Goal: Task Accomplishment & Management: Use online tool/utility

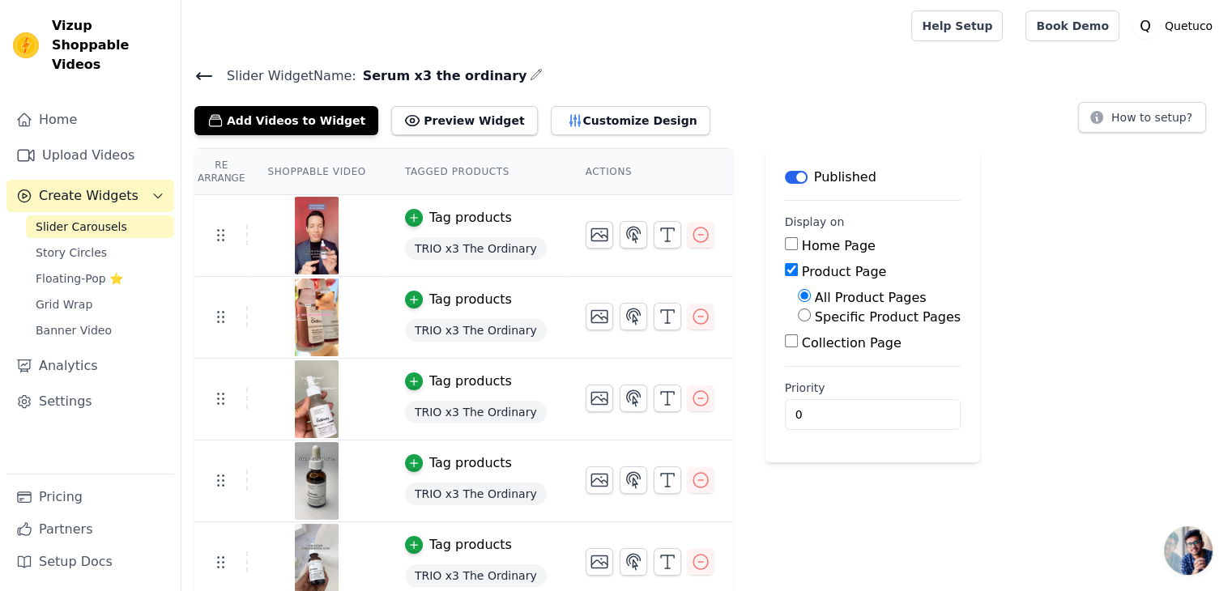
click at [197, 69] on icon at bounding box center [203, 75] width 19 height 19
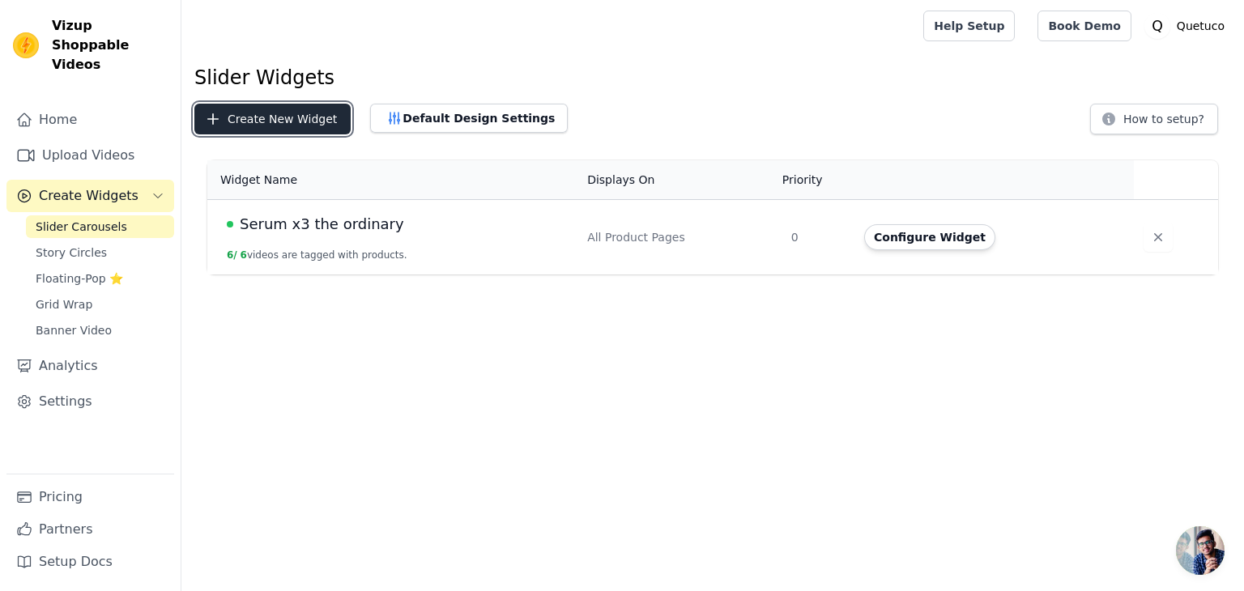
click at [287, 124] on button "Create New Widget" at bounding box center [272, 119] width 156 height 31
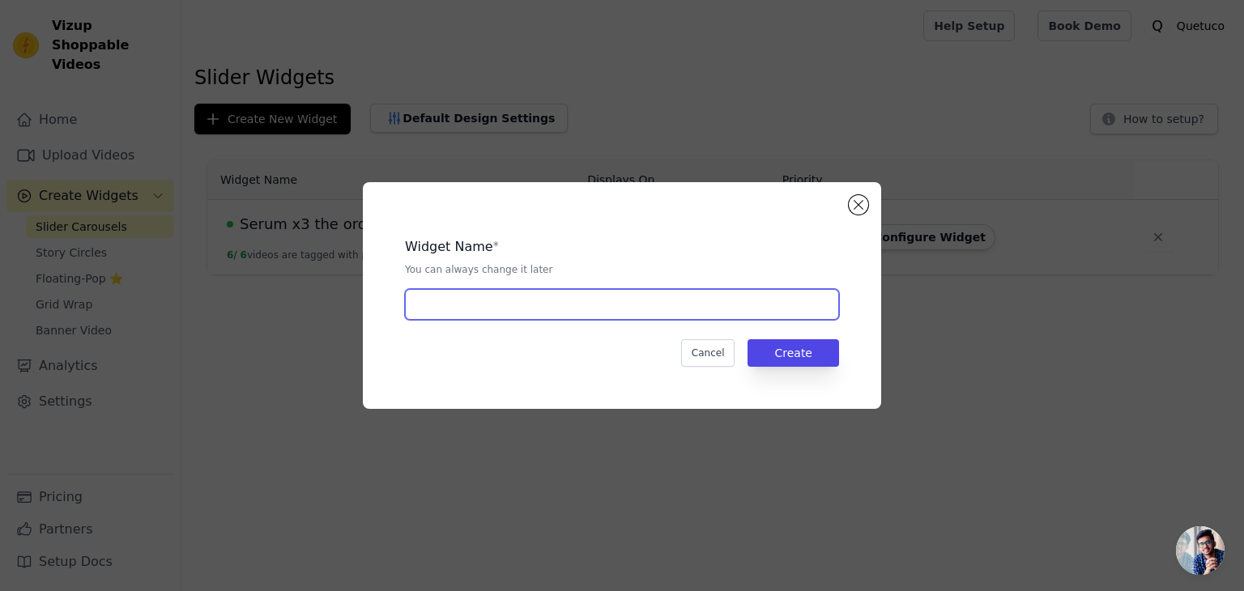
click at [570, 298] on input "text" at bounding box center [622, 304] width 434 height 31
type input "shilajit"
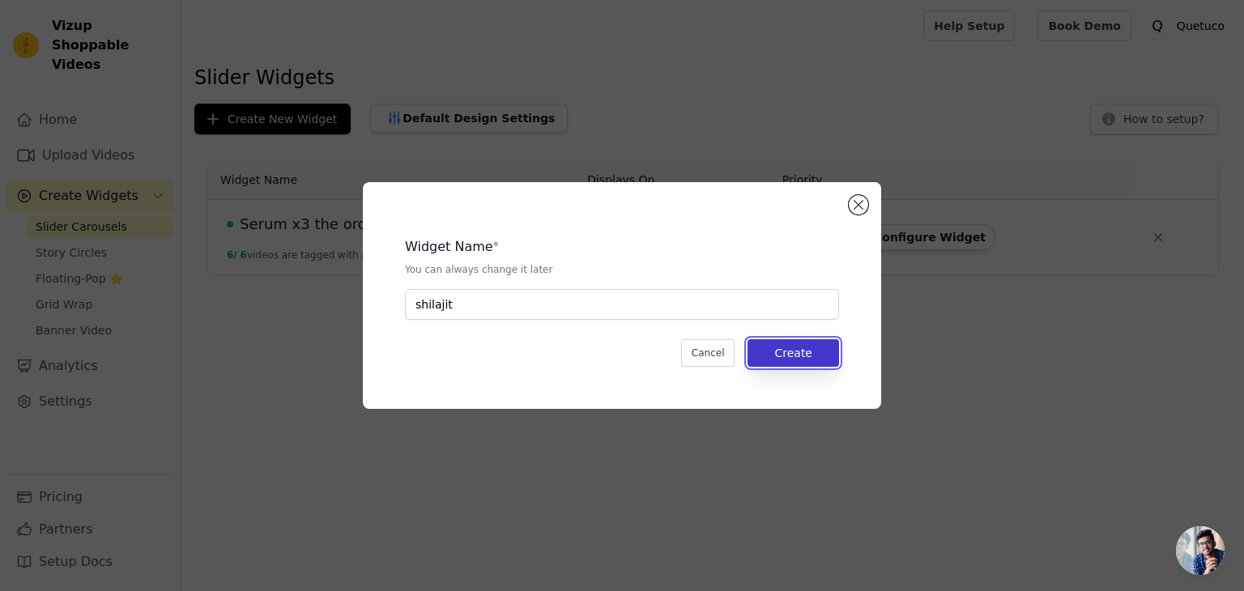
click at [813, 364] on button "Create" at bounding box center [794, 353] width 92 height 28
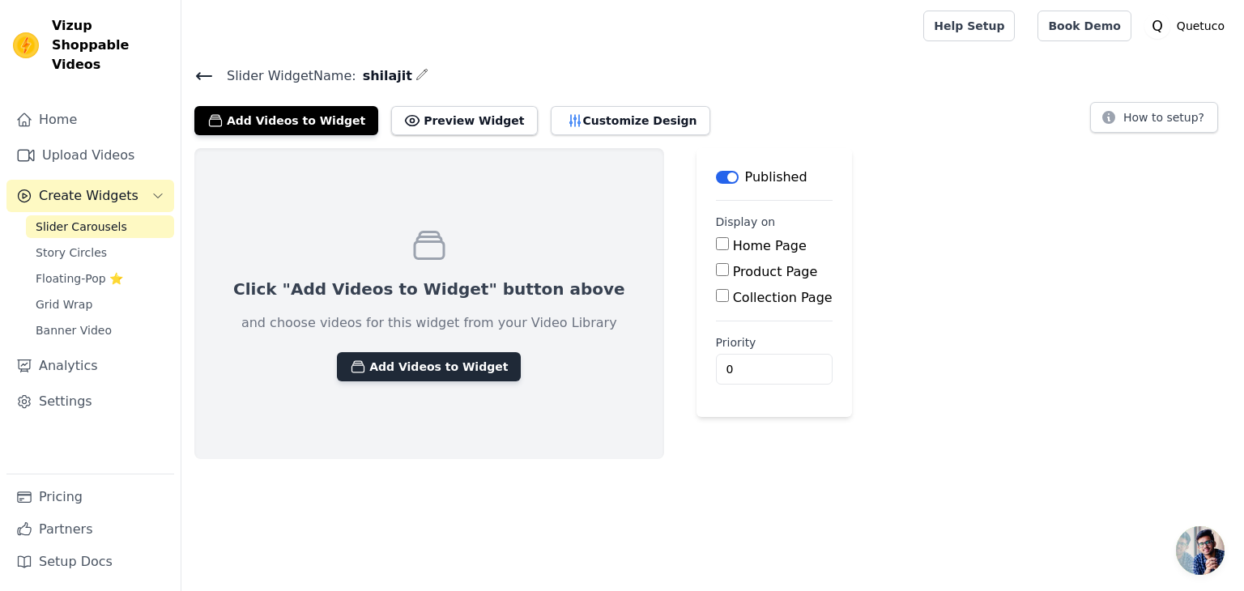
click at [408, 361] on button "Add Videos to Widget" at bounding box center [429, 366] width 184 height 29
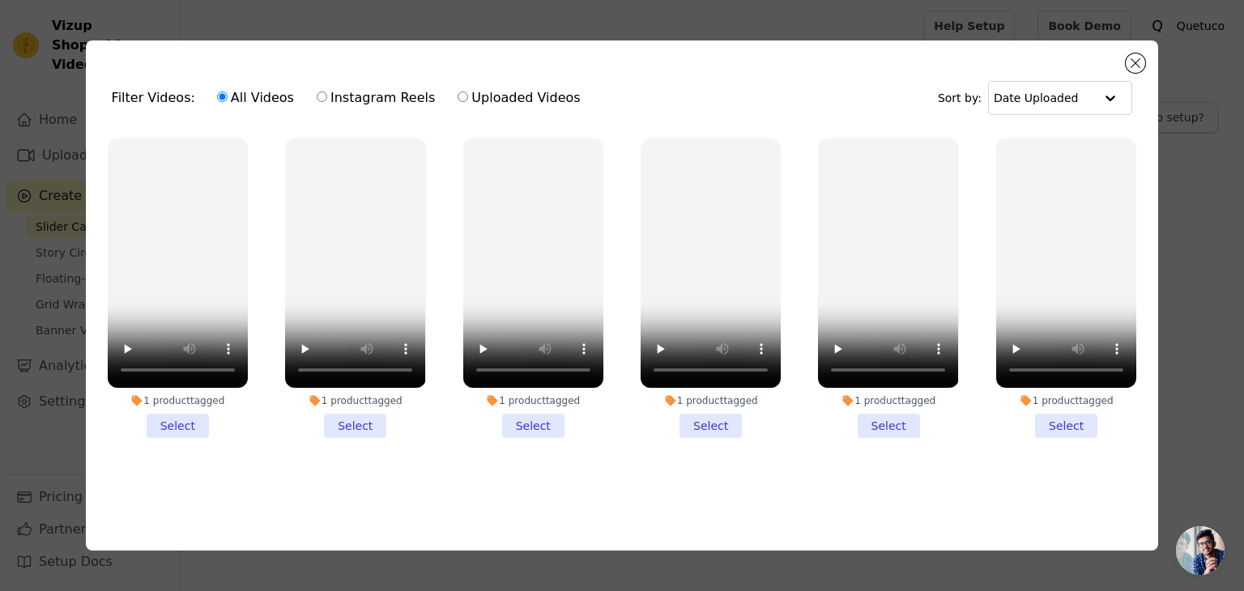
click at [457, 90] on label "Uploaded Videos" at bounding box center [519, 97] width 124 height 21
click at [458, 92] on input "Uploaded Videos" at bounding box center [463, 97] width 11 height 11
radio input "true"
click at [817, 3] on div "Filter Videos: All Videos Instagram Reels Uploaded Videos Sort by: Date Uploade…" at bounding box center [622, 295] width 1244 height 591
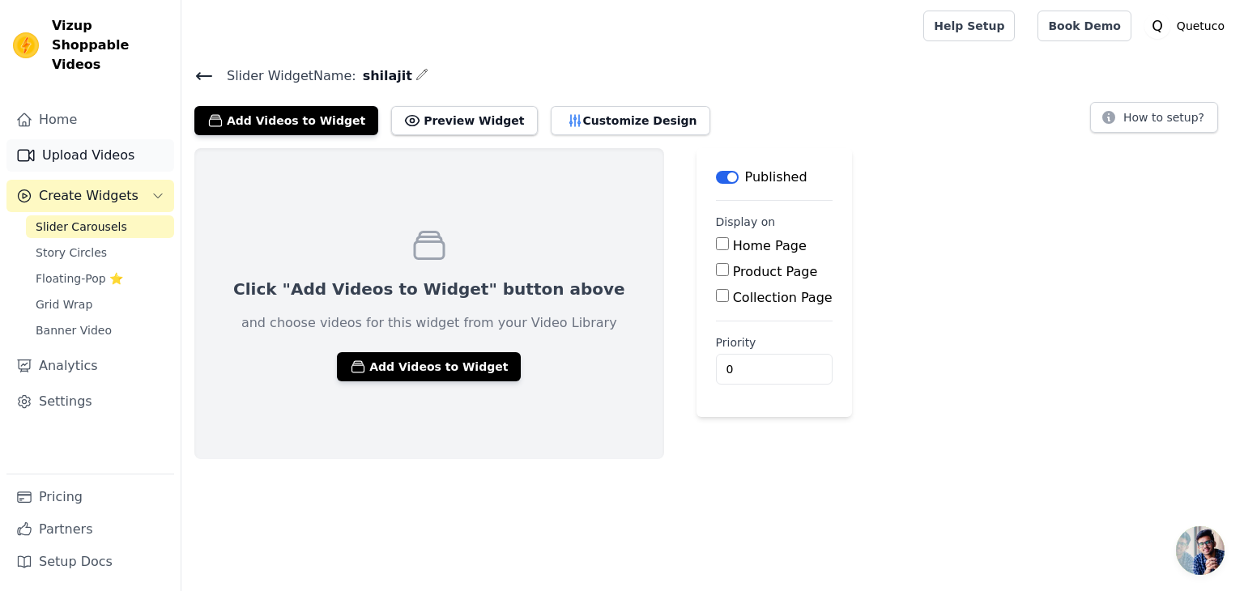
click at [74, 139] on link "Upload Videos" at bounding box center [90, 155] width 168 height 32
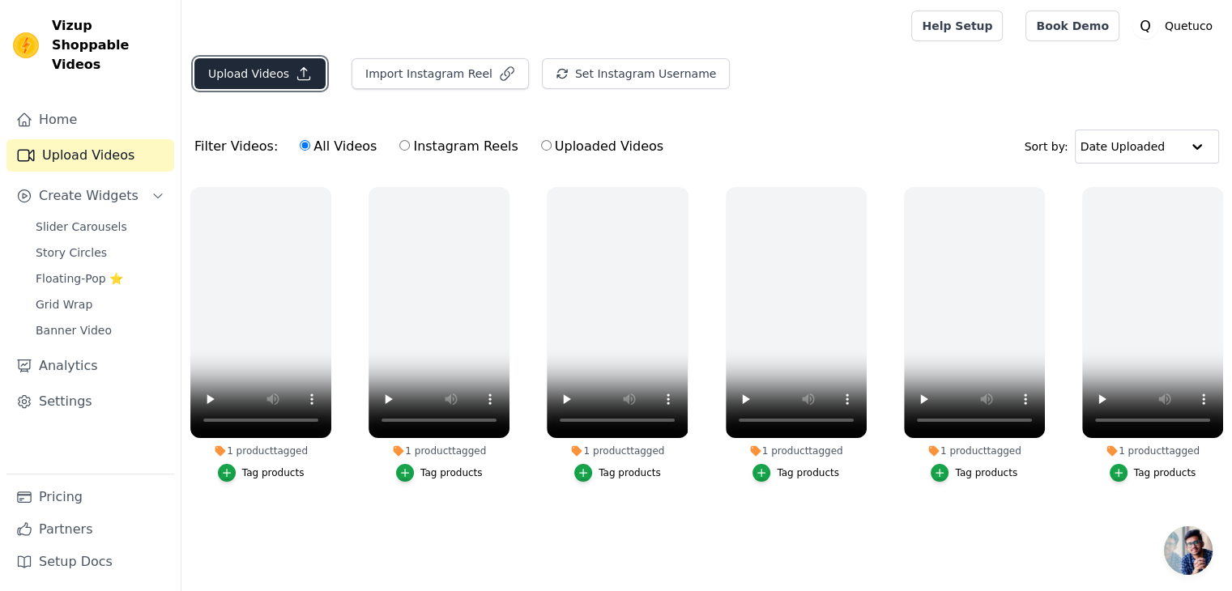
click at [270, 73] on button "Upload Videos" at bounding box center [259, 73] width 131 height 31
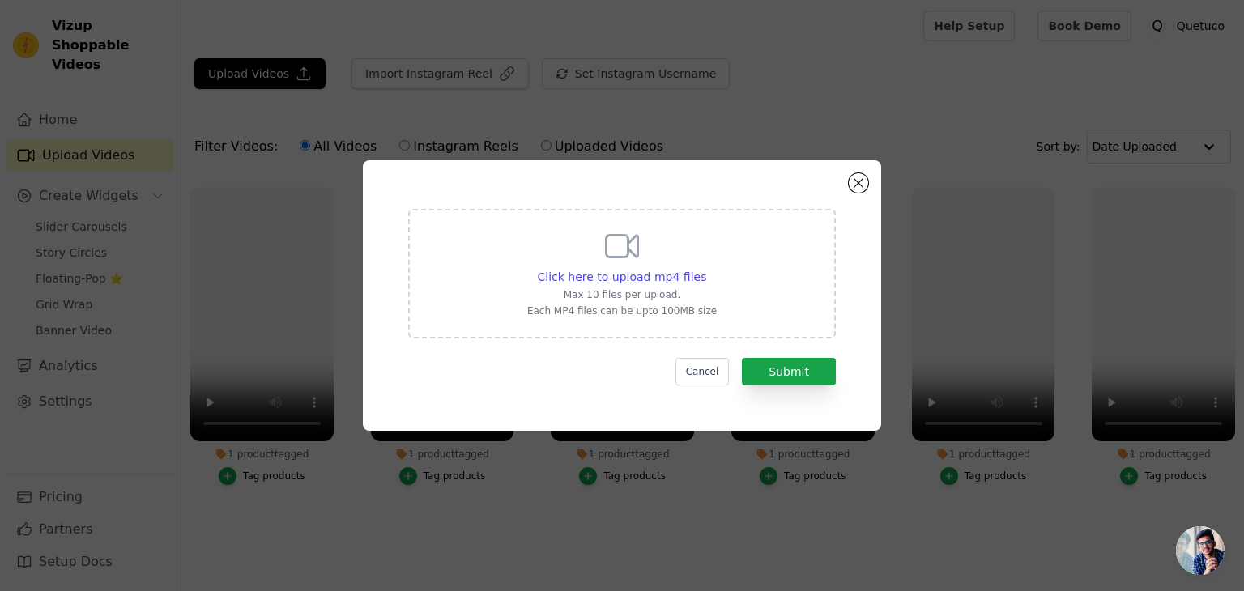
click at [486, 262] on div "Click here to upload mp4 files Max 10 files per upload. Each MP4 files can be u…" at bounding box center [622, 274] width 428 height 130
click at [706, 268] on input "Click here to upload mp4 files Max 10 files per upload. Each MP4 files can be u…" at bounding box center [706, 268] width 1 height 1
type input "C:\fakepath\remsnaturales_7317421538137951534.mp4"
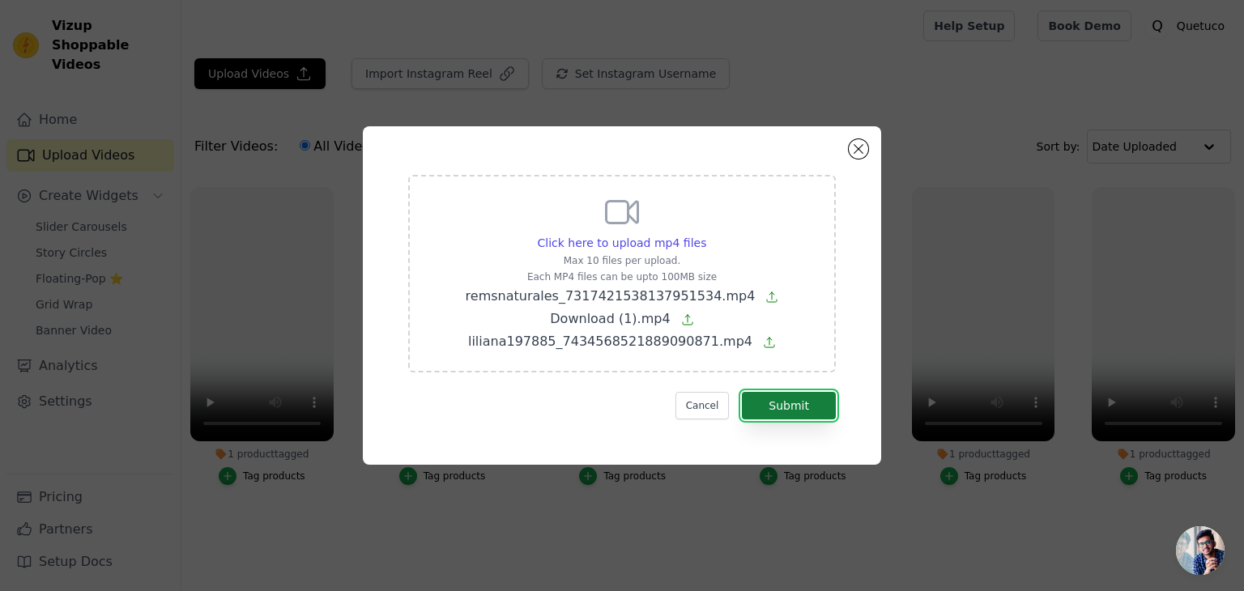
click at [820, 418] on button "Submit" at bounding box center [789, 406] width 94 height 28
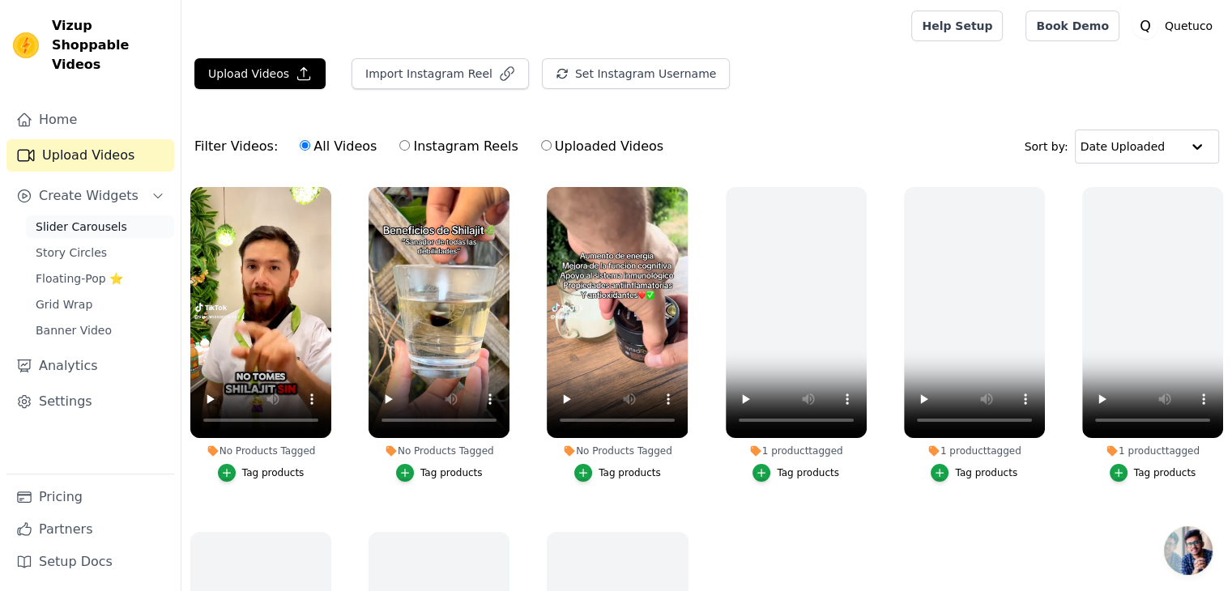
click at [84, 219] on span "Slider Carousels" at bounding box center [82, 227] width 92 height 16
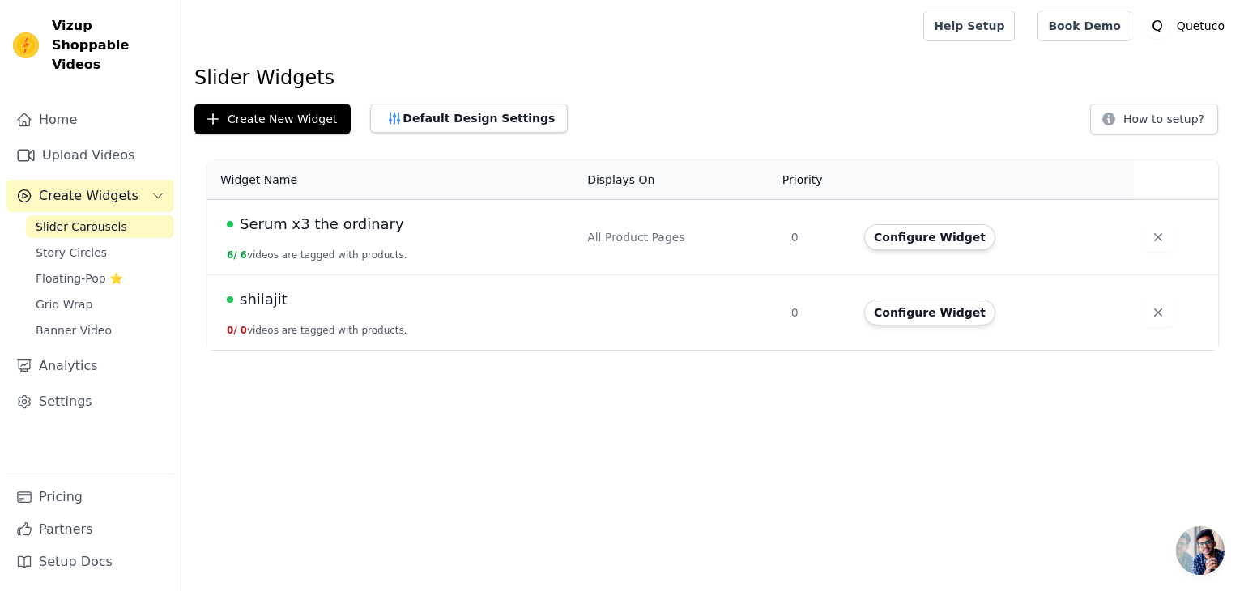
click at [254, 294] on span "shilajit" at bounding box center [264, 299] width 48 height 23
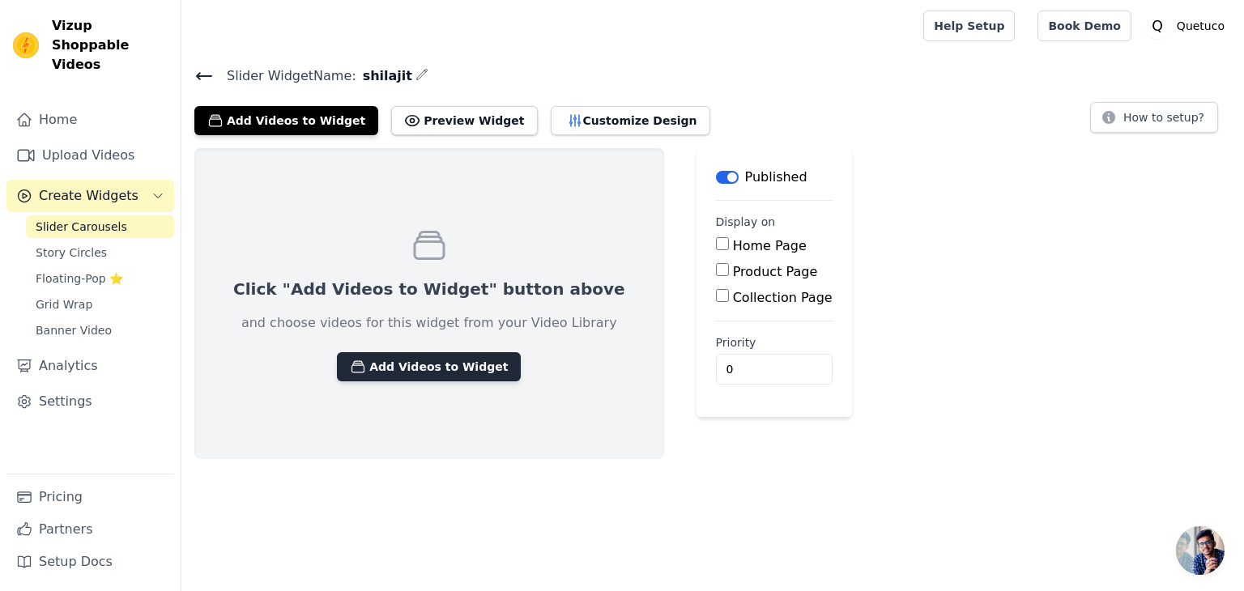
click at [421, 369] on button "Add Videos to Widget" at bounding box center [429, 366] width 184 height 29
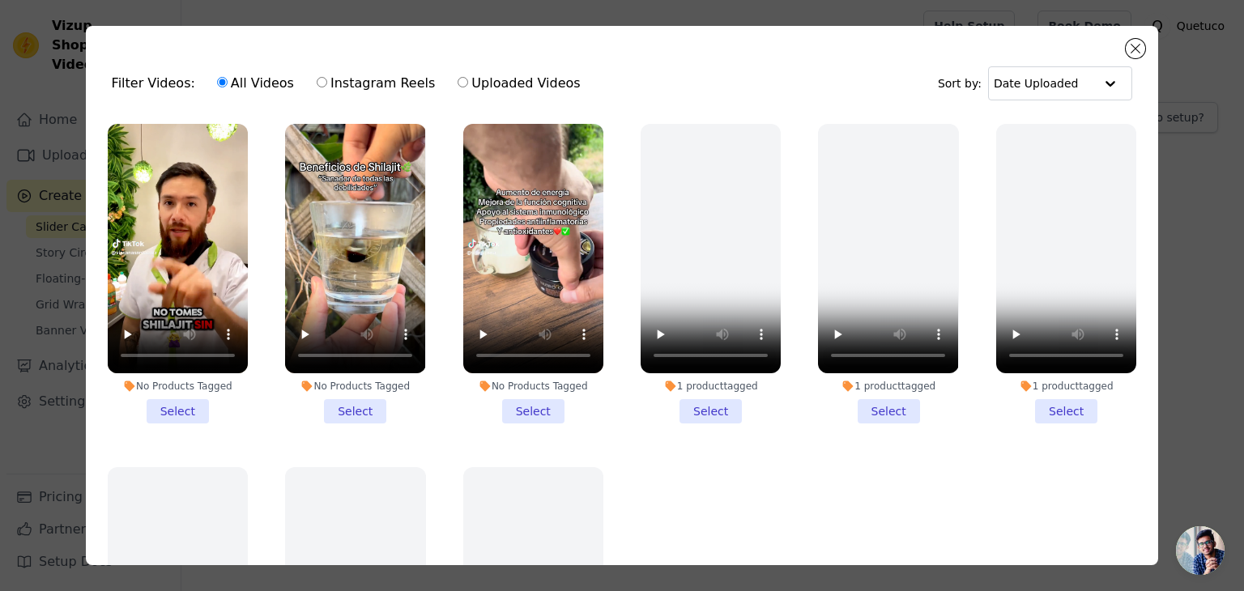
click at [169, 403] on li "No Products Tagged Select" at bounding box center [178, 274] width 140 height 300
click at [0, 0] on input "No Products Tagged Select" at bounding box center [0, 0] width 0 height 0
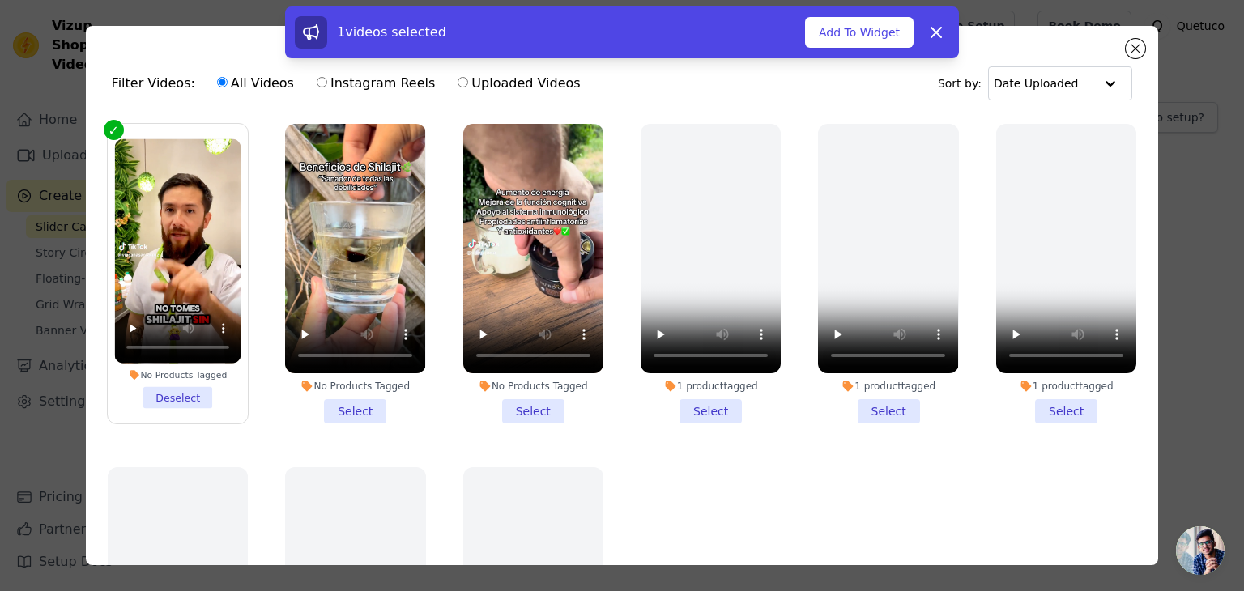
click at [344, 415] on li "No Products Tagged Select" at bounding box center [355, 274] width 140 height 300
click at [0, 0] on input "No Products Tagged Select" at bounding box center [0, 0] width 0 height 0
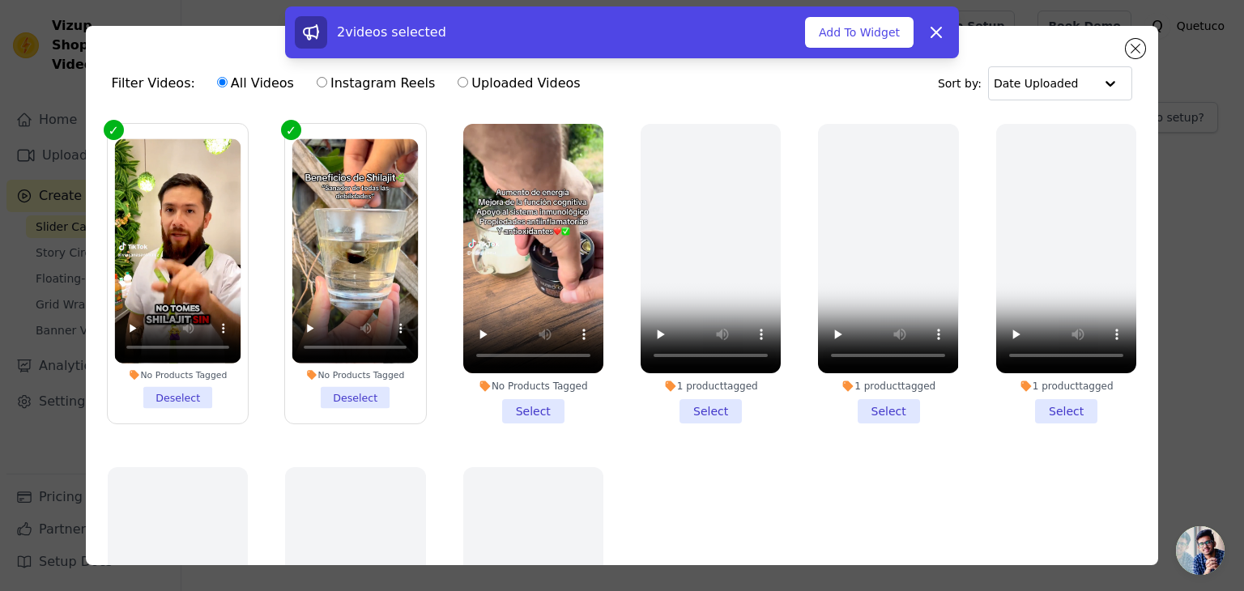
click at [506, 403] on li "No Products Tagged Select" at bounding box center [533, 274] width 140 height 300
click at [0, 0] on input "No Products Tagged Select" at bounding box center [0, 0] width 0 height 0
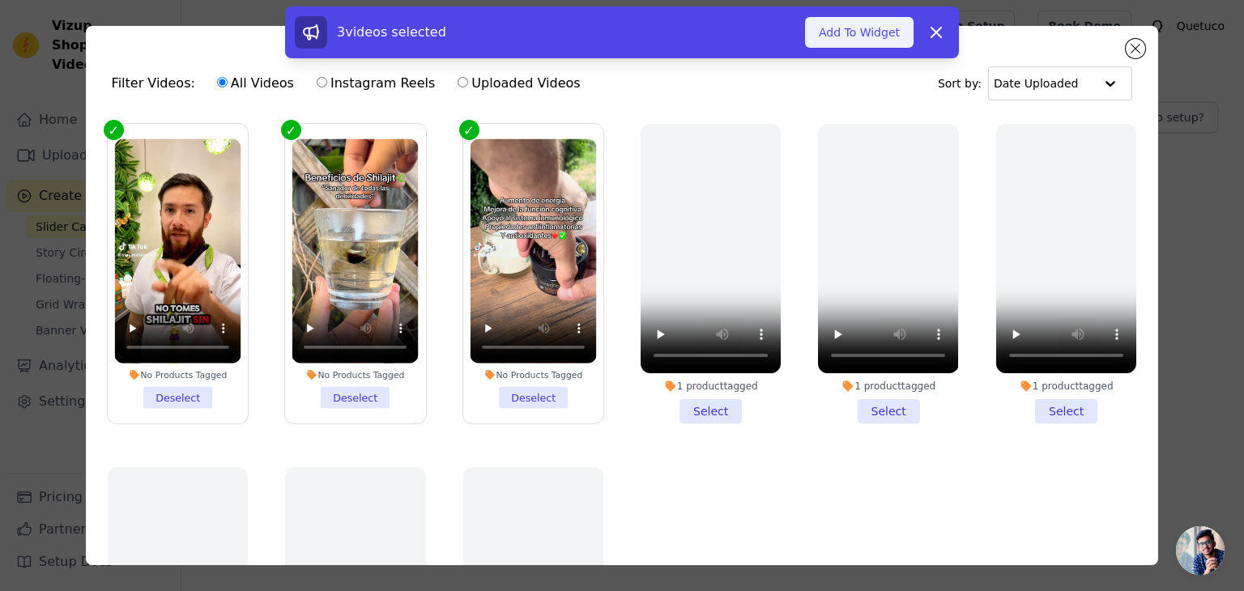
click at [856, 41] on button "Add To Widget" at bounding box center [859, 32] width 109 height 31
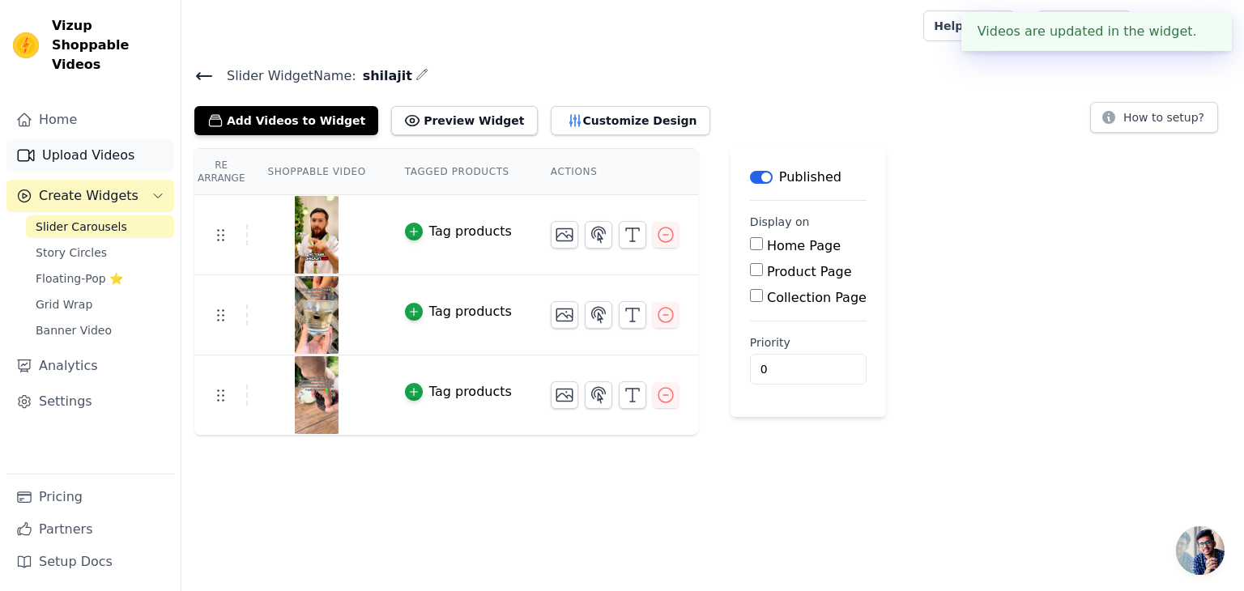
click at [90, 139] on link "Upload Videos" at bounding box center [90, 155] width 168 height 32
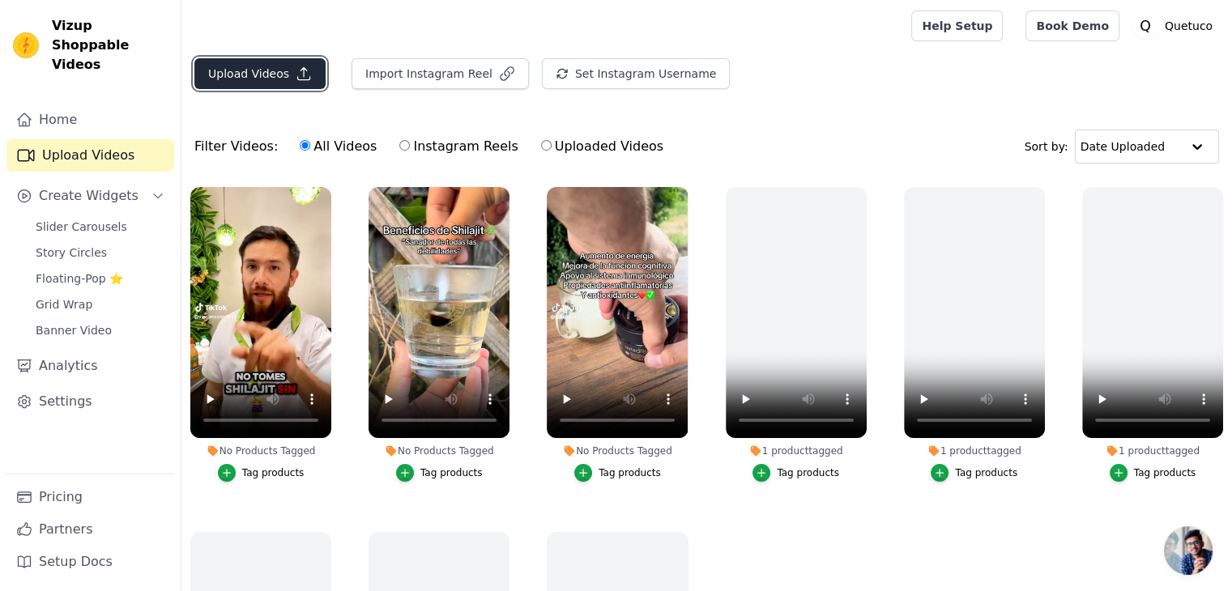
click at [281, 66] on button "Upload Videos" at bounding box center [259, 73] width 131 height 31
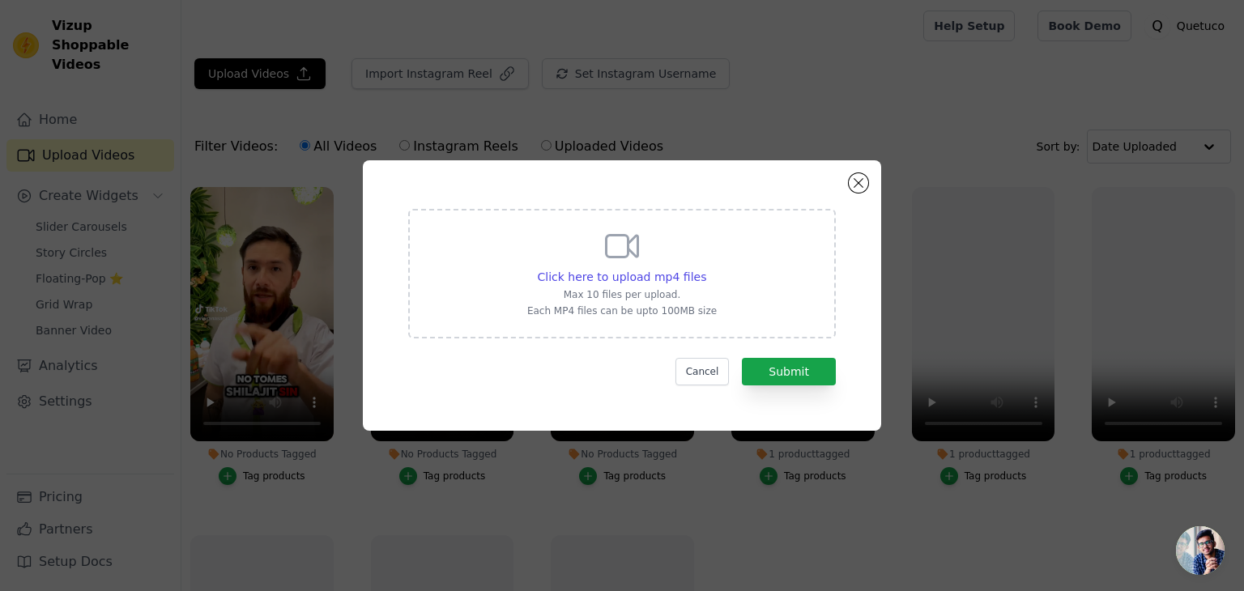
click at [515, 260] on div "Click here to upload mp4 files Max 10 files per upload. Each MP4 files can be u…" at bounding box center [622, 274] width 428 height 130
click at [706, 268] on input "Click here to upload mp4 files Max 10 files per upload. Each MP4 files can be u…" at bounding box center [706, 268] width 1 height 1
type input "C:\fakepath\Download (2).mp4"
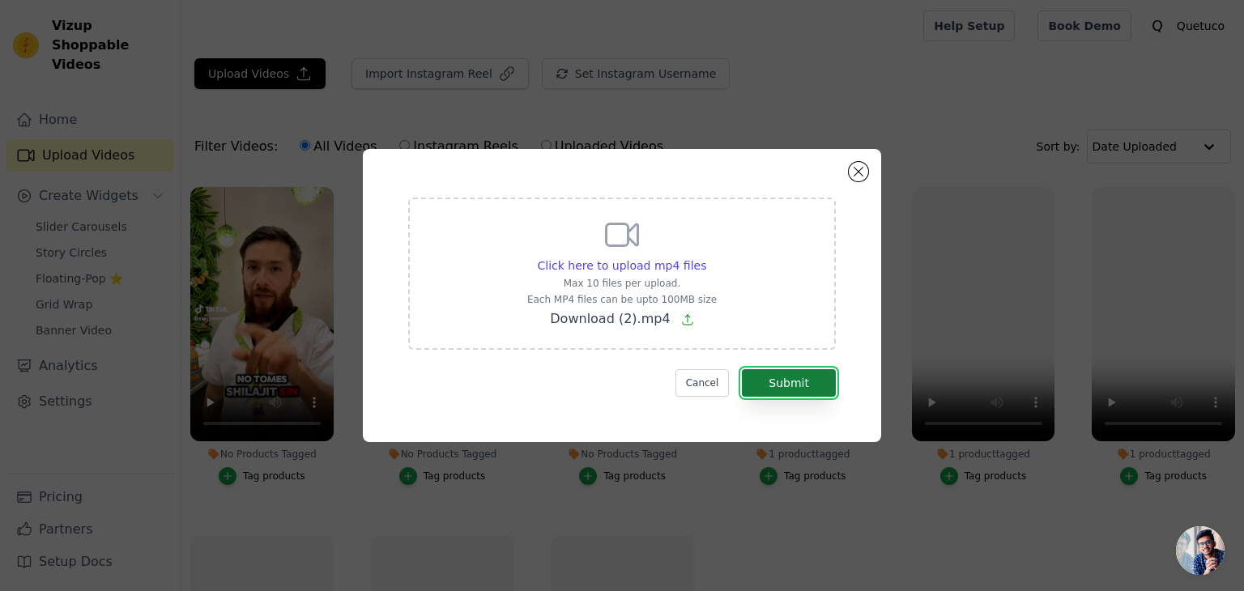
click at [818, 386] on button "Submit" at bounding box center [789, 383] width 94 height 28
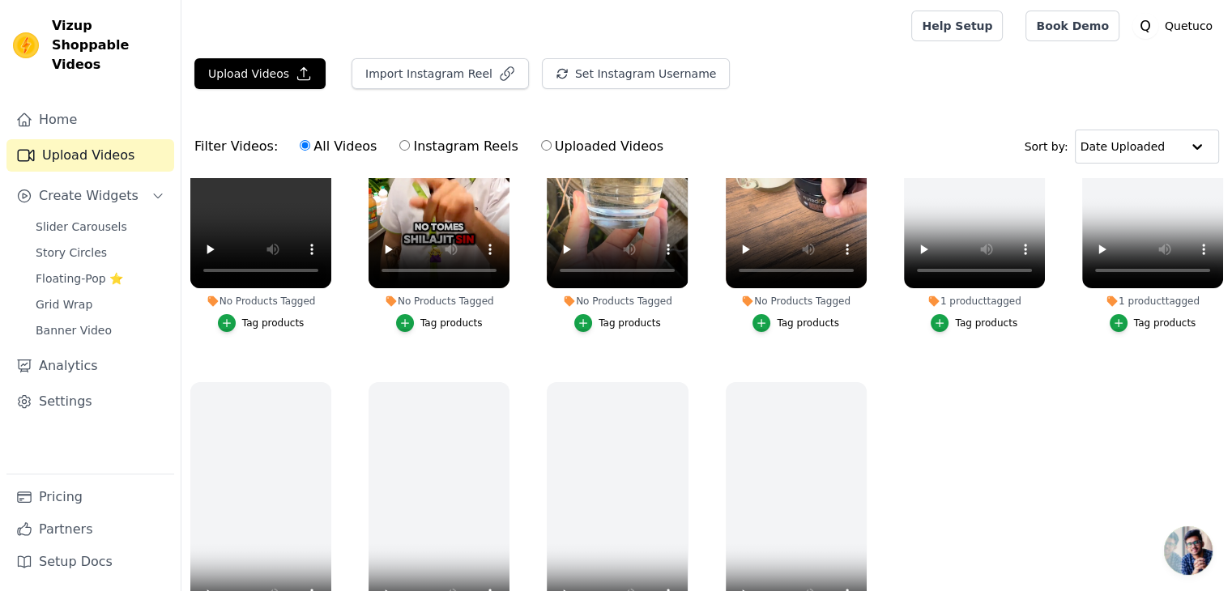
scroll to position [154, 0]
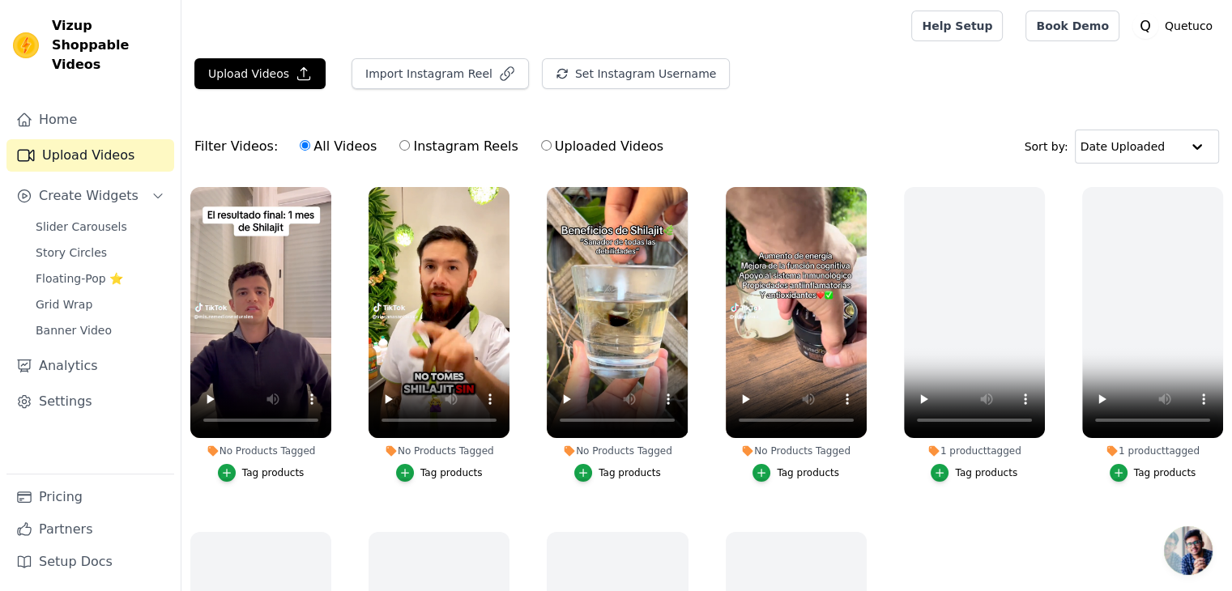
click at [802, 468] on div "Tag products" at bounding box center [808, 473] width 62 height 13
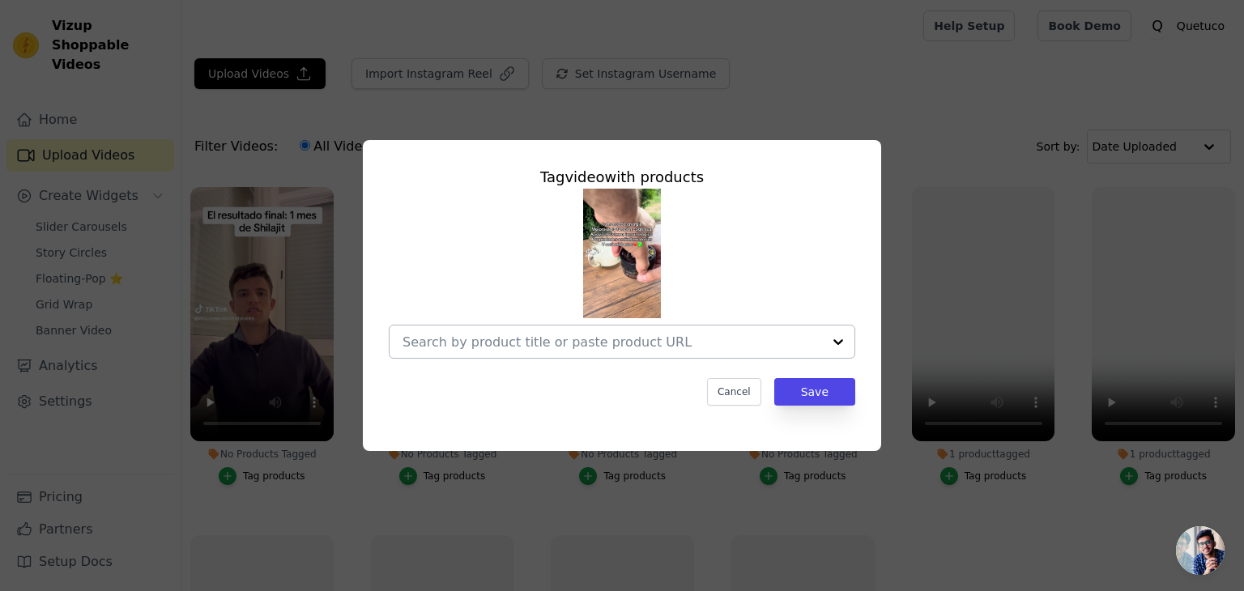
click at [645, 346] on input "No Products Tagged Tag video with products Cancel Save Tag products" at bounding box center [613, 342] width 420 height 15
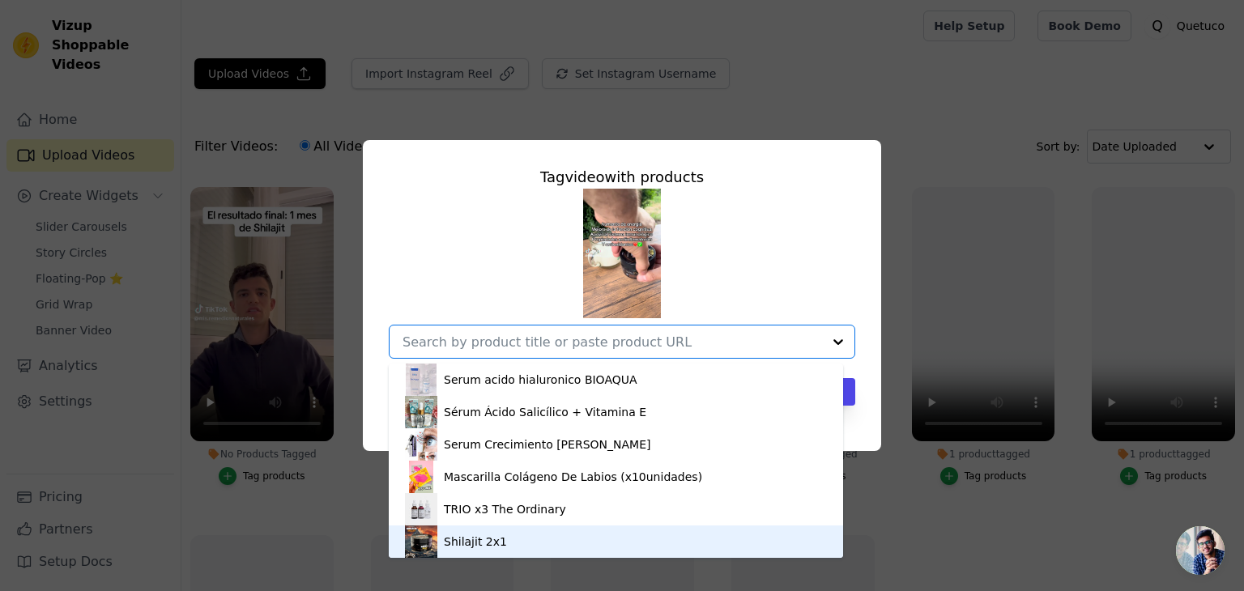
click at [506, 530] on div "Shilajit 2x1" at bounding box center [616, 542] width 422 height 32
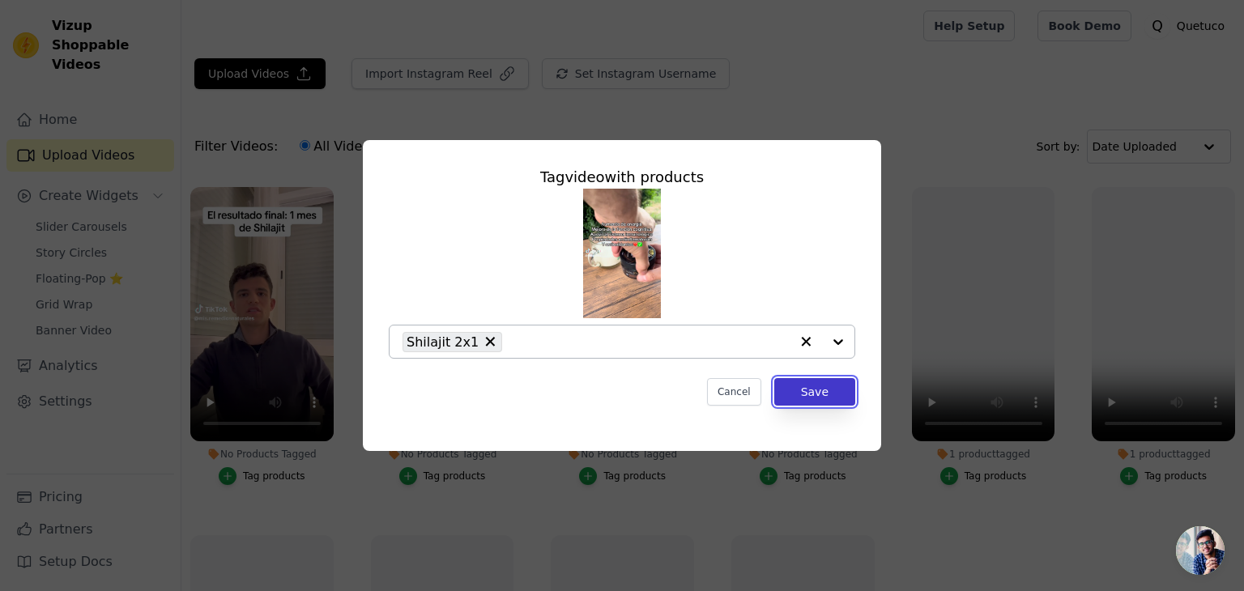
click at [815, 385] on button "Save" at bounding box center [815, 392] width 81 height 28
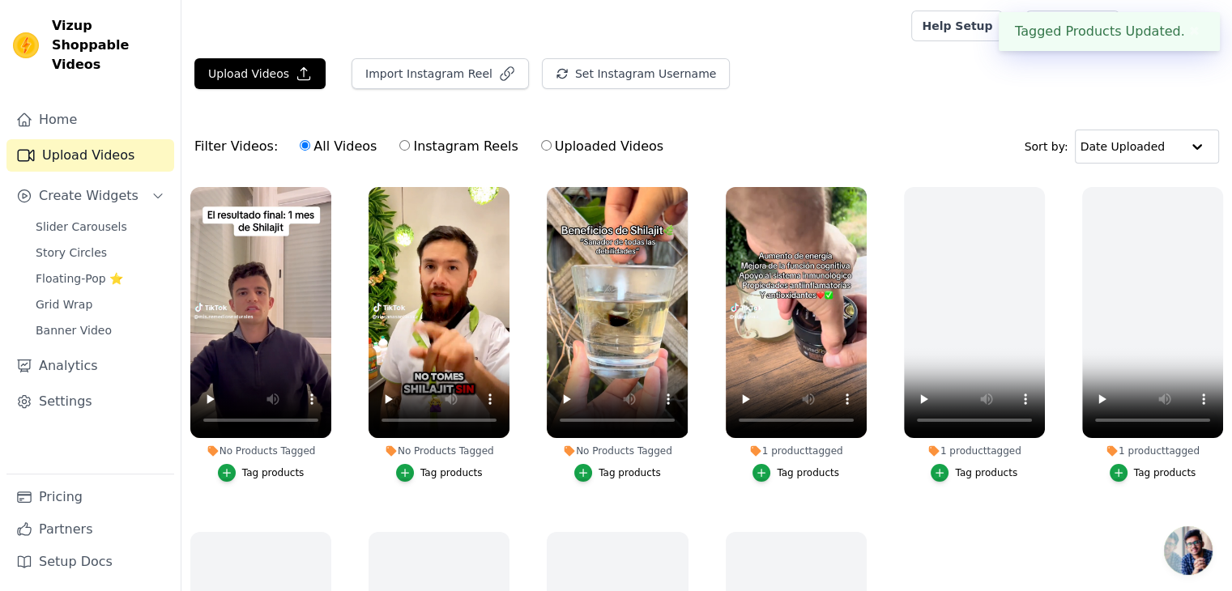
click at [624, 471] on div "Tag products" at bounding box center [630, 473] width 62 height 13
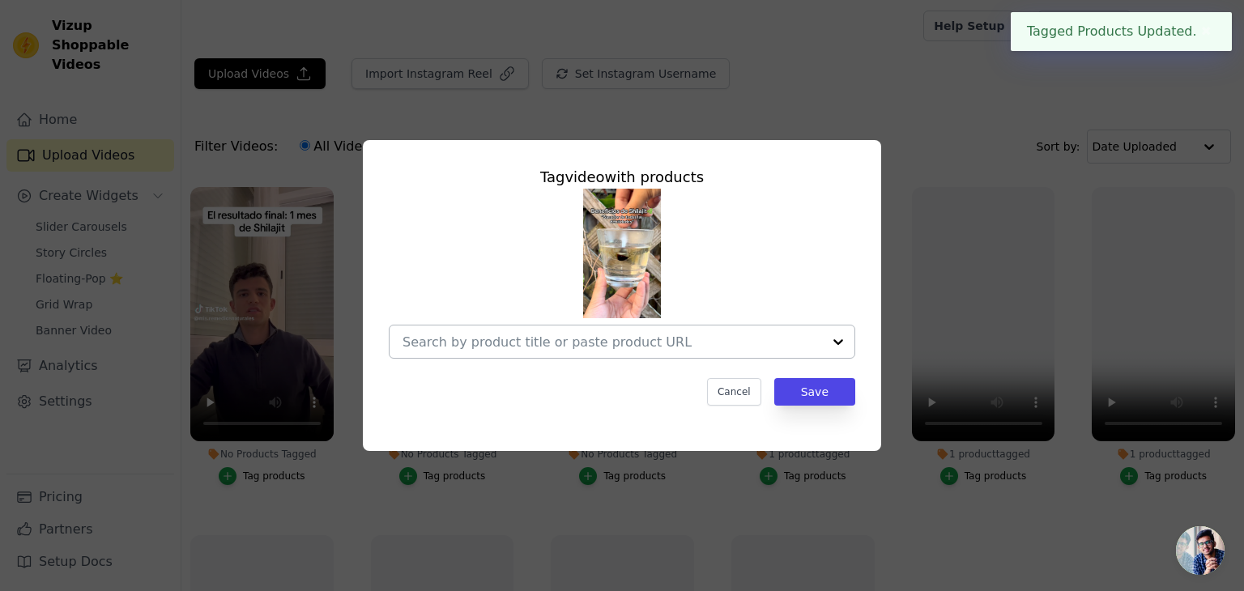
click at [559, 354] on div at bounding box center [613, 342] width 420 height 32
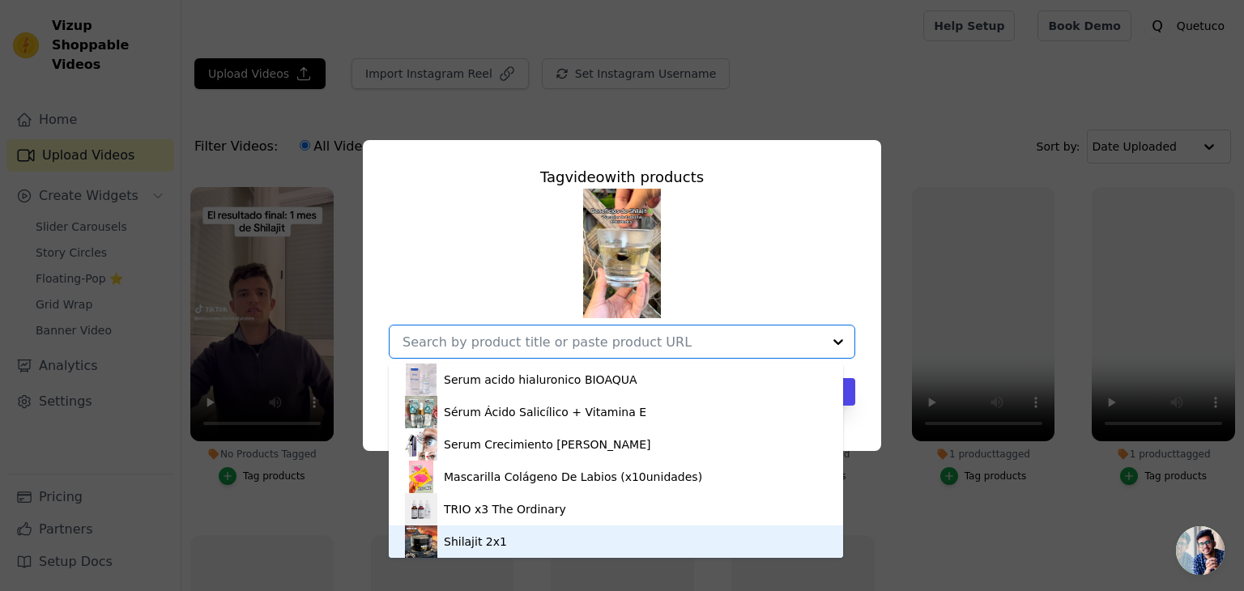
click at [497, 542] on div "Shilajit 2x1" at bounding box center [475, 542] width 63 height 16
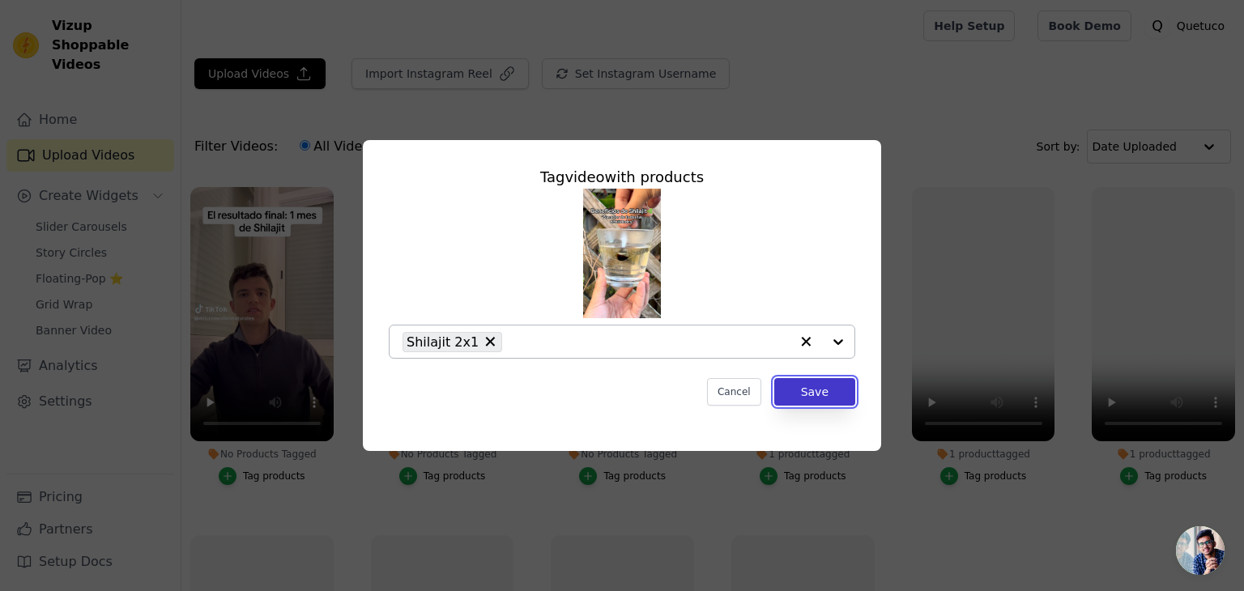
click at [799, 402] on button "Save" at bounding box center [815, 392] width 81 height 28
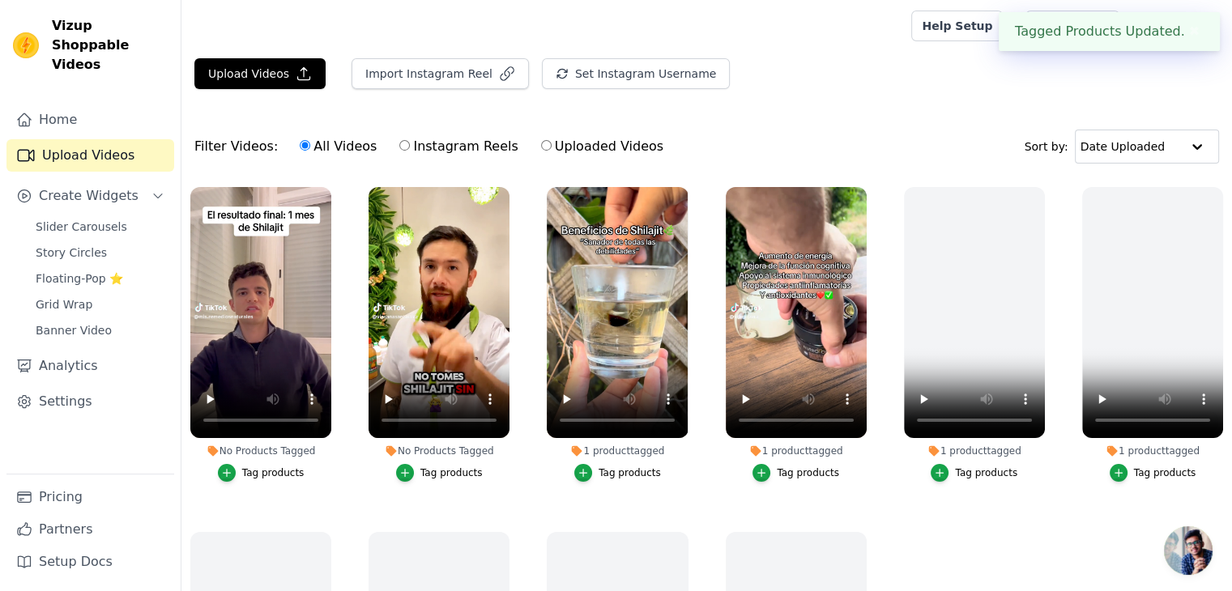
click at [454, 468] on div "Tag products" at bounding box center [451, 473] width 62 height 13
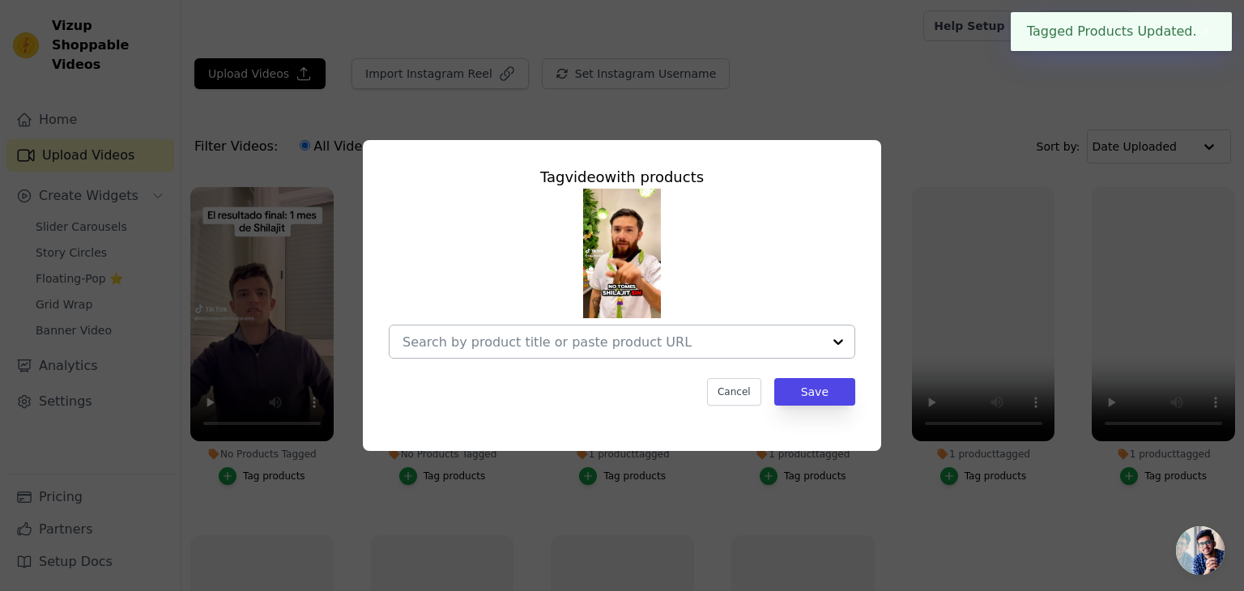
drag, startPoint x: 537, startPoint y: 318, endPoint x: 537, endPoint y: 330, distance: 11.3
click at [537, 330] on div at bounding box center [622, 274] width 467 height 170
click at [537, 330] on div at bounding box center [613, 342] width 420 height 32
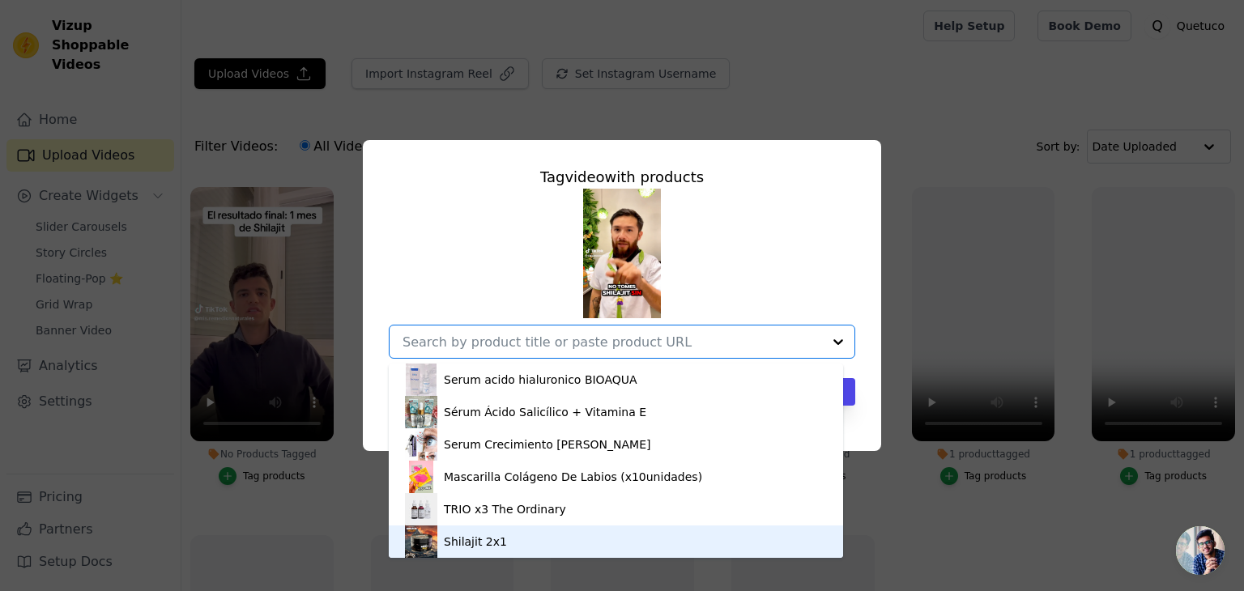
click at [521, 535] on div "Shilajit 2x1" at bounding box center [616, 542] width 422 height 32
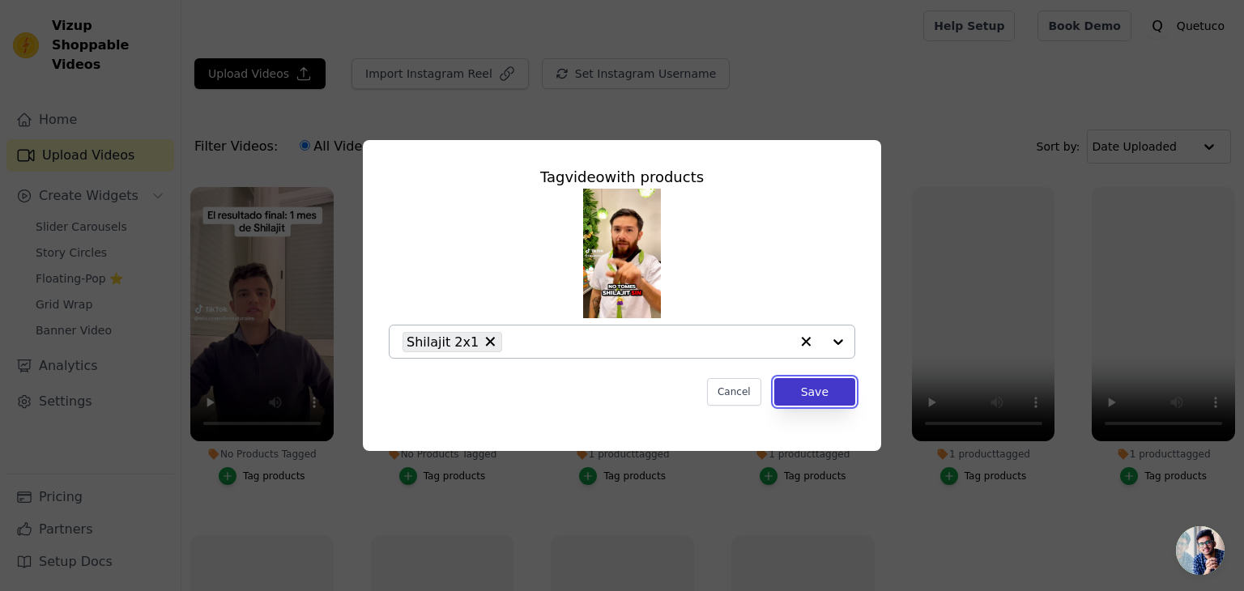
click at [814, 396] on button "Save" at bounding box center [815, 392] width 81 height 28
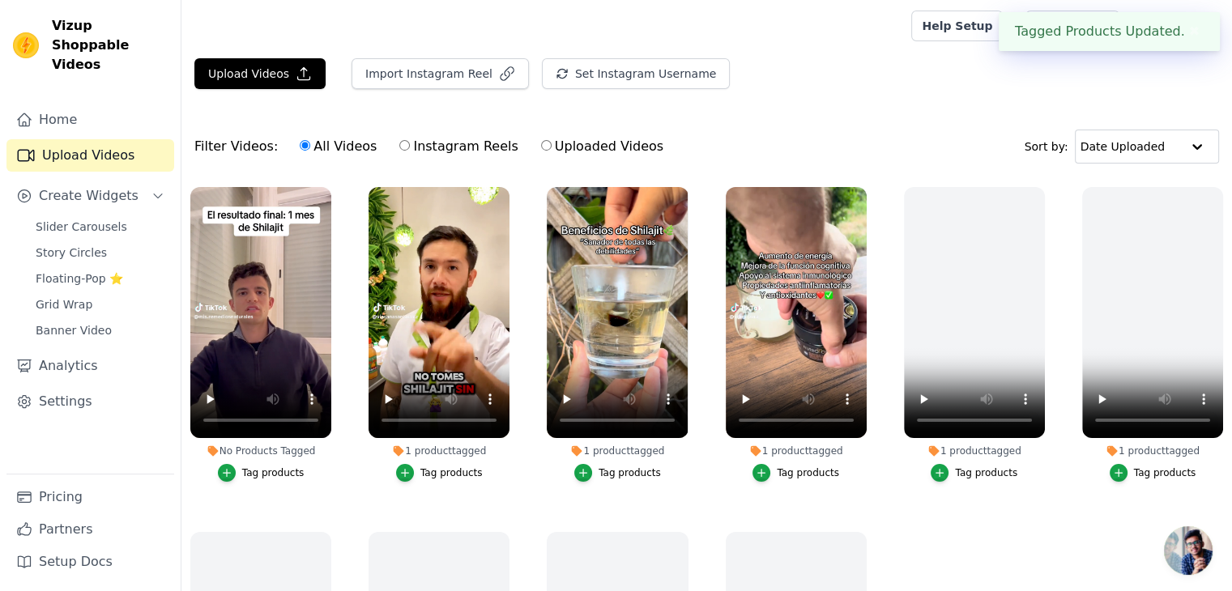
click at [271, 475] on div "Tag products" at bounding box center [273, 473] width 62 height 13
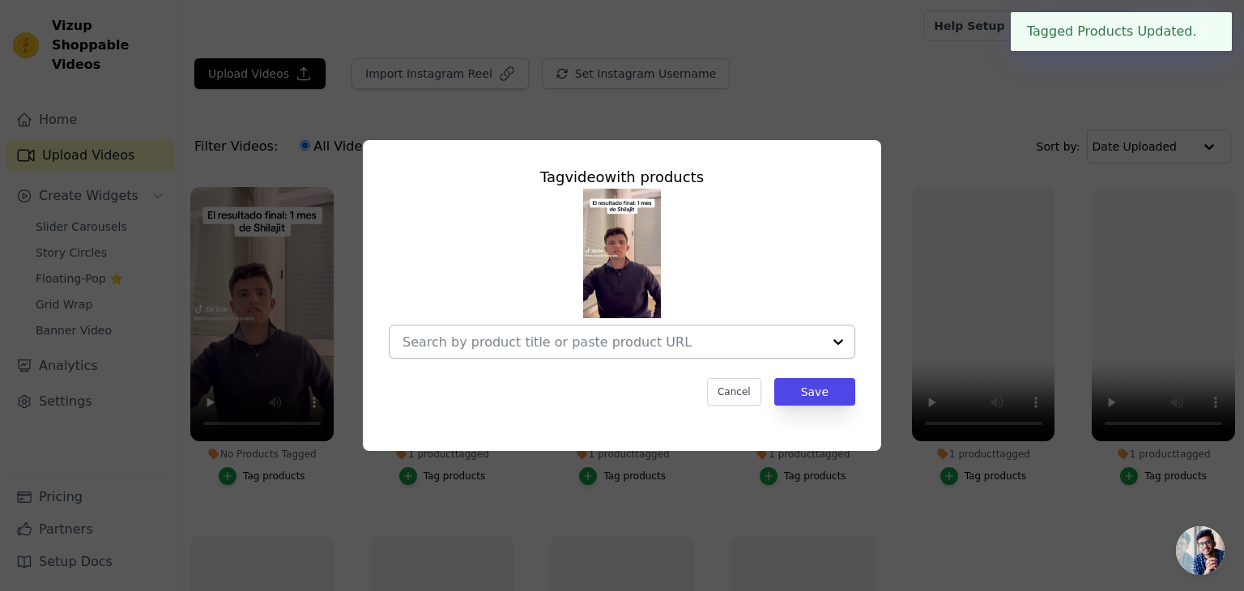
click at [456, 348] on input "No Products Tagged Tag video with products Cancel Save Tag products" at bounding box center [613, 342] width 420 height 15
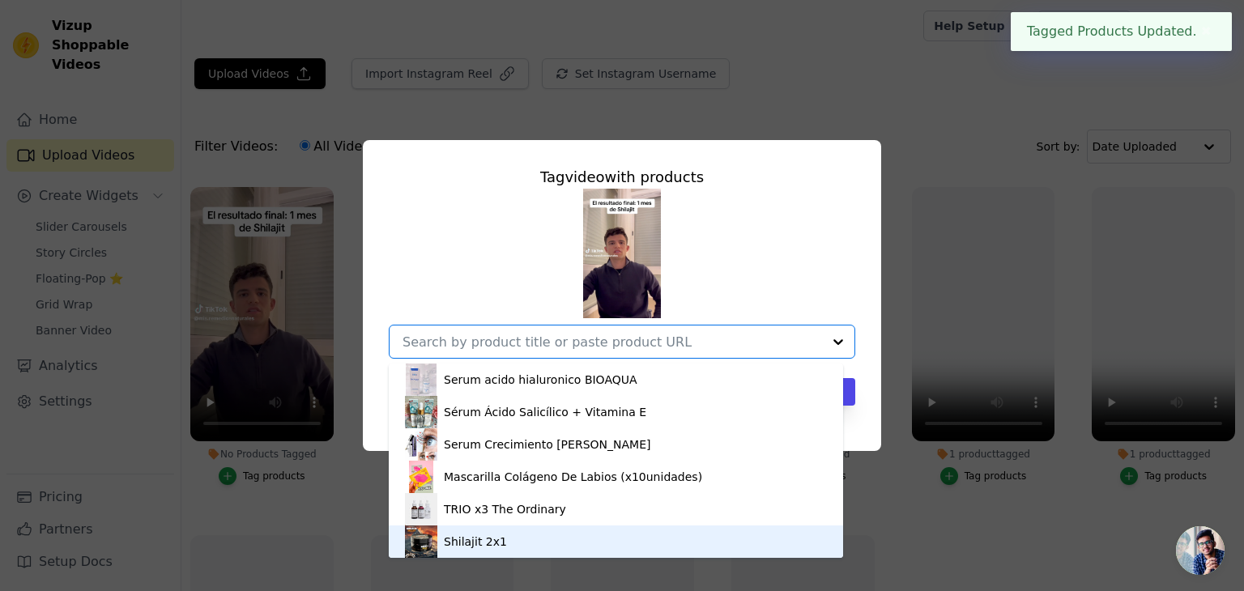
click at [507, 537] on div "Shilajit 2x1" at bounding box center [616, 542] width 422 height 32
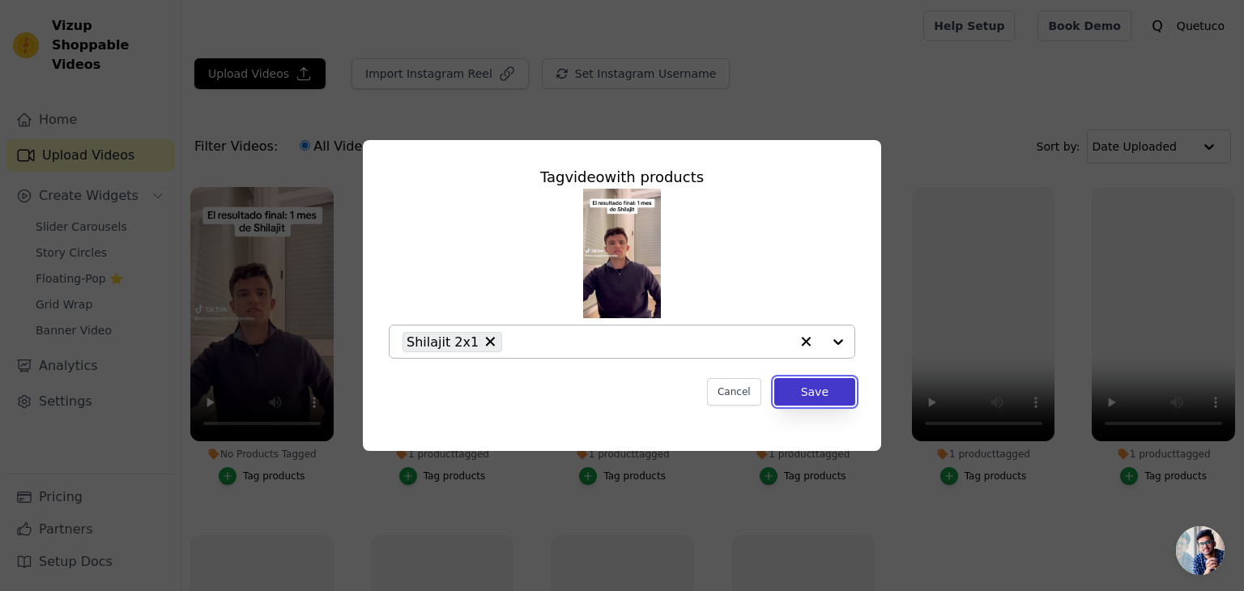
click at [800, 398] on button "Save" at bounding box center [815, 392] width 81 height 28
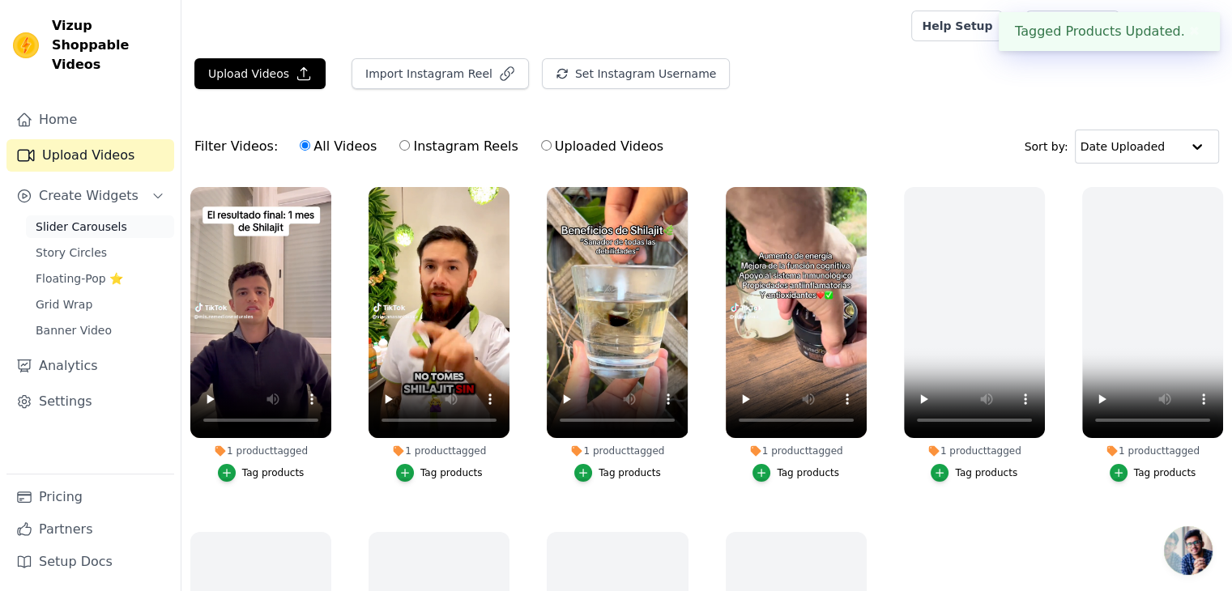
click at [71, 219] on span "Slider Carousels" at bounding box center [82, 227] width 92 height 16
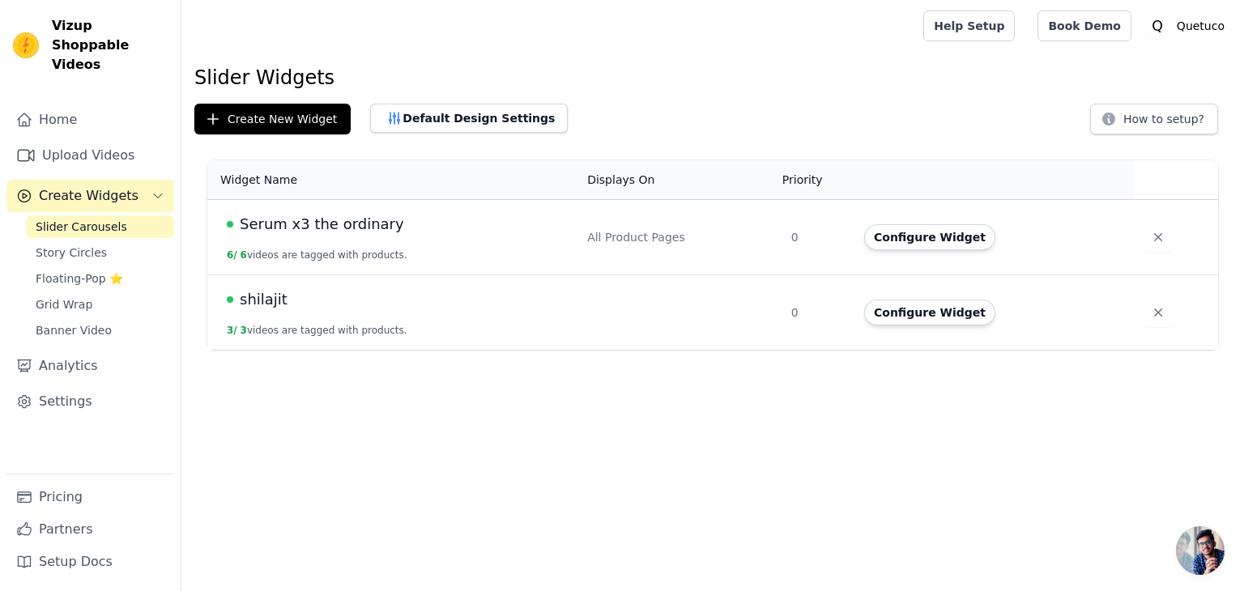
click at [285, 305] on div "shilajit" at bounding box center [397, 299] width 341 height 23
click at [894, 322] on button "Configure Widget" at bounding box center [929, 313] width 131 height 26
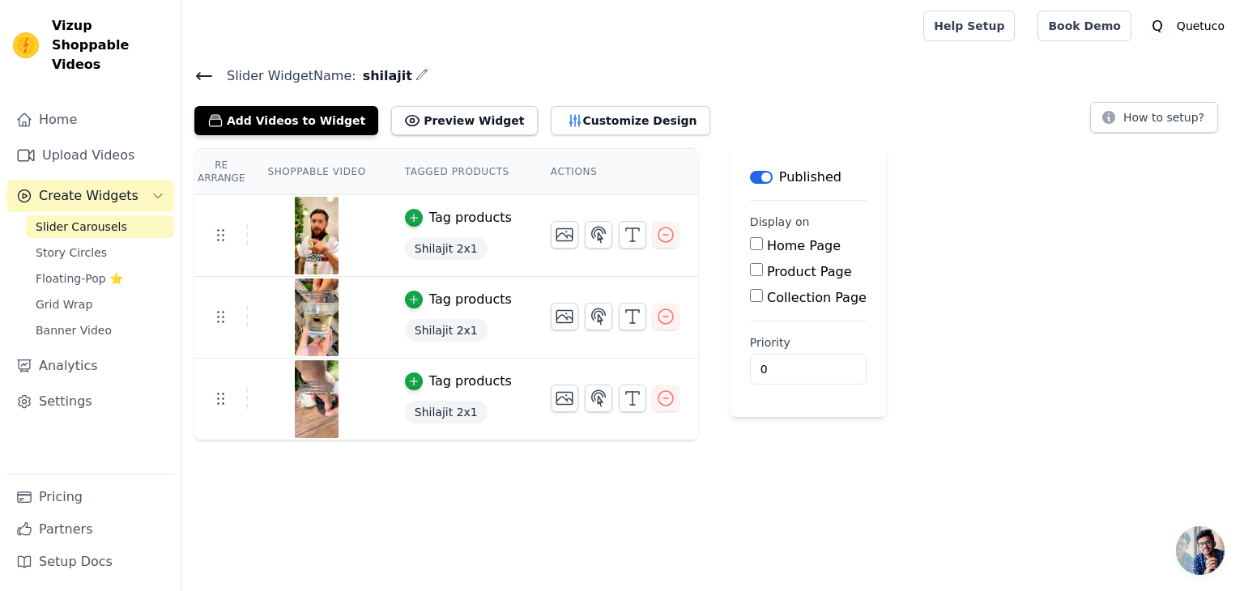
click at [386, 351] on td "Tag products Shilajit 2x1" at bounding box center [459, 318] width 146 height 82
click at [279, 114] on button "Add Videos to Widget" at bounding box center [286, 120] width 184 height 29
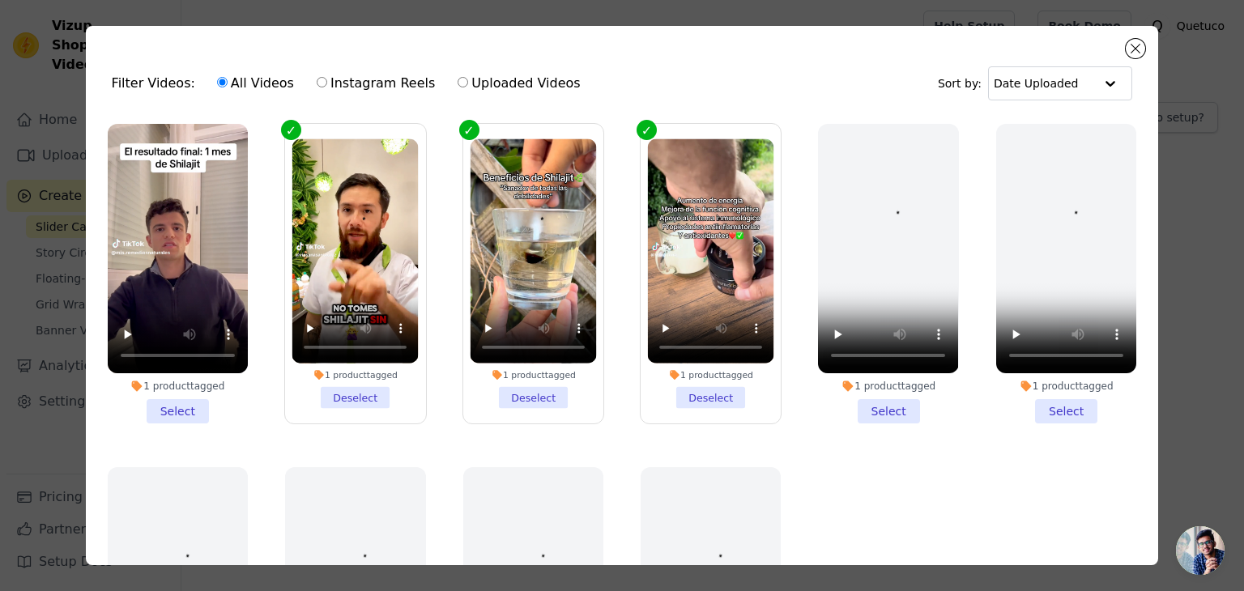
click at [181, 406] on li "1 product tagged Select" at bounding box center [178, 274] width 140 height 300
click at [0, 0] on input "1 product tagged Select" at bounding box center [0, 0] width 0 height 0
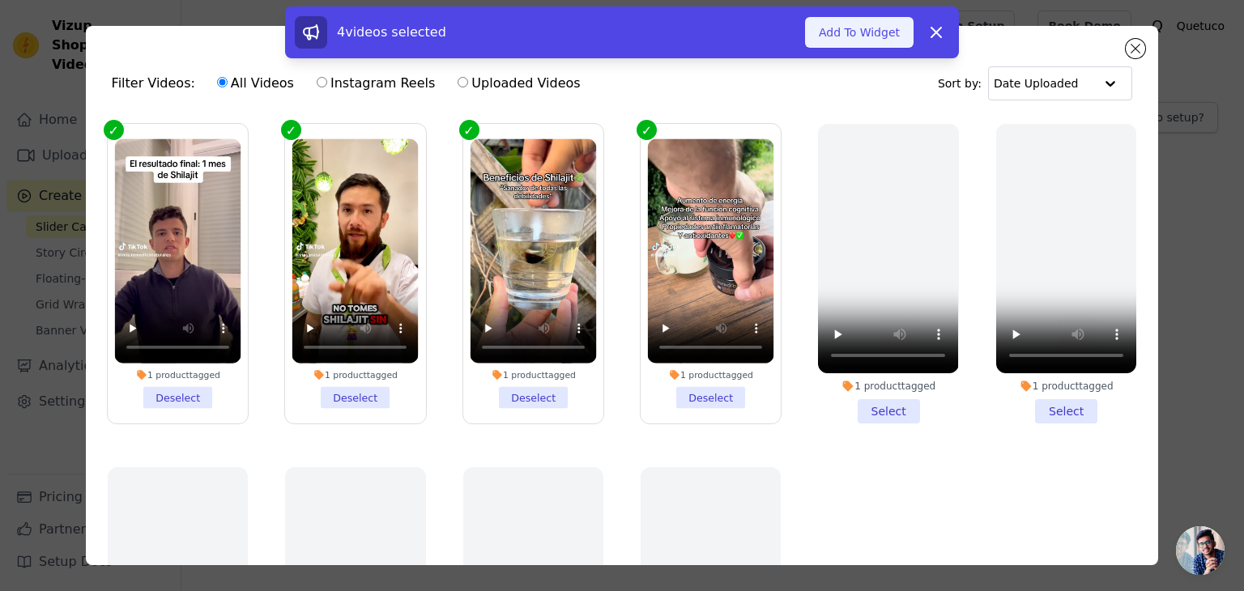
click at [859, 36] on button "Add To Widget" at bounding box center [859, 32] width 109 height 31
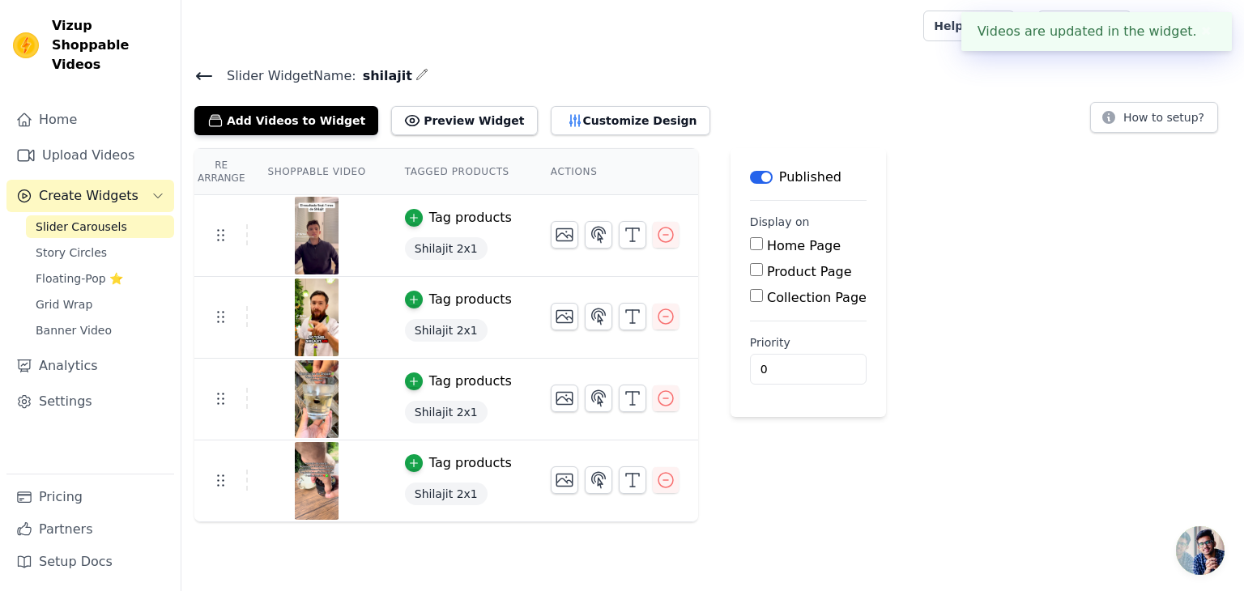
click at [767, 273] on label "Product Page" at bounding box center [809, 271] width 85 height 15
click at [757, 273] on input "Product Page" at bounding box center [756, 269] width 13 height 13
checkbox input "true"
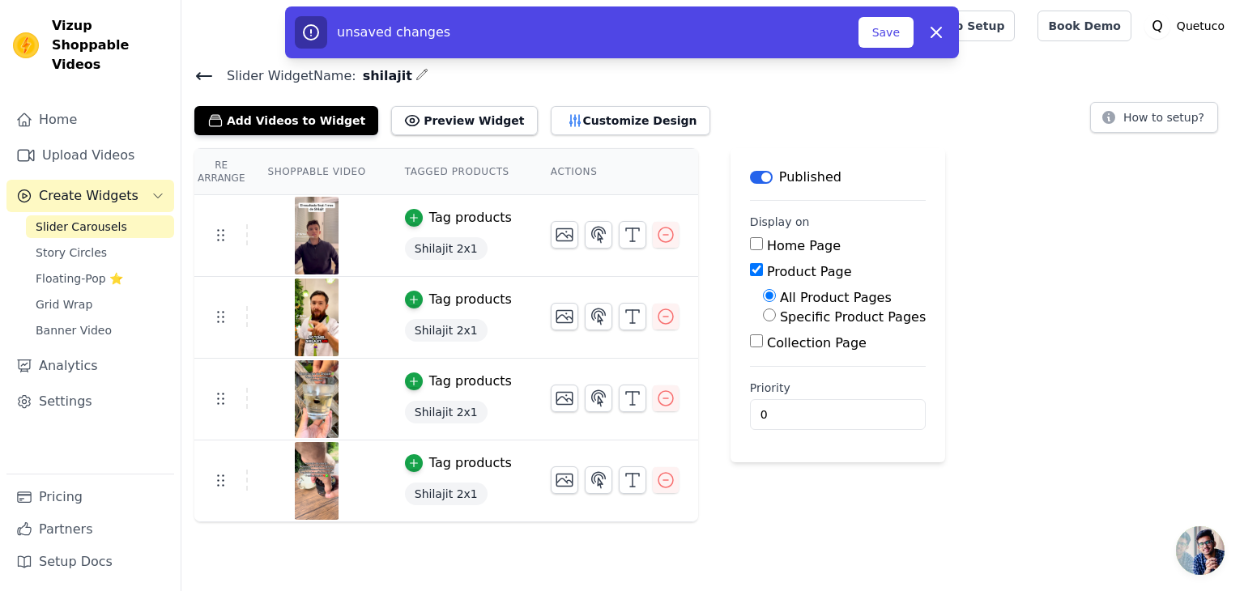
click at [803, 317] on label "Specific Product Pages" at bounding box center [853, 316] width 146 height 15
click at [776, 317] on input "Specific Product Pages" at bounding box center [769, 315] width 13 height 13
radio input "true"
click at [791, 357] on button "Select Products" at bounding box center [817, 354] width 109 height 28
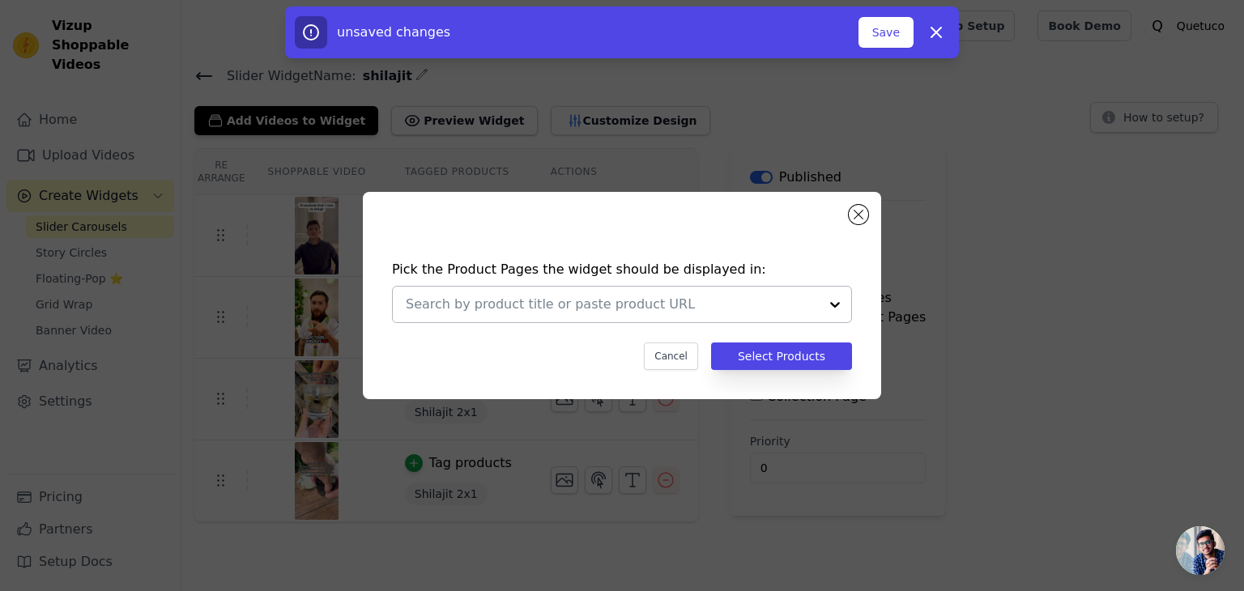
click at [648, 308] on input "text" at bounding box center [612, 304] width 413 height 19
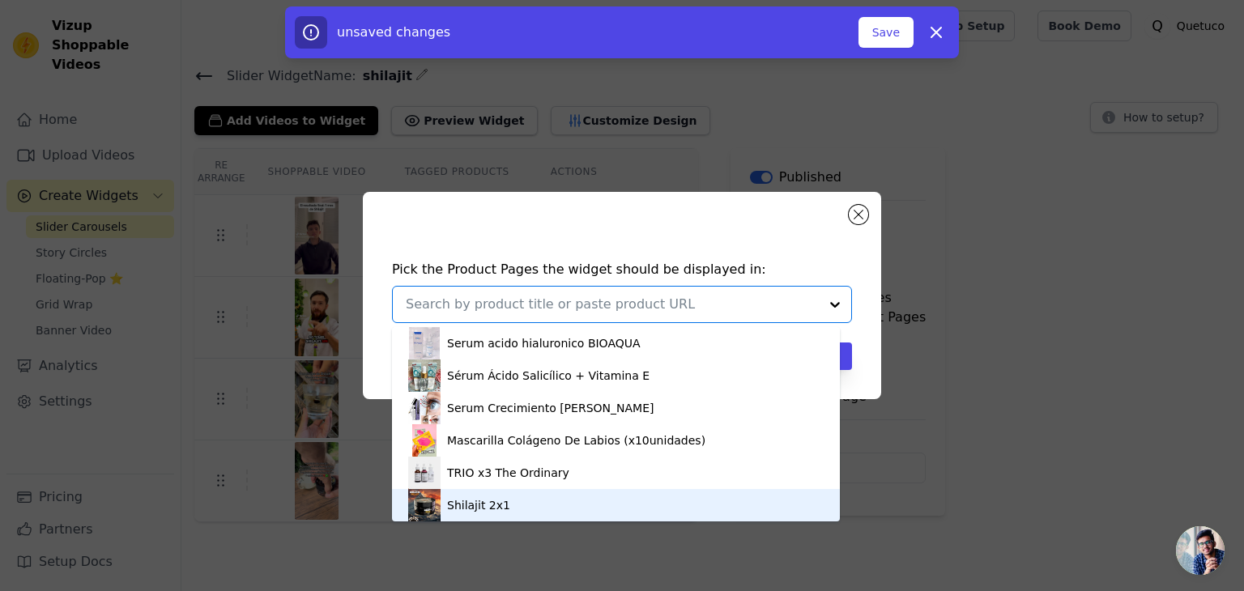
click at [522, 496] on div "Shilajit 2x1" at bounding box center [616, 505] width 416 height 32
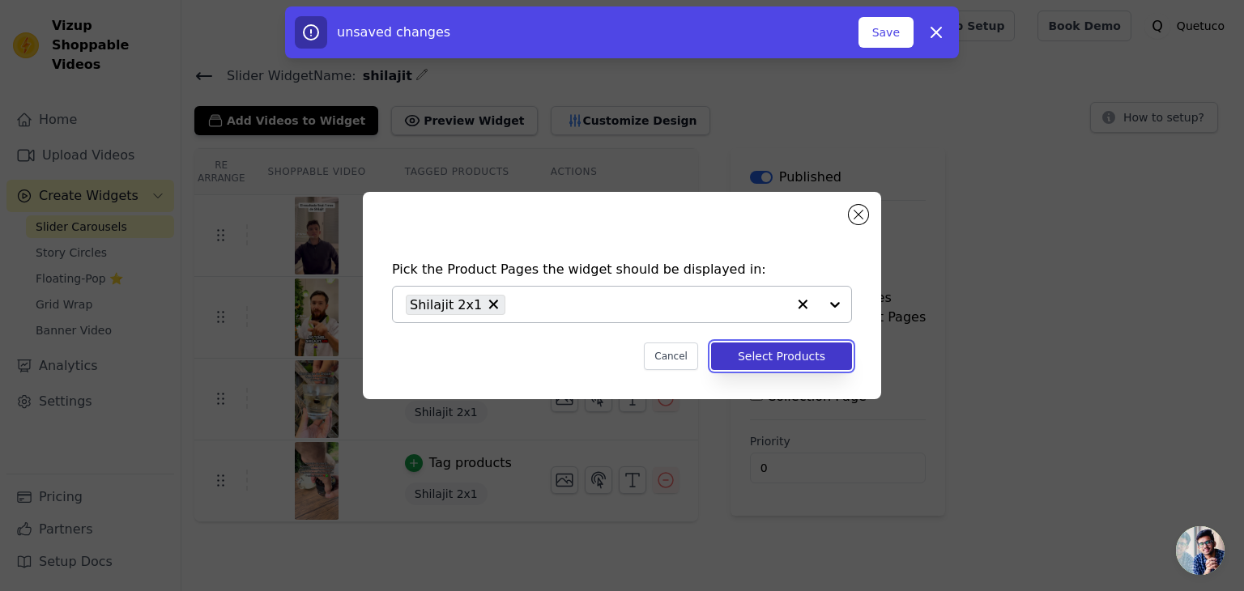
click at [755, 358] on button "Select Products" at bounding box center [781, 357] width 141 height 28
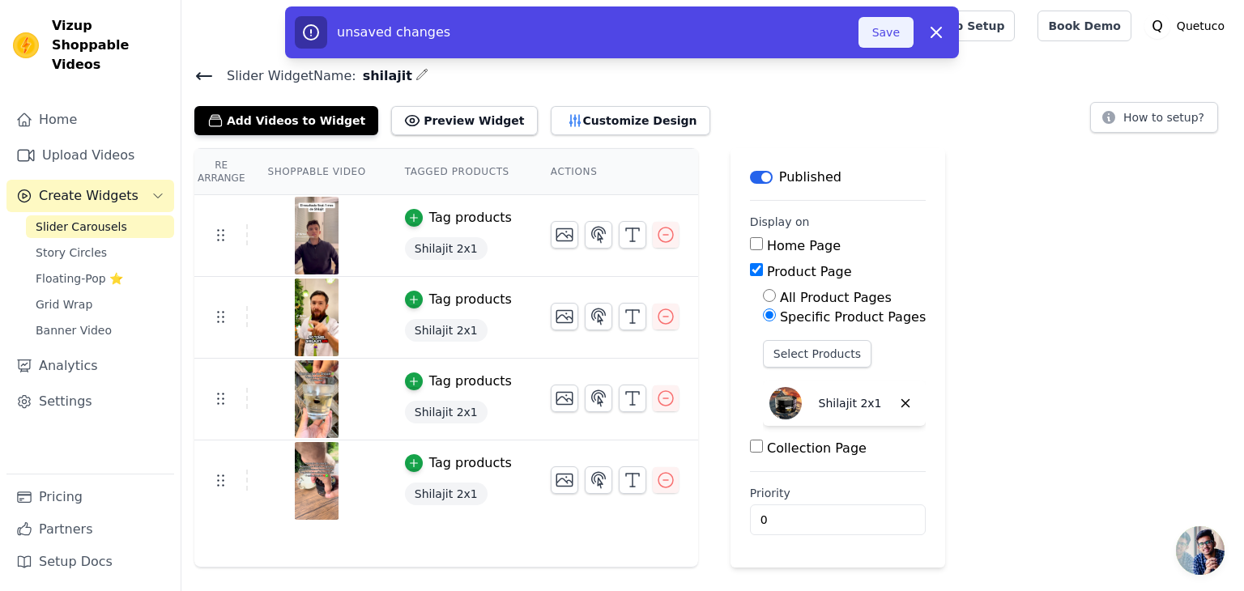
click at [888, 37] on button "Save" at bounding box center [886, 32] width 55 height 31
click at [868, 30] on div at bounding box center [549, 26] width 710 height 52
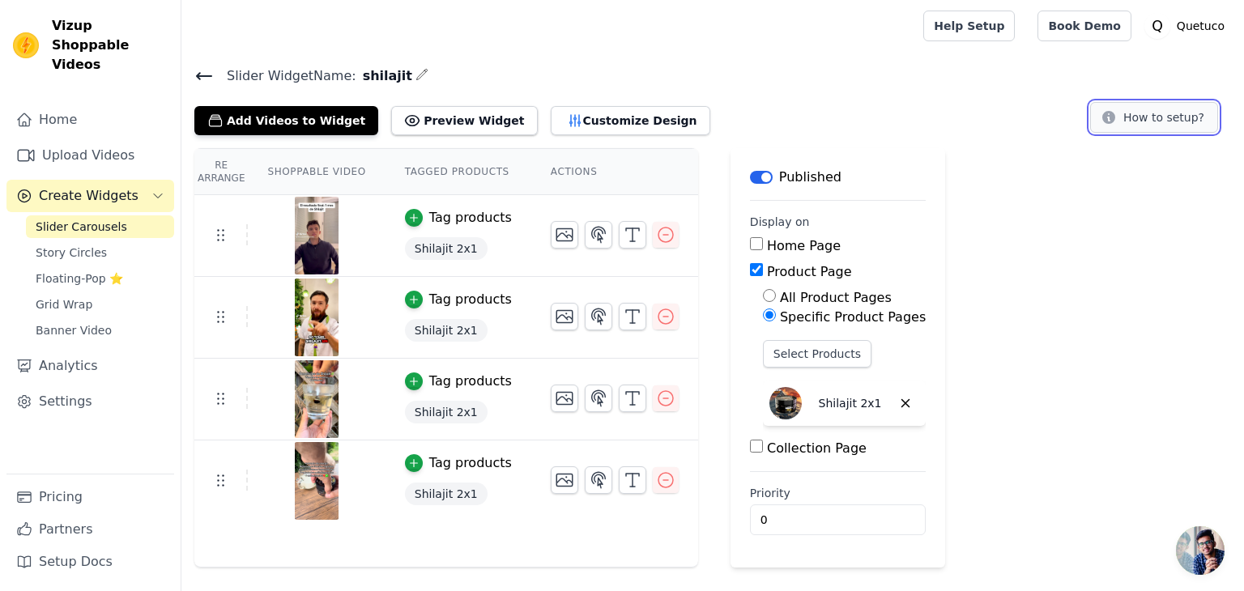
click at [1153, 114] on button "How to setup?" at bounding box center [1154, 117] width 128 height 31
click at [959, 168] on div "Re Arrange Shoppable Video Tagged Products Actions Tag products Shilajit 2x1 Ta…" at bounding box center [712, 358] width 1063 height 420
click at [563, 120] on button "Customize Design" at bounding box center [631, 120] width 160 height 29
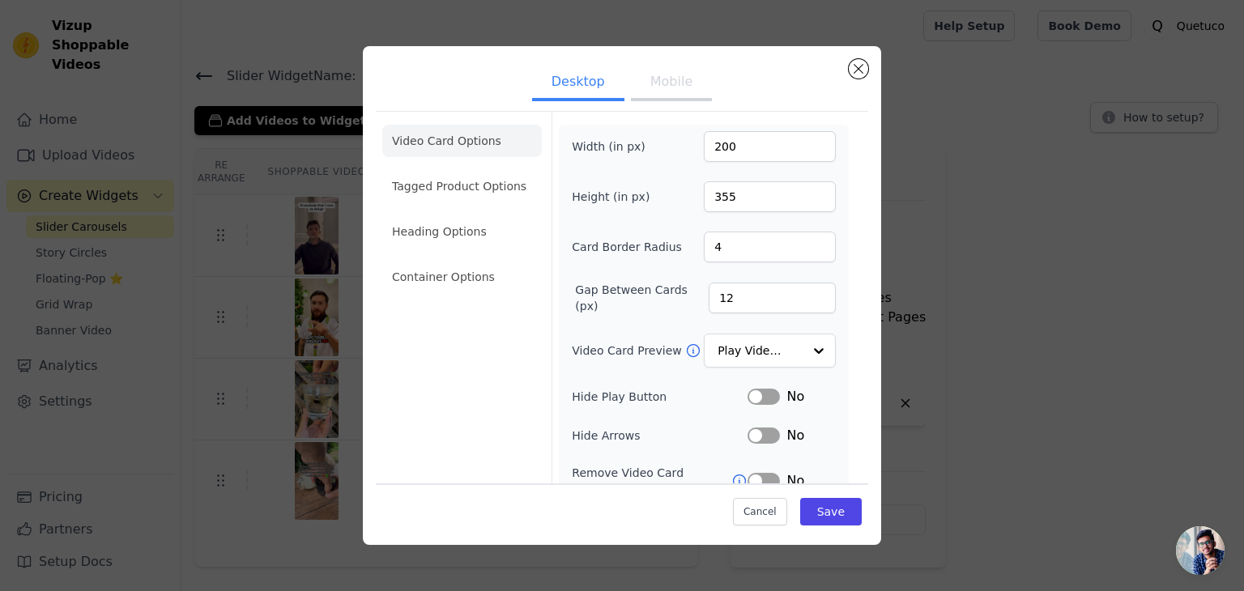
click at [862, 59] on div "Desktop Mobile Video Card Options Tagged Product Options Heading Options Contai…" at bounding box center [622, 295] width 493 height 473
click at [862, 66] on button "Close modal" at bounding box center [858, 68] width 19 height 19
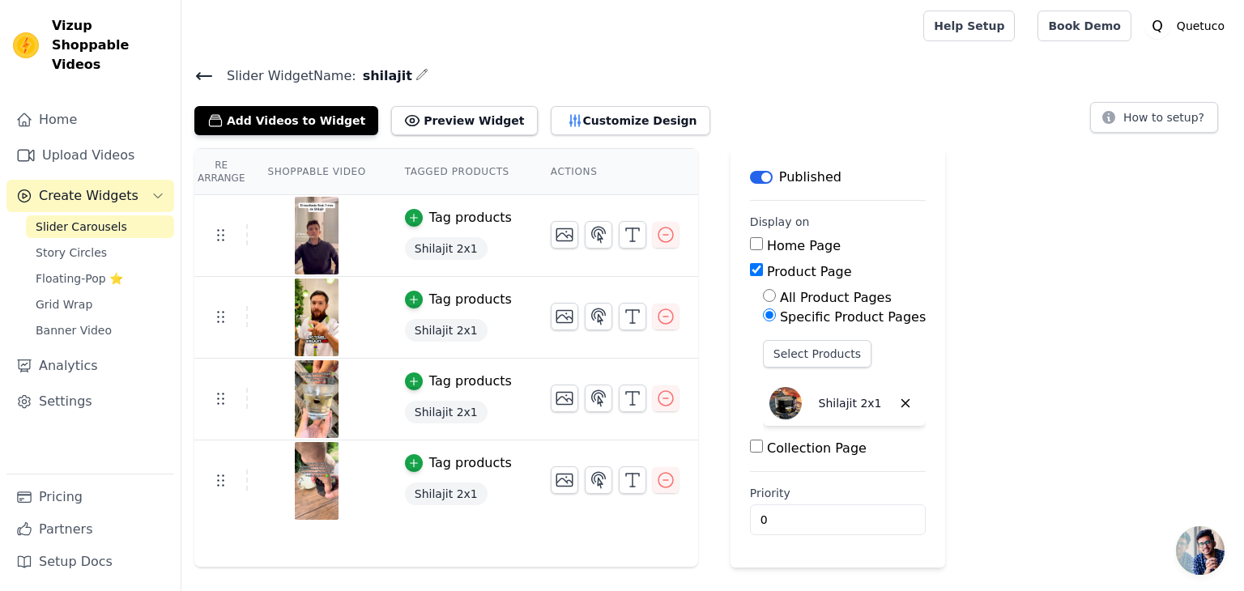
click at [204, 70] on icon at bounding box center [203, 75] width 19 height 19
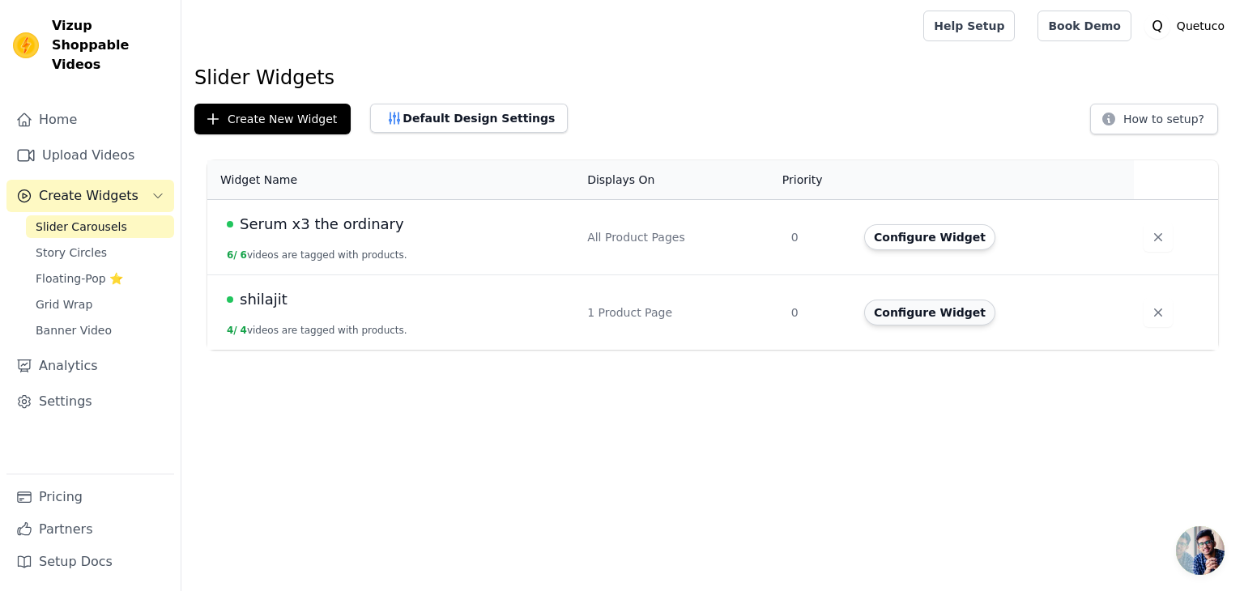
click at [895, 318] on button "Configure Widget" at bounding box center [929, 313] width 131 height 26
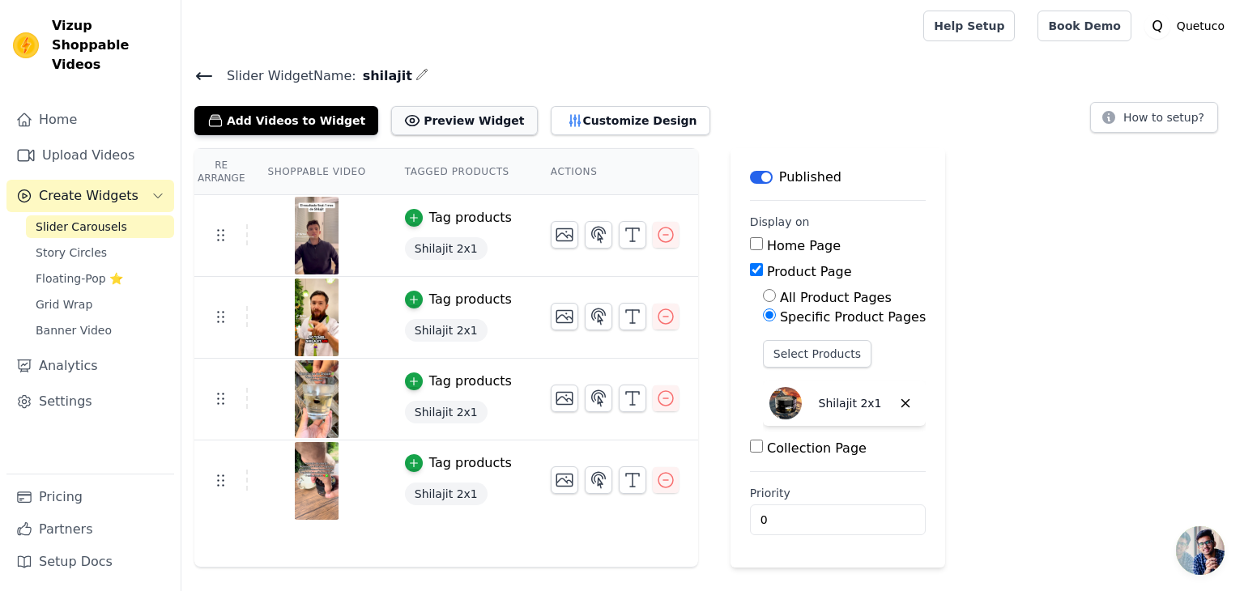
click at [452, 132] on button "Preview Widget" at bounding box center [464, 120] width 146 height 29
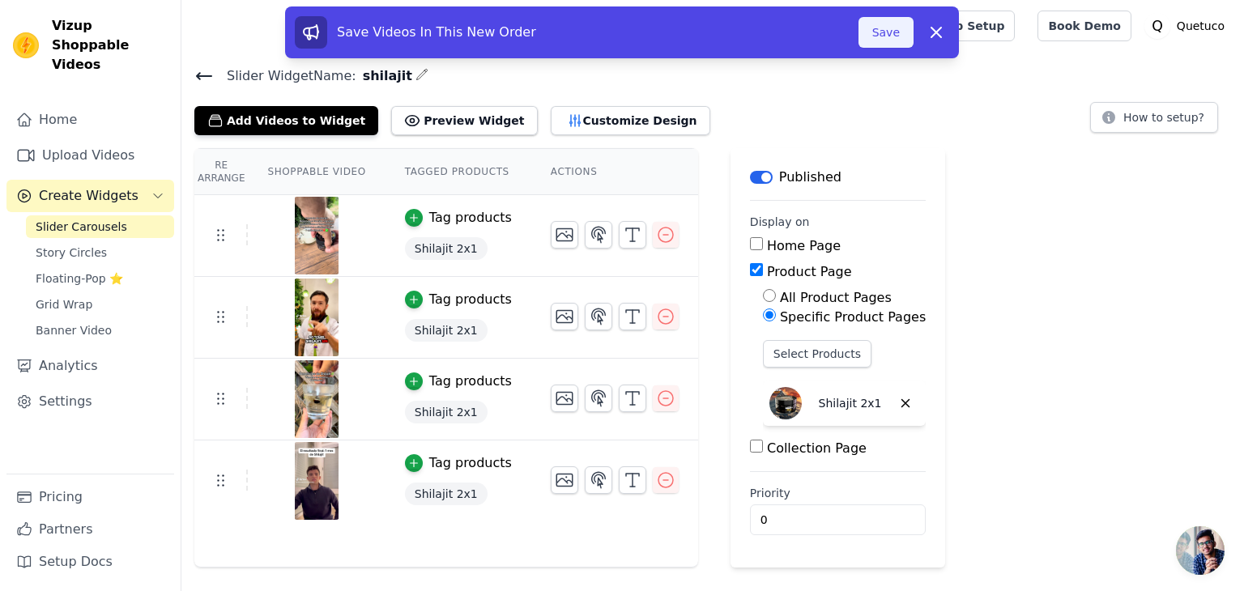
click at [889, 29] on button "Save" at bounding box center [886, 32] width 55 height 31
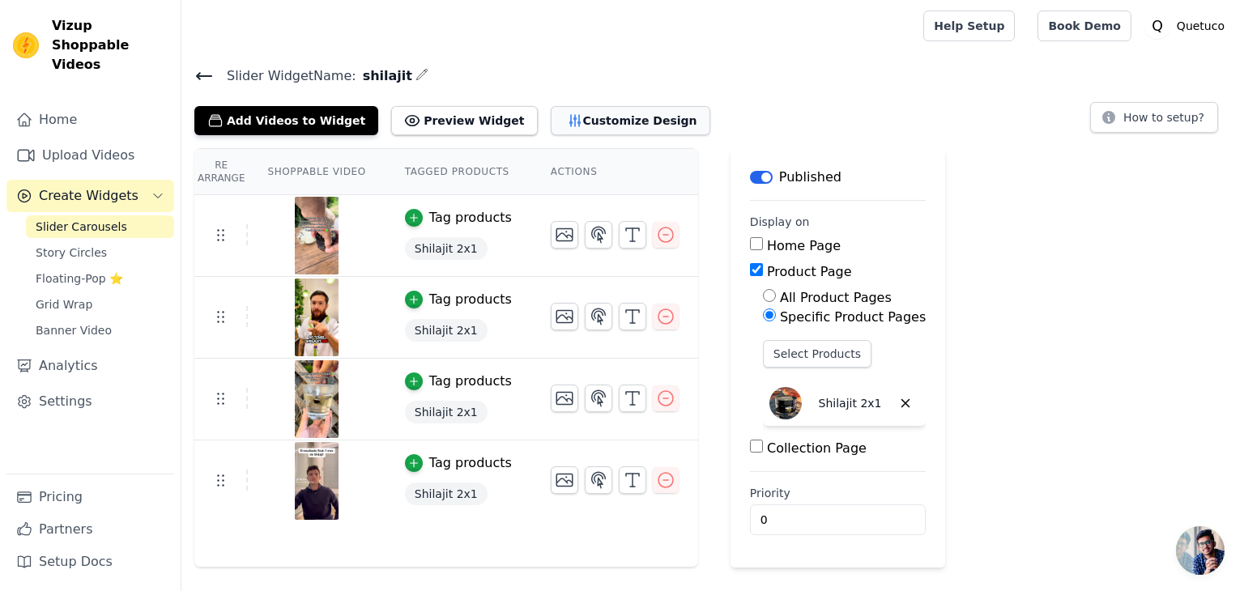
click at [602, 121] on button "Customize Design" at bounding box center [631, 120] width 160 height 29
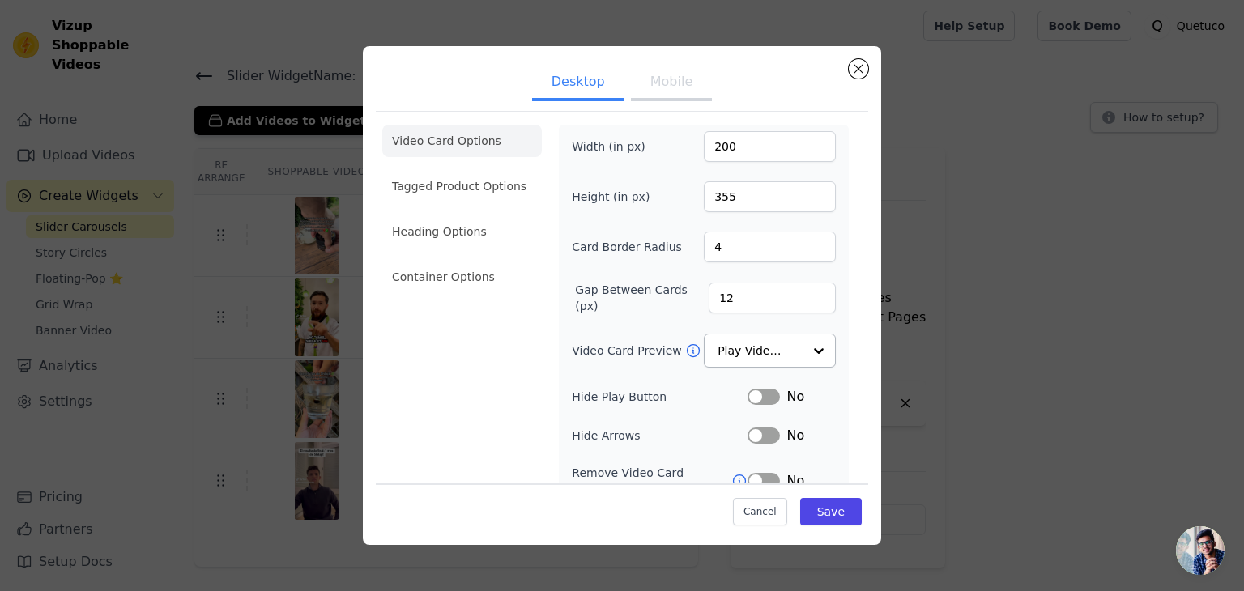
scroll to position [126, 0]
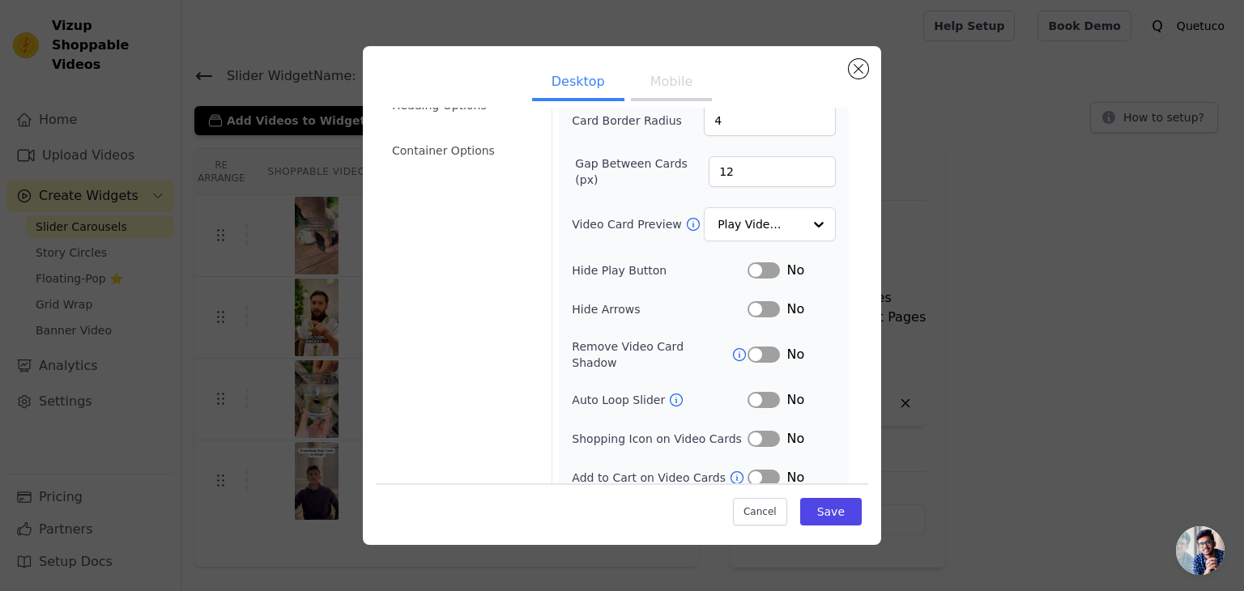
click at [756, 470] on button "Label" at bounding box center [764, 478] width 32 height 16
click at [754, 347] on button "Label" at bounding box center [764, 355] width 32 height 16
click at [749, 348] on button "Label" at bounding box center [764, 355] width 32 height 16
click at [832, 506] on button "Save" at bounding box center [831, 512] width 62 height 28
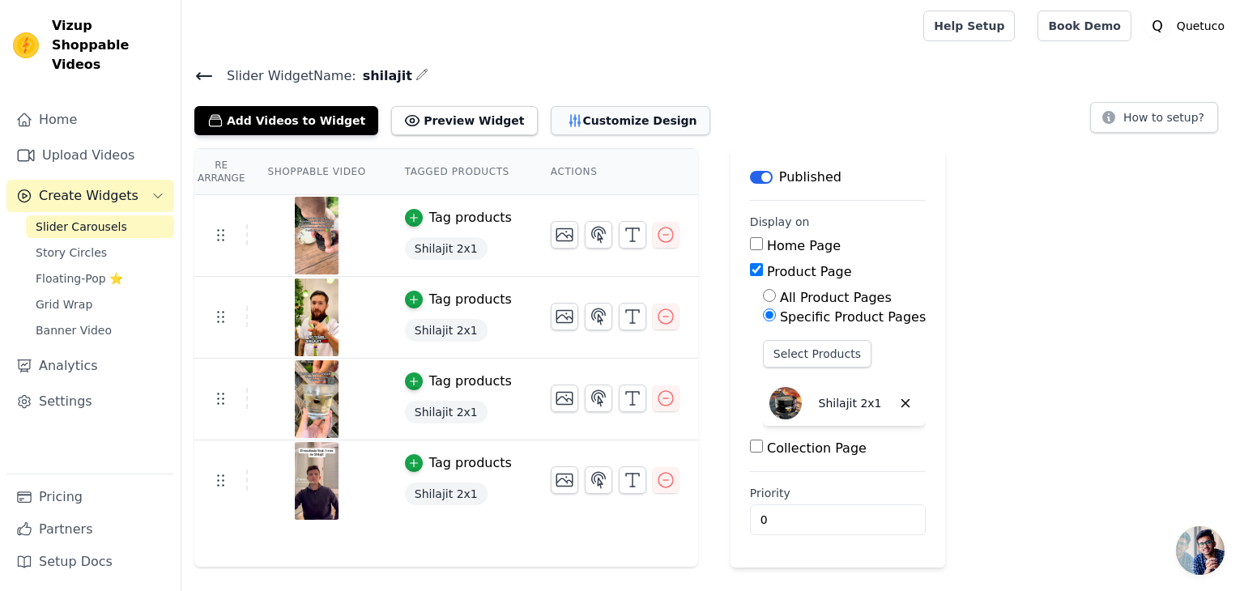
click at [561, 122] on button "Customize Design" at bounding box center [631, 120] width 160 height 29
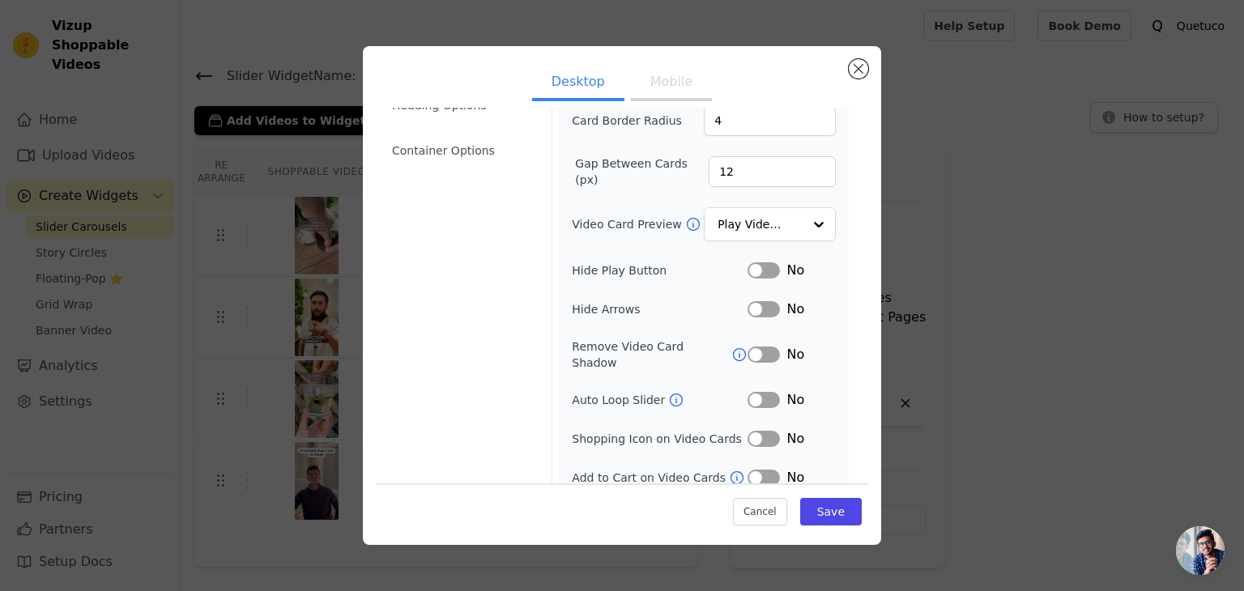
click at [749, 347] on button "Label" at bounding box center [764, 355] width 32 height 16
click at [752, 392] on button "Label" at bounding box center [764, 400] width 32 height 16
click at [818, 508] on button "Save" at bounding box center [831, 512] width 62 height 28
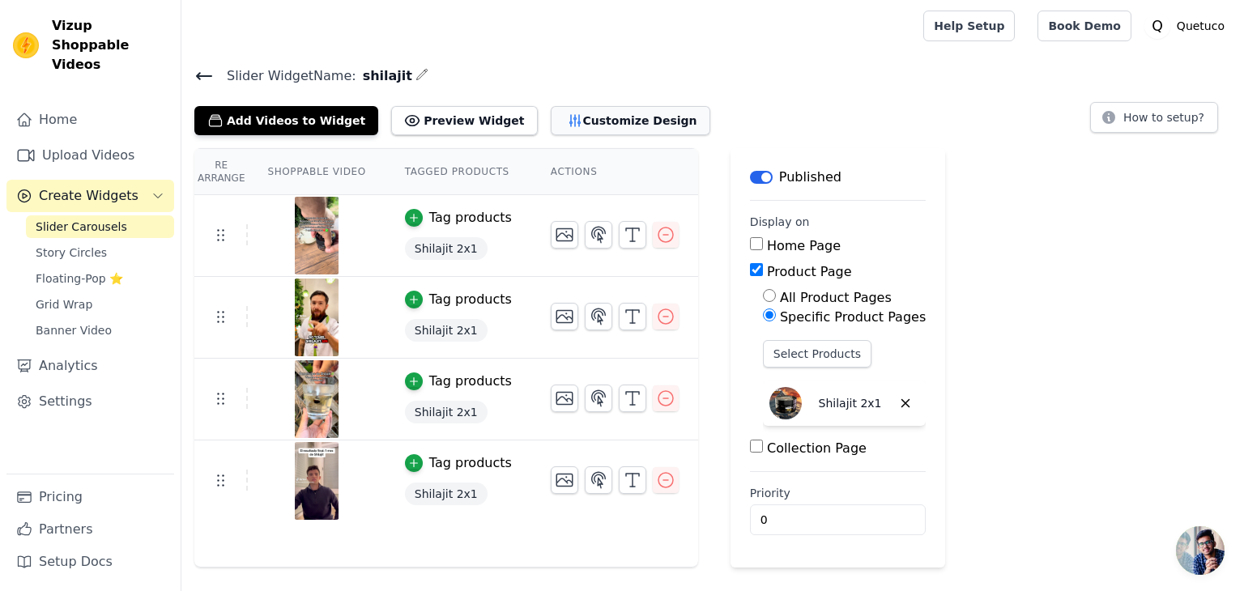
click at [584, 125] on button "Customize Design" at bounding box center [631, 120] width 160 height 29
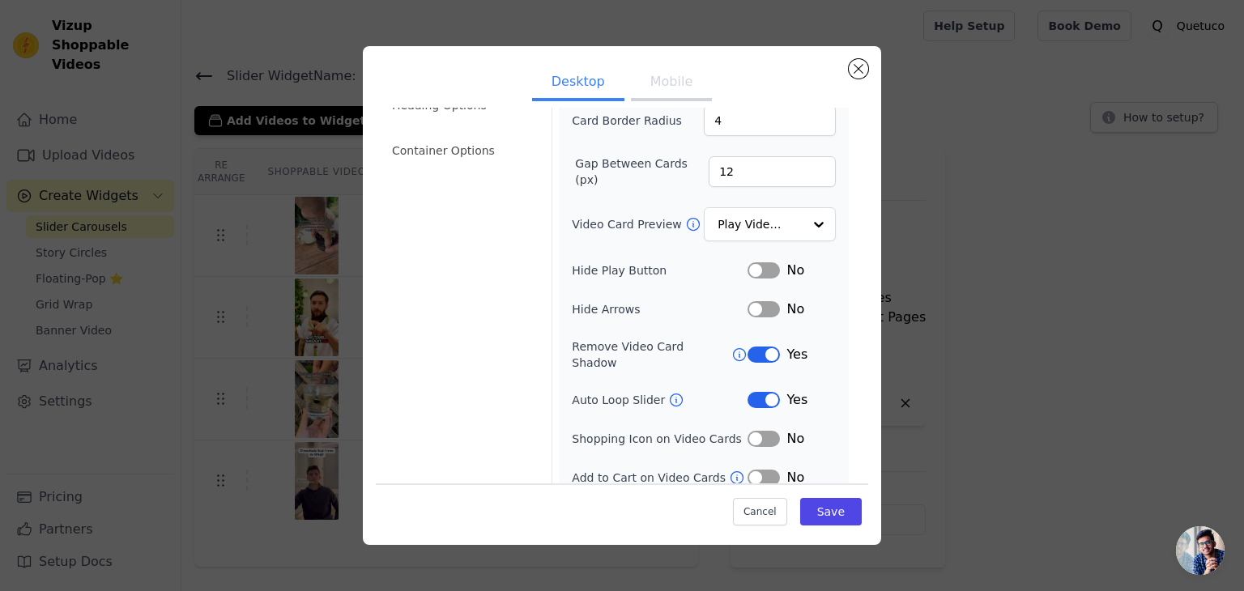
scroll to position [0, 0]
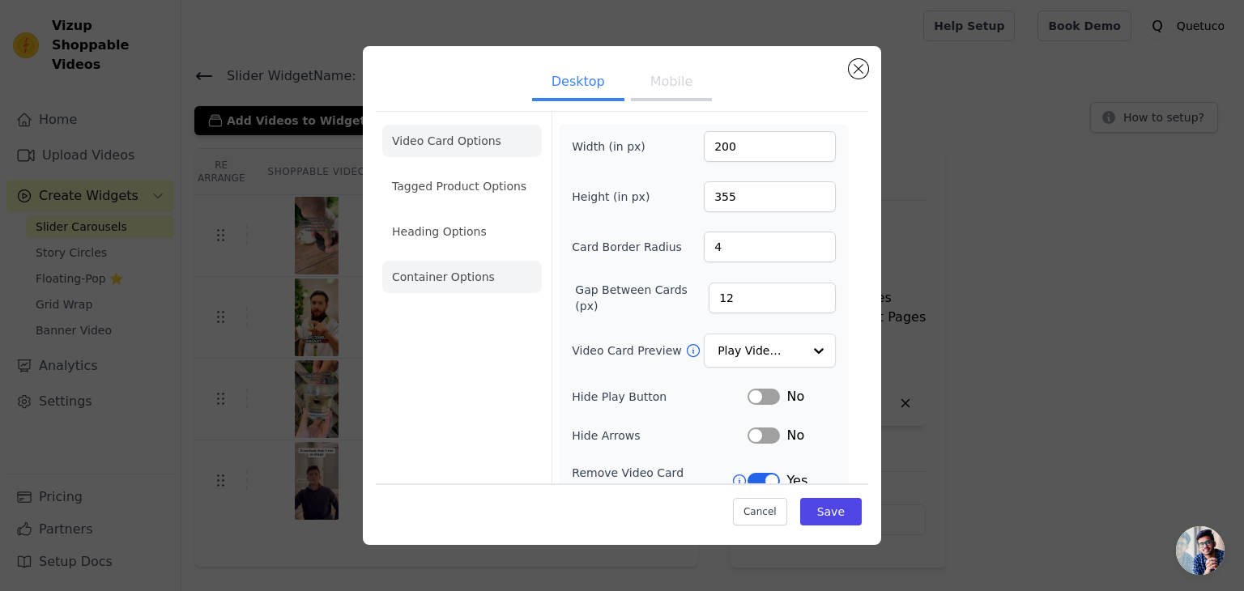
click at [455, 273] on li "Container Options" at bounding box center [462, 277] width 160 height 32
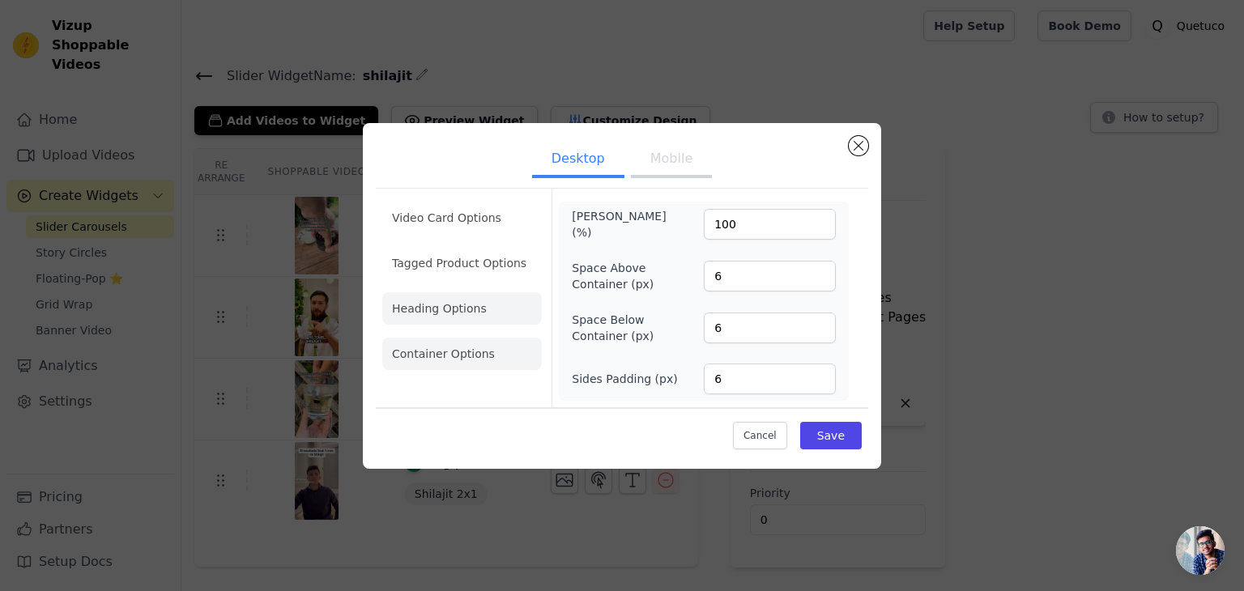
click at [471, 312] on li "Heading Options" at bounding box center [462, 308] width 160 height 32
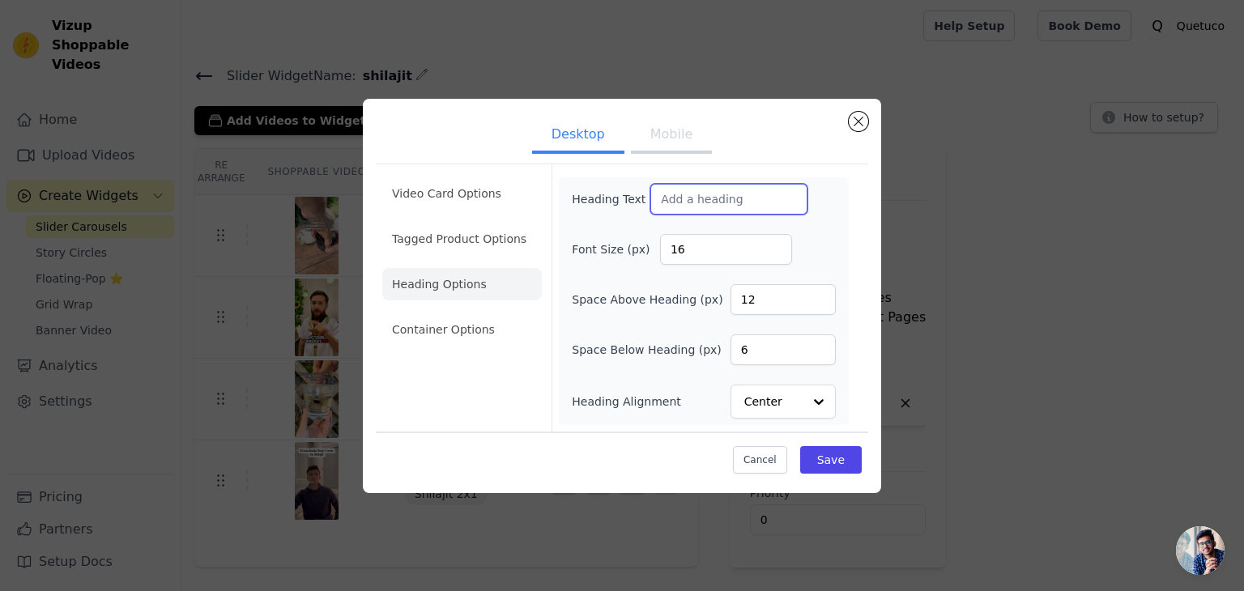
click at [688, 205] on input "Heading Text" at bounding box center [729, 199] width 157 height 31
drag, startPoint x: 768, startPoint y: 203, endPoint x: 642, endPoint y: 196, distance: 125.7
click at [642, 196] on div "Heading Text INFÓRMATE SOBRE LOS SERUMS" at bounding box center [690, 199] width 236 height 31
type input "Mira lo que hace el shilajit"
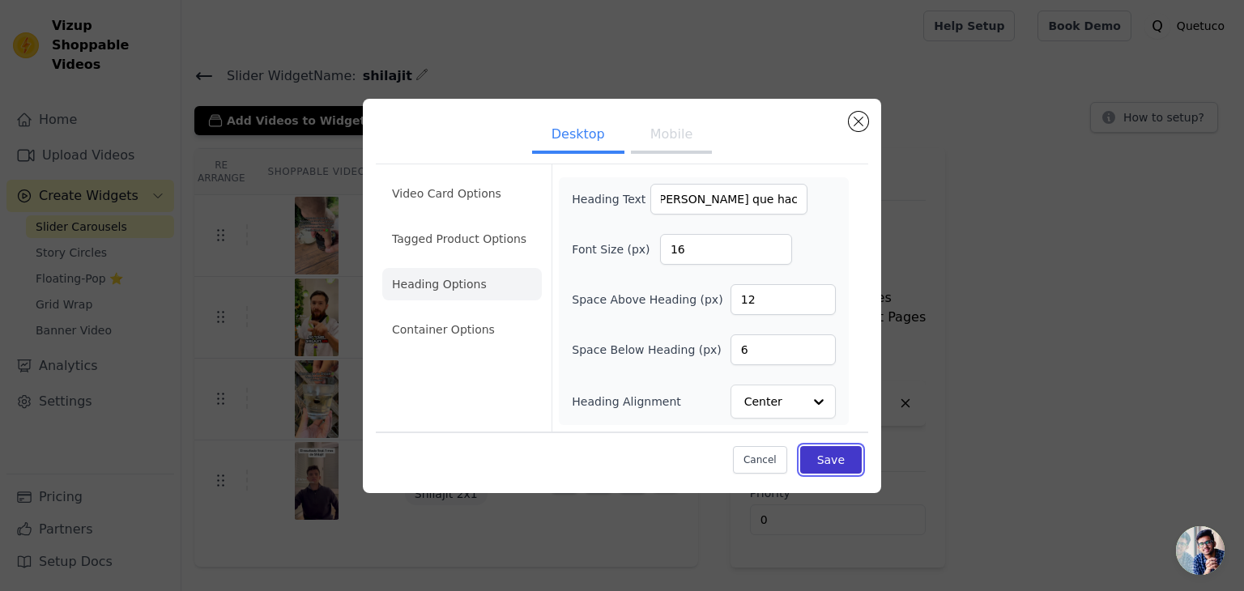
scroll to position [0, 0]
click at [821, 451] on button "Save" at bounding box center [831, 460] width 62 height 28
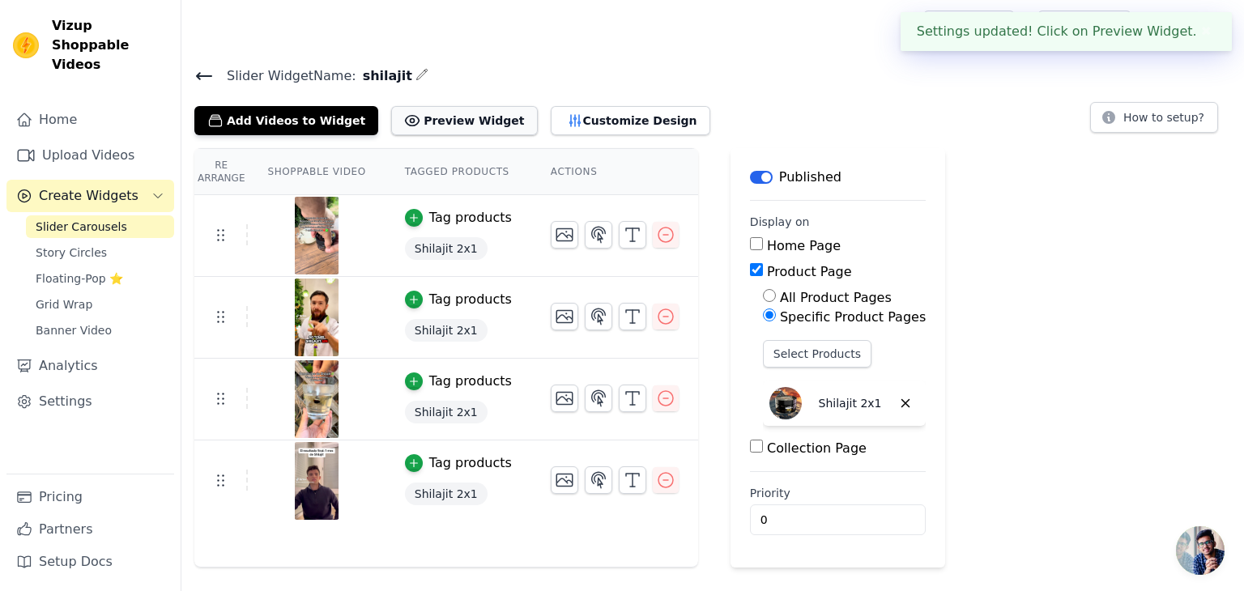
click at [404, 117] on icon at bounding box center [412, 121] width 16 height 16
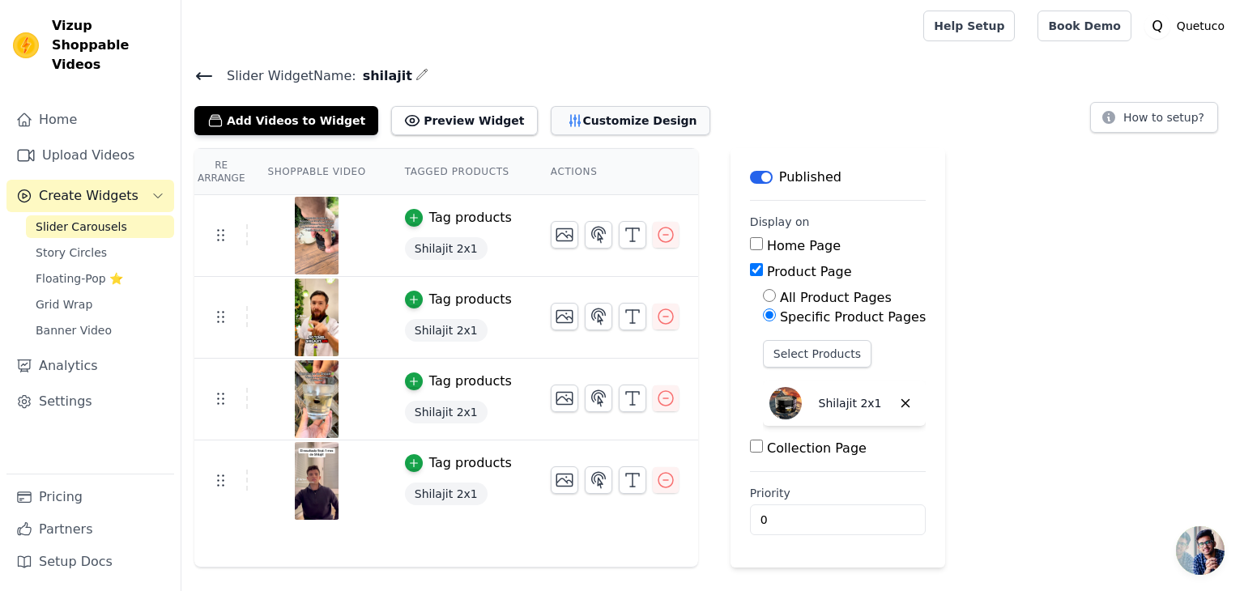
click at [576, 129] on button "Customize Design" at bounding box center [631, 120] width 160 height 29
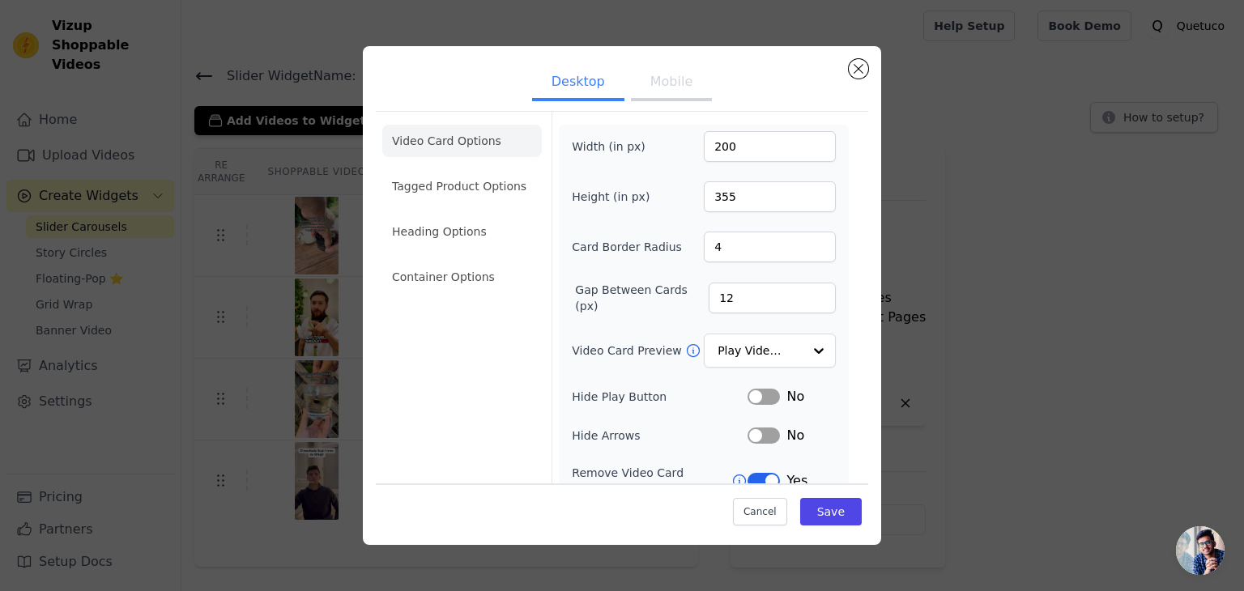
click at [439, 213] on ul "Video Card Options Tagged Product Options Heading Options Container Options" at bounding box center [462, 208] width 160 height 181
click at [451, 228] on li "Heading Options" at bounding box center [462, 232] width 160 height 32
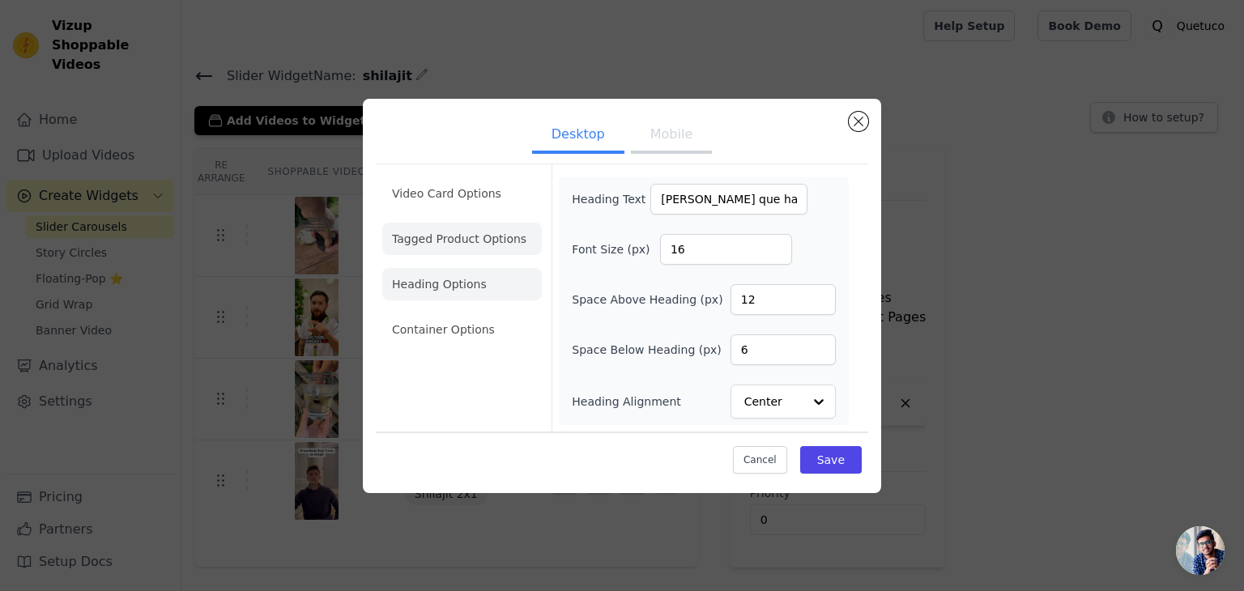
click at [493, 247] on li "Tagged Product Options" at bounding box center [462, 239] width 160 height 32
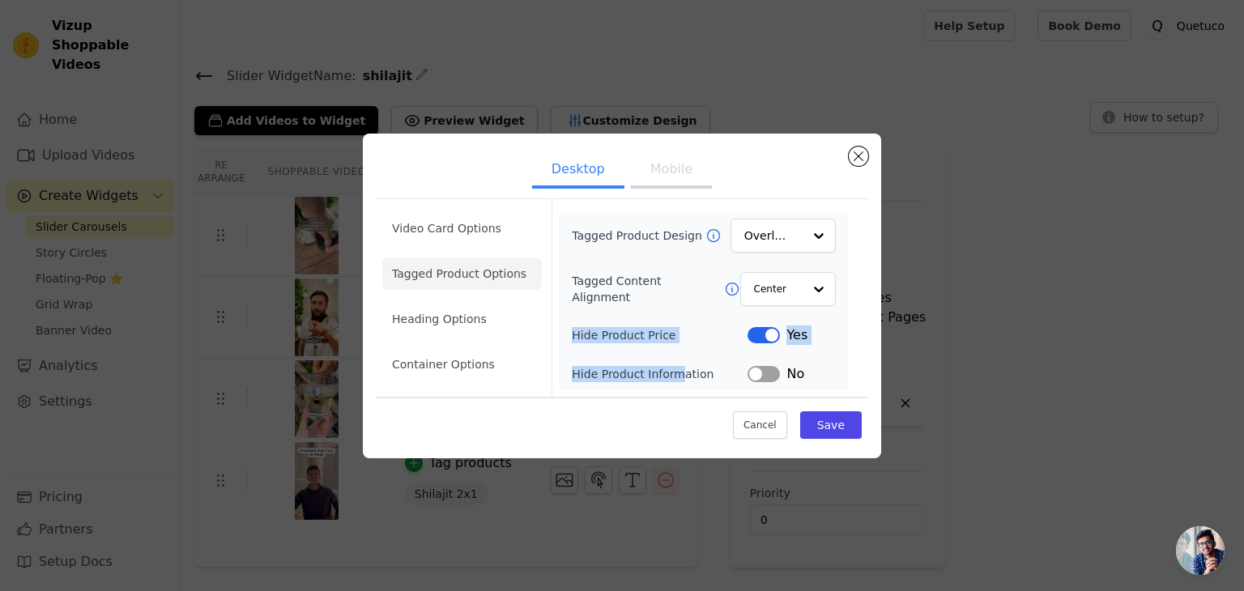
drag, startPoint x: 676, startPoint y: 344, endPoint x: 574, endPoint y: 342, distance: 102.1
click at [574, 342] on div "Tagged Product Design Overlay Tagged Content Alignment Center Hide Product Pric…" at bounding box center [704, 301] width 264 height 165
click at [564, 303] on div at bounding box center [564, 303] width 0 height 0
click at [629, 356] on div "Tagged Product Design Overlay Tagged Content Alignment Center Hide Product Pric…" at bounding box center [704, 301] width 264 height 165
click at [768, 339] on button "Label" at bounding box center [764, 335] width 32 height 16
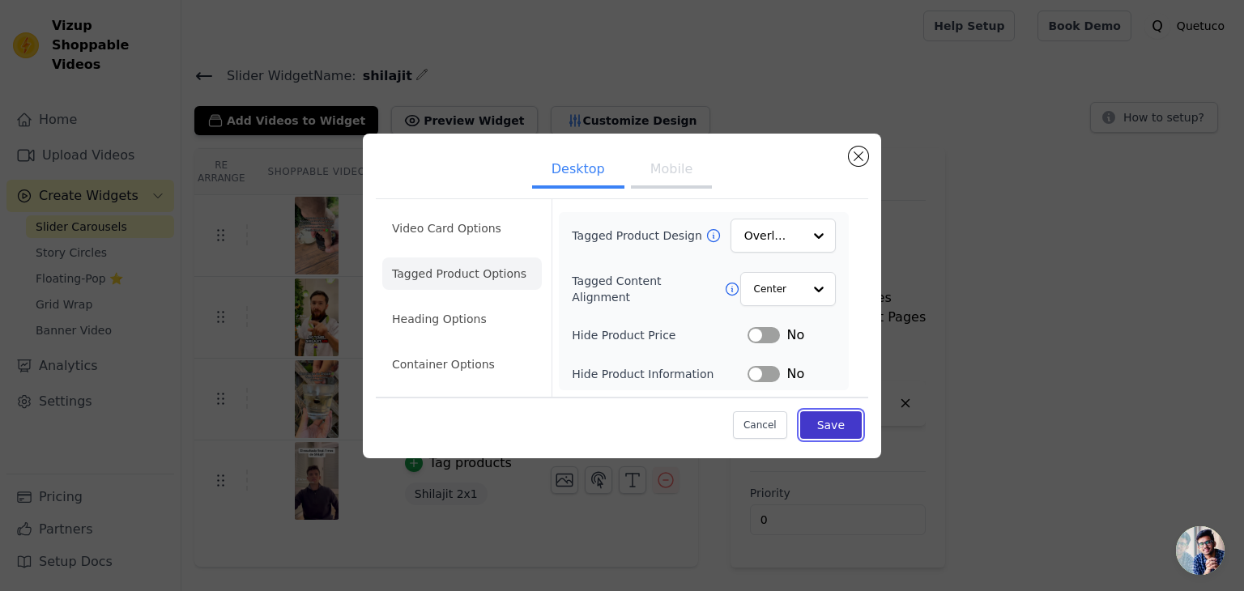
click at [834, 422] on button "Save" at bounding box center [831, 426] width 62 height 28
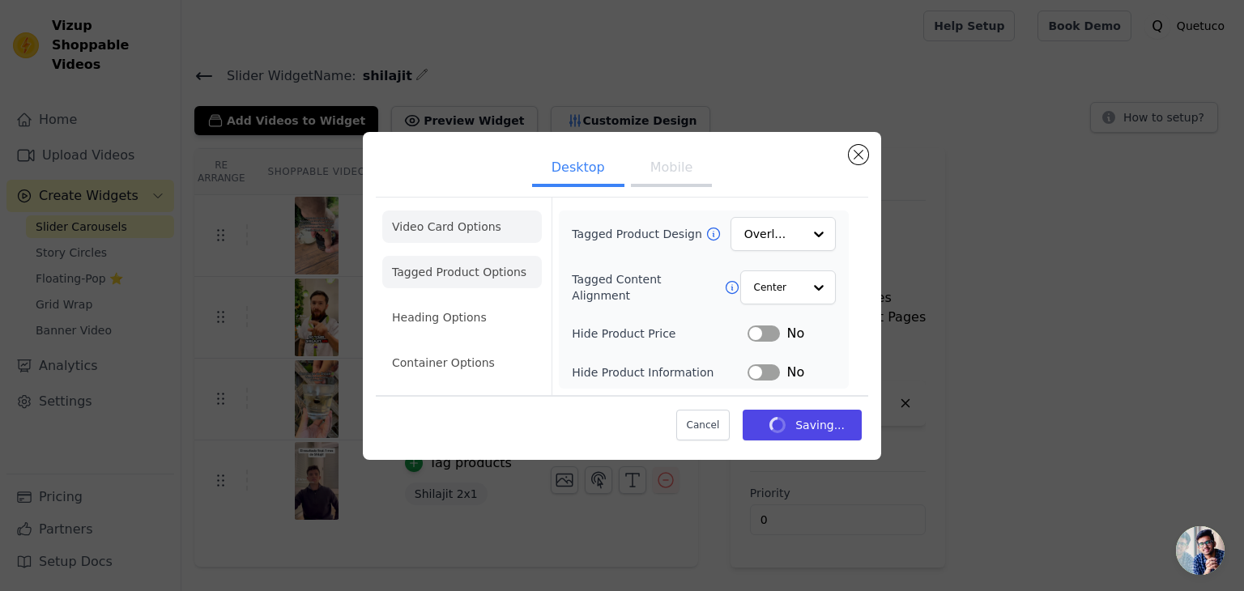
click at [459, 215] on li "Video Card Options" at bounding box center [462, 227] width 160 height 32
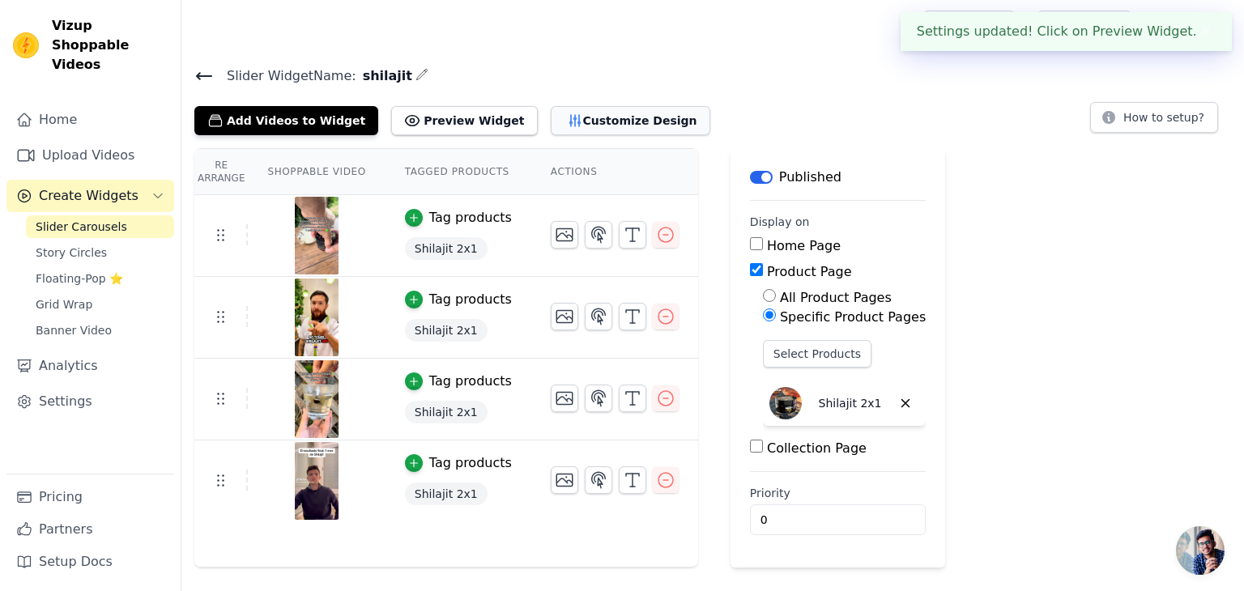
click at [581, 113] on button "Customize Design" at bounding box center [631, 120] width 160 height 29
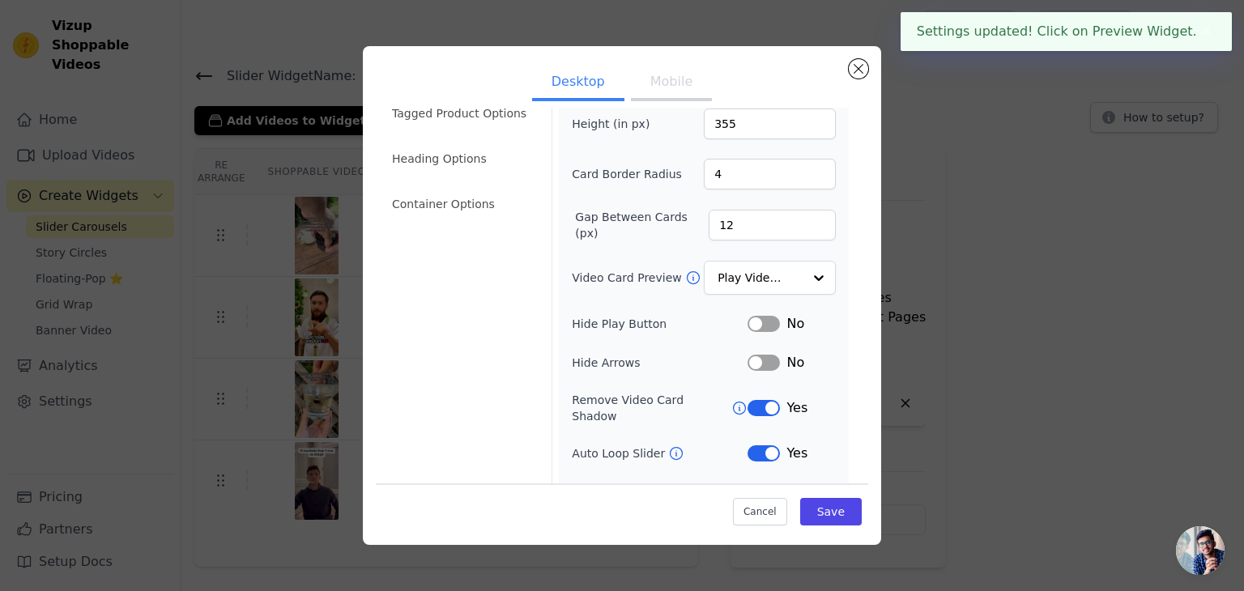
scroll to position [105, 0]
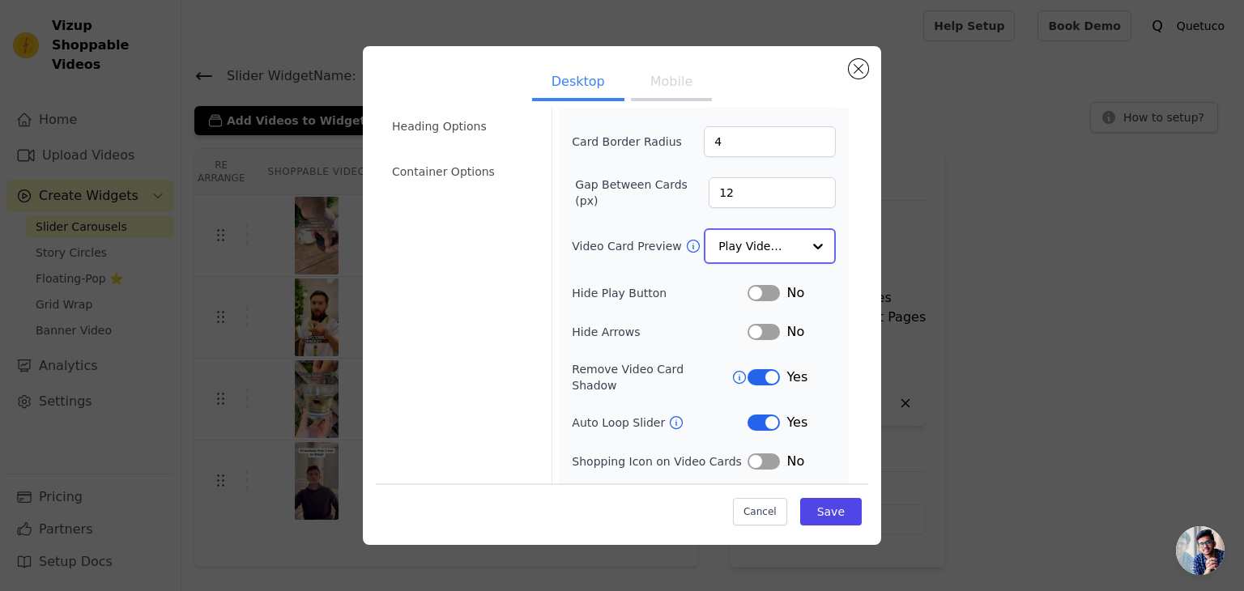
click at [742, 251] on input "Video Card Preview" at bounding box center [760, 246] width 83 height 32
click at [559, 249] on div "Width (in px) 200 Height (in px) 355 Card Border Radius 4 Gap Between Cards (px…" at bounding box center [704, 267] width 290 height 496
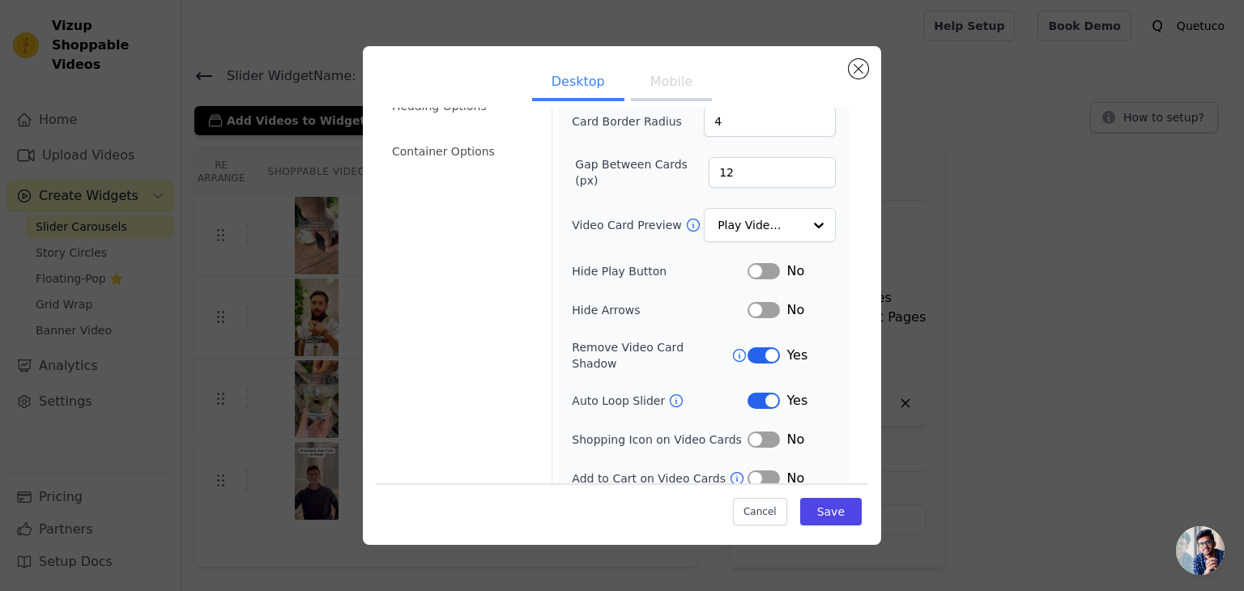
scroll to position [126, 0]
click at [753, 470] on button "Label" at bounding box center [764, 478] width 32 height 16
click at [729, 470] on icon at bounding box center [737, 478] width 16 height 16
click at [752, 470] on button "Label" at bounding box center [764, 478] width 32 height 16
click at [450, 153] on li "Container Options" at bounding box center [462, 150] width 160 height 32
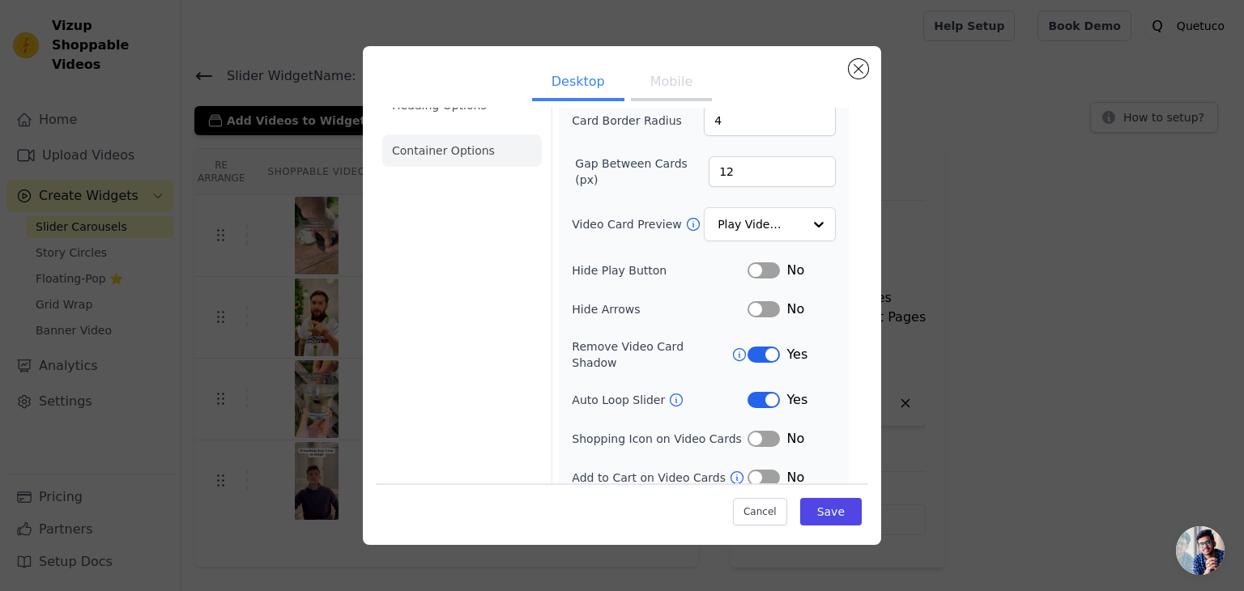
scroll to position [0, 0]
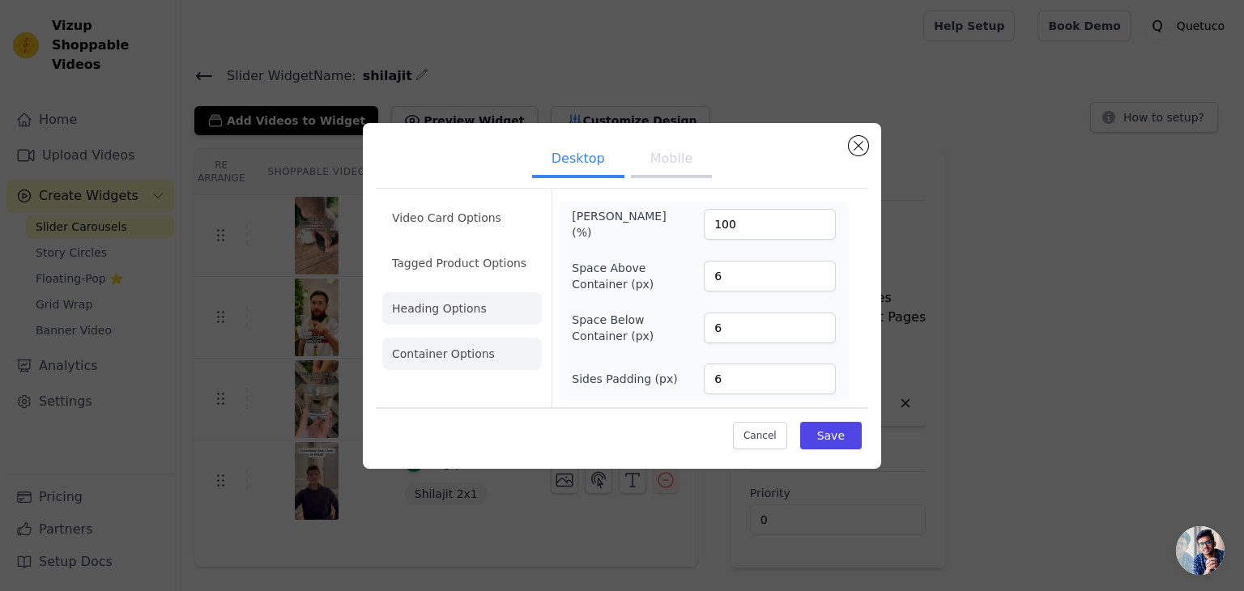
click at [489, 302] on li "Heading Options" at bounding box center [462, 308] width 160 height 32
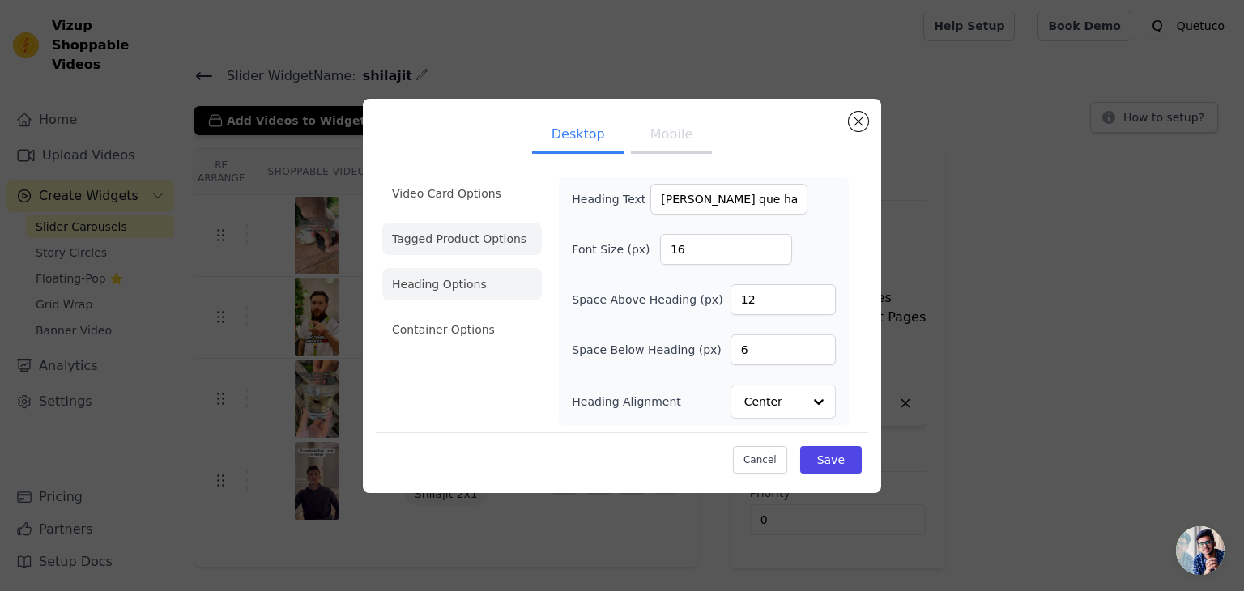
click at [480, 254] on li "Tagged Product Options" at bounding box center [462, 239] width 160 height 32
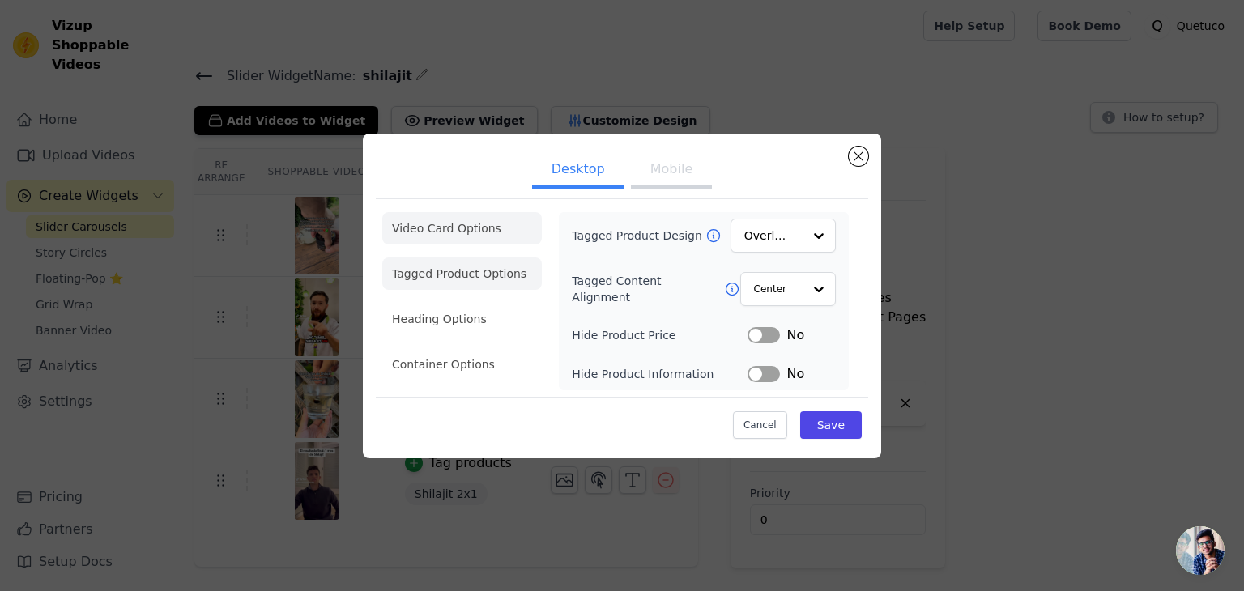
click at [472, 224] on li "Video Card Options" at bounding box center [462, 228] width 160 height 32
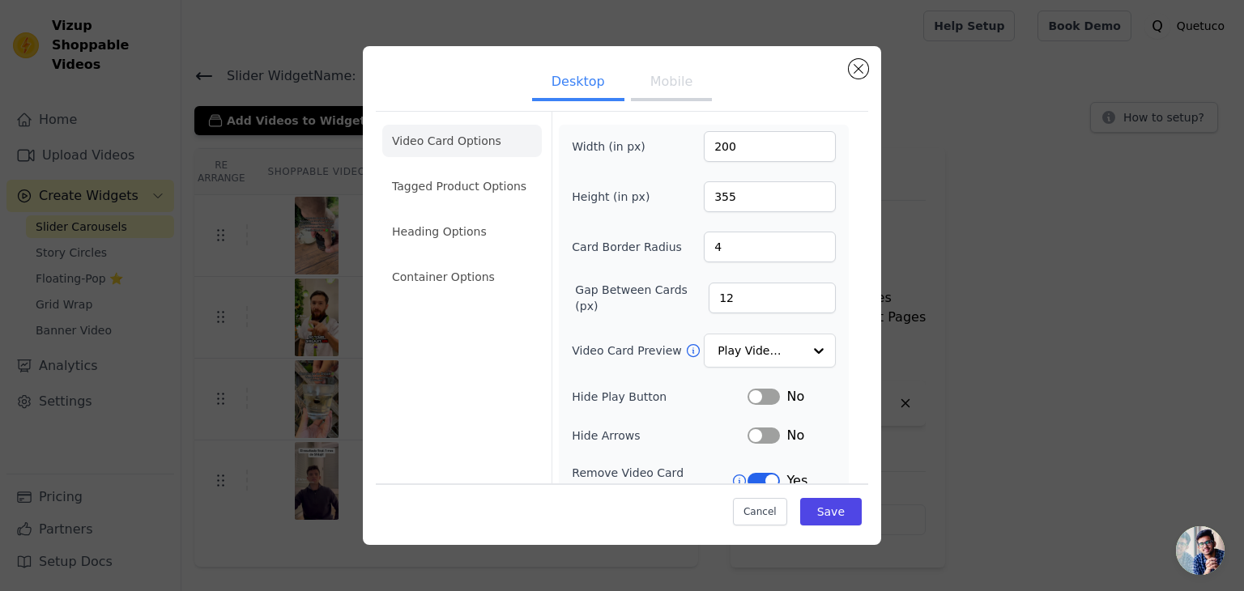
click at [663, 92] on button "Mobile" at bounding box center [671, 84] width 81 height 36
click at [603, 82] on button "Desktop" at bounding box center [578, 84] width 92 height 36
click at [646, 87] on button "Mobile" at bounding box center [671, 84] width 81 height 36
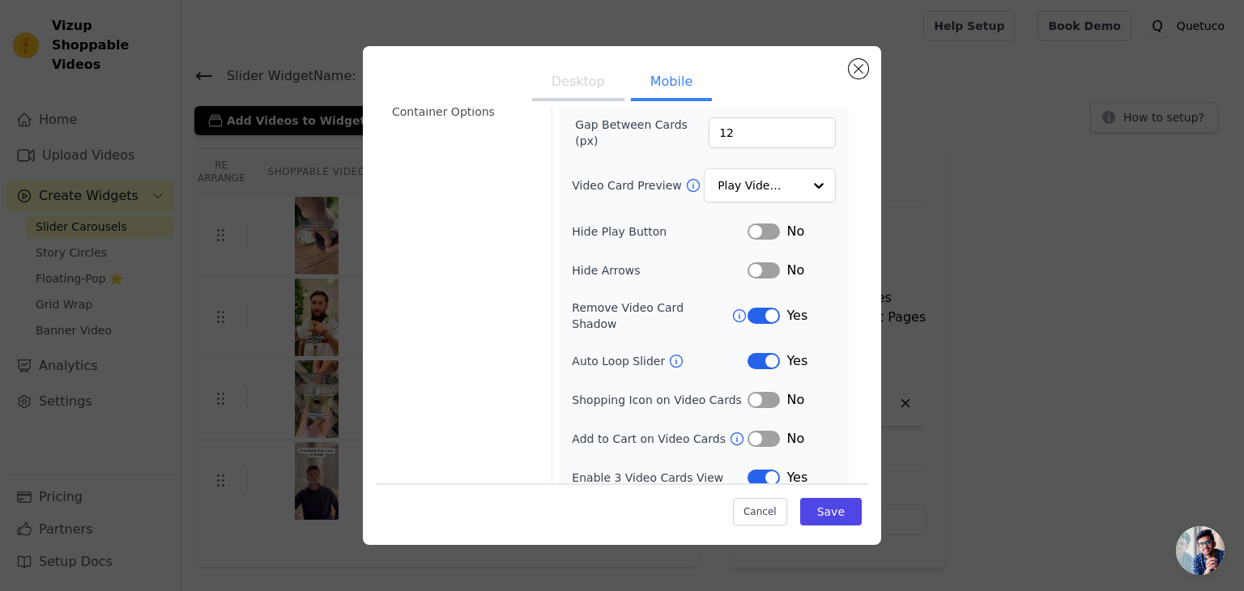
click at [572, 79] on button "Desktop" at bounding box center [578, 84] width 92 height 36
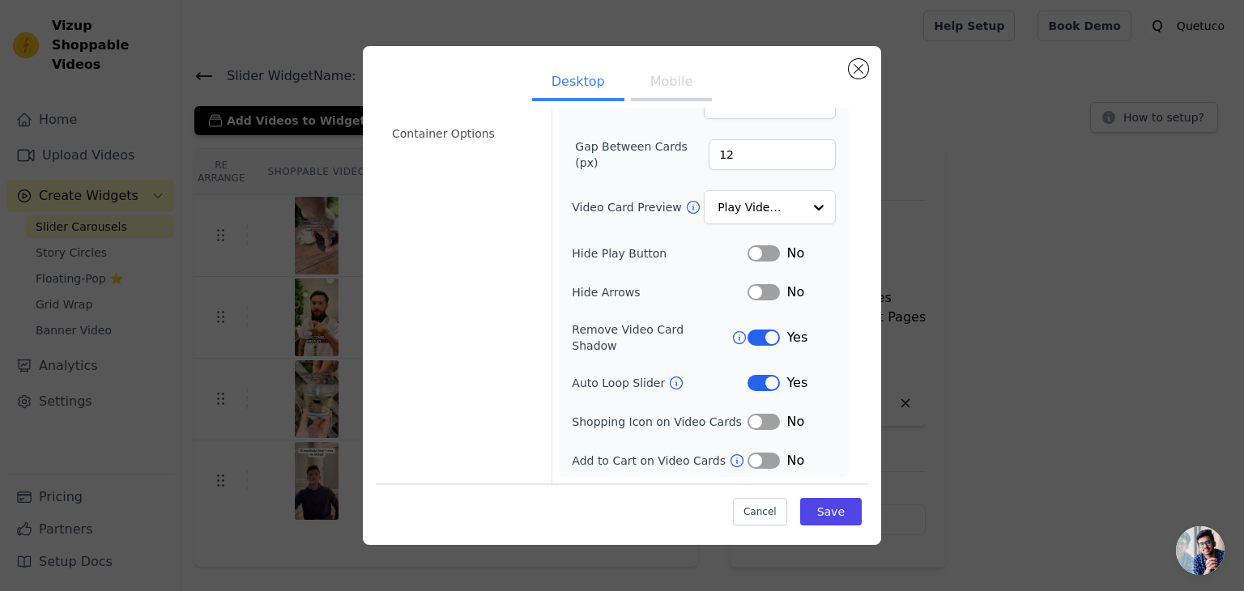
scroll to position [126, 0]
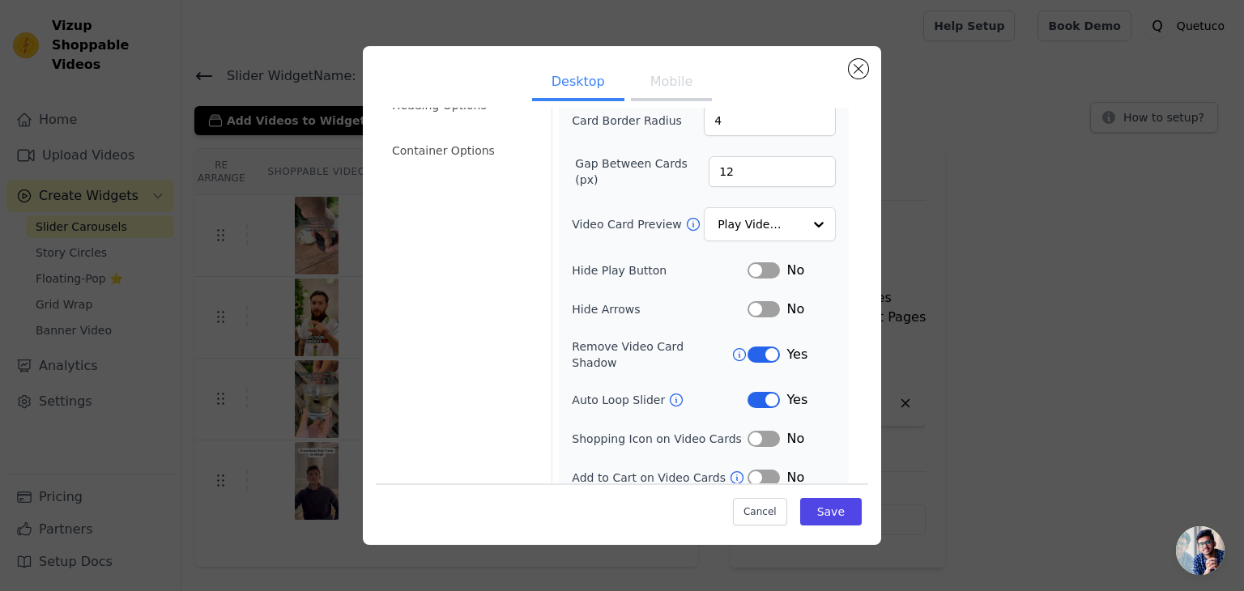
click at [659, 76] on button "Mobile" at bounding box center [671, 84] width 81 height 36
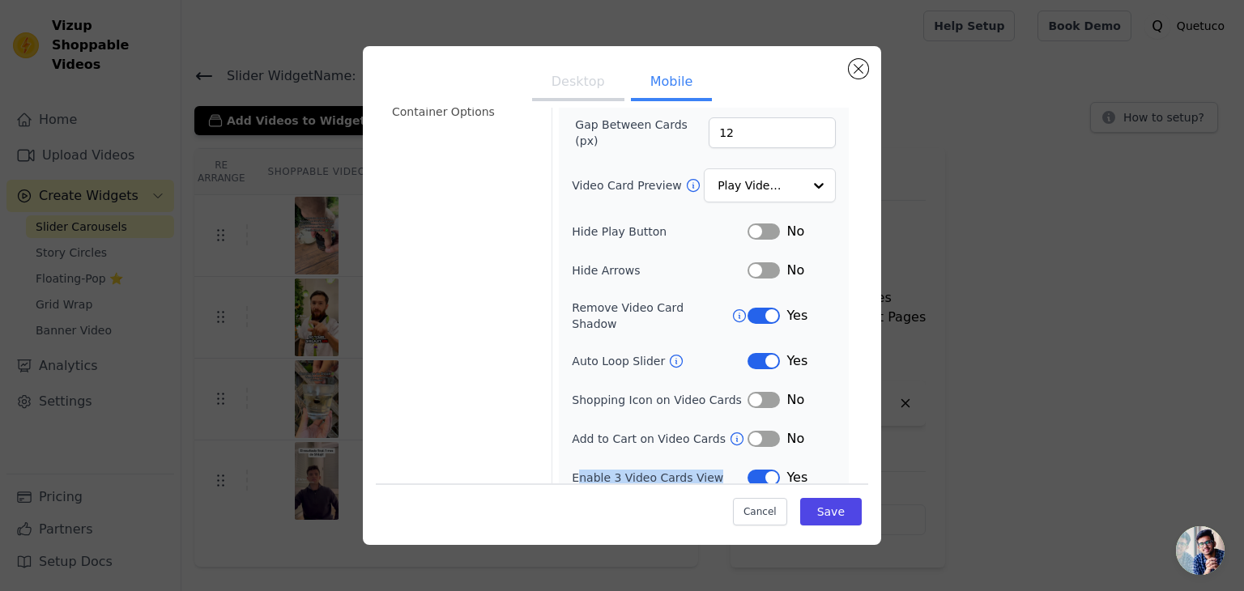
drag, startPoint x: 571, startPoint y: 459, endPoint x: 702, endPoint y: 474, distance: 132.1
click at [702, 474] on div "Width (in px) 200 Height (in px) 355 Card Border Radius 4 Gap Between Cards (px…" at bounding box center [704, 226] width 290 height 535
click at [572, 470] on label "Enable 3 Video Cards View" at bounding box center [660, 478] width 176 height 16
drag, startPoint x: 562, startPoint y: 459, endPoint x: 709, endPoint y: 464, distance: 146.7
click at [709, 464] on div "Width (in px) 200 Height (in px) 355 Card Border Radius 4 Gap Between Cards (px…" at bounding box center [704, 226] width 290 height 535
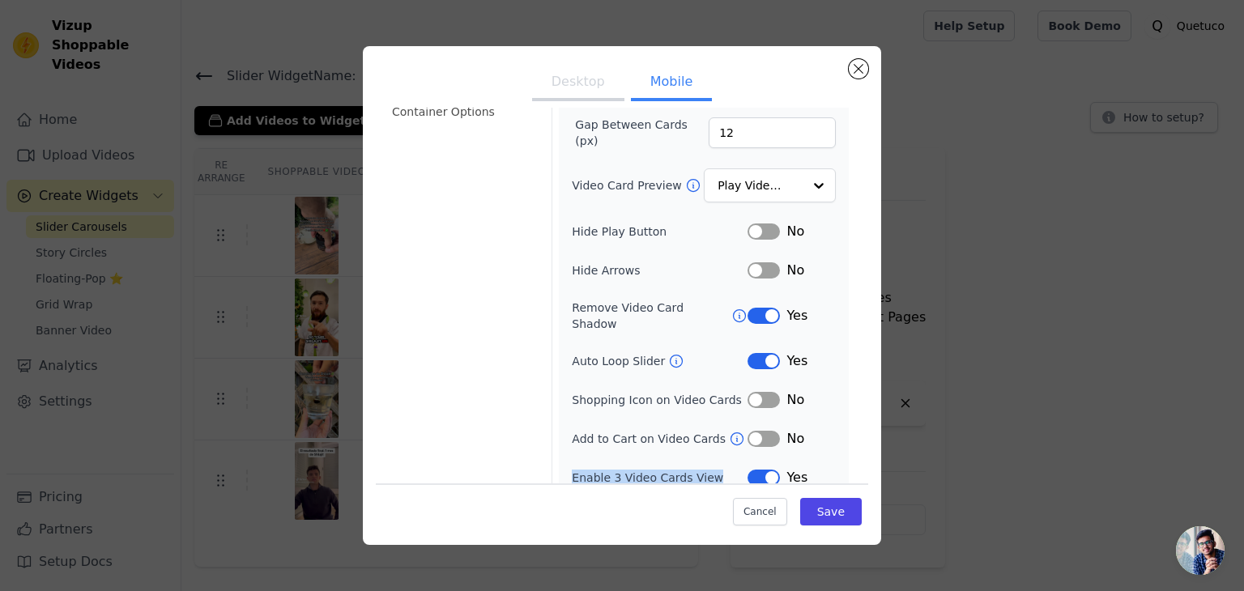
click at [698, 470] on div at bounding box center [698, 470] width 0 height 0
click at [559, 461] on div "Width (in px) 200 Height (in px) 355 Card Border Radius 4 Gap Between Cards (px…" at bounding box center [704, 226] width 290 height 535
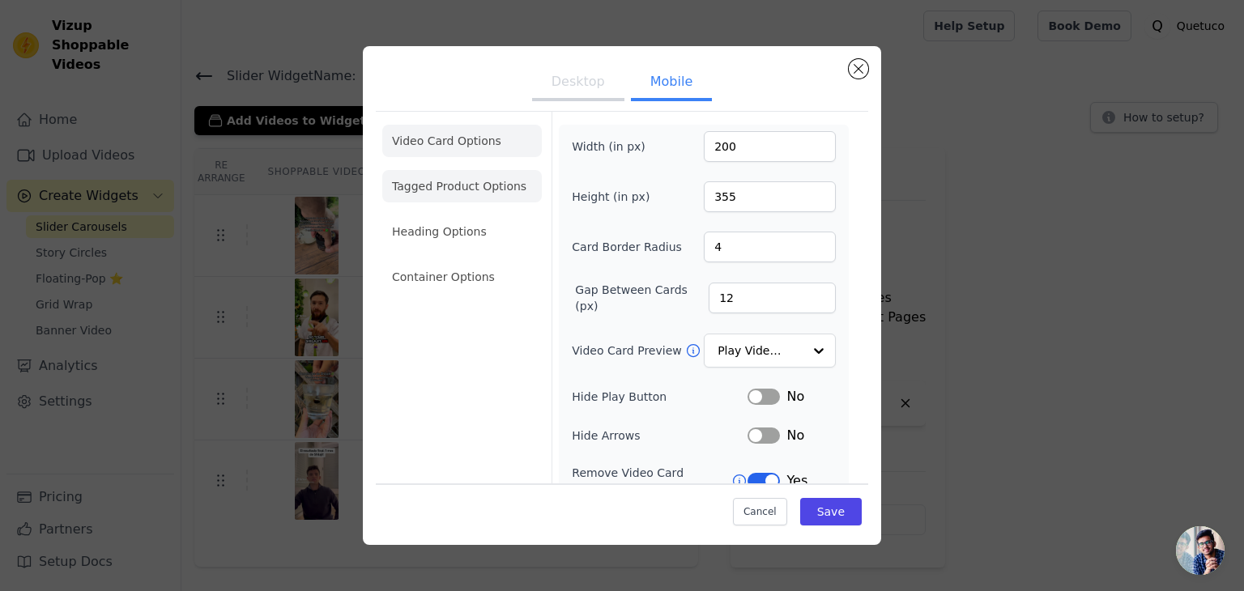
click at [441, 186] on li "Tagged Product Options" at bounding box center [462, 186] width 160 height 32
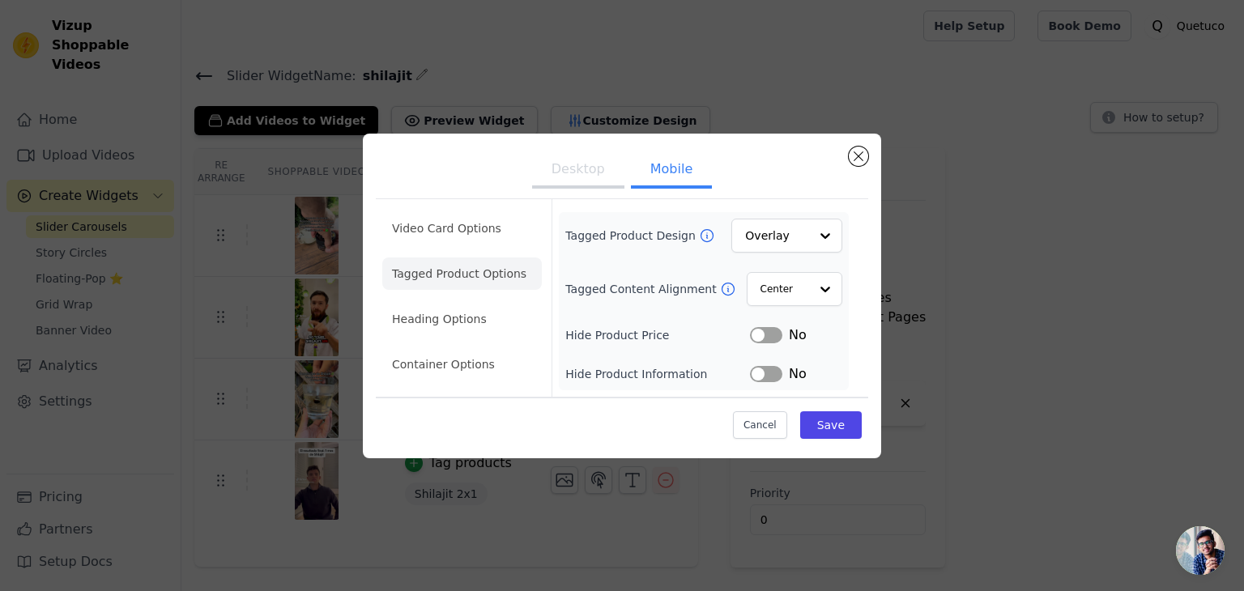
click at [778, 373] on button "Label" at bounding box center [766, 374] width 32 height 16
click at [847, 435] on button "Save" at bounding box center [831, 426] width 62 height 28
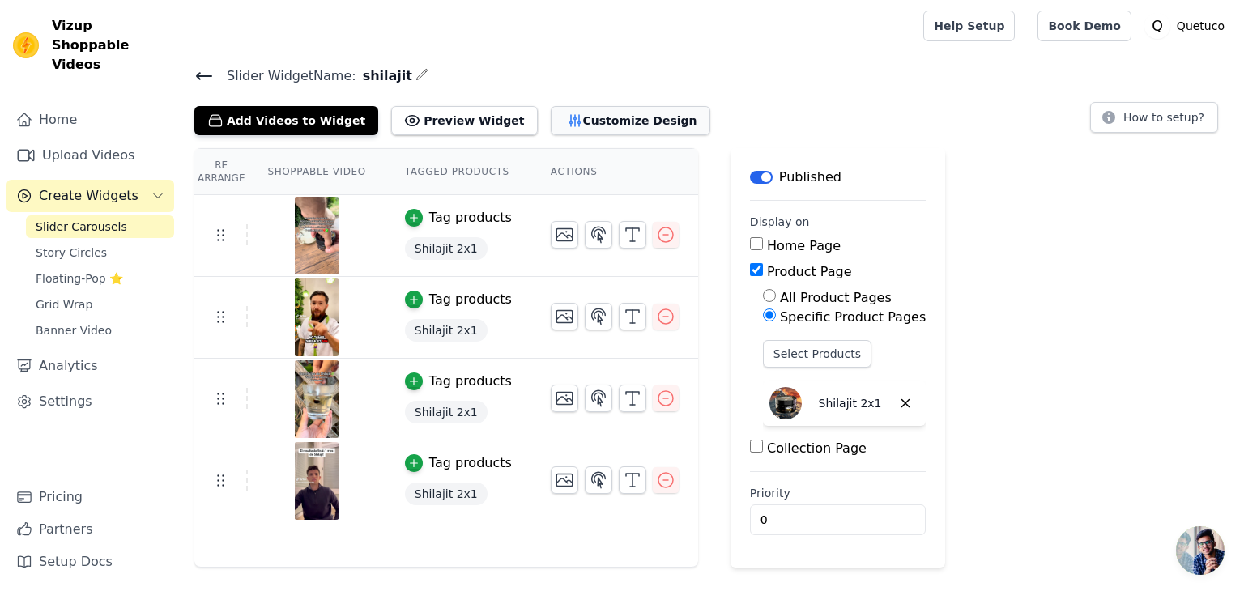
click at [585, 113] on button "Customize Design" at bounding box center [631, 120] width 160 height 29
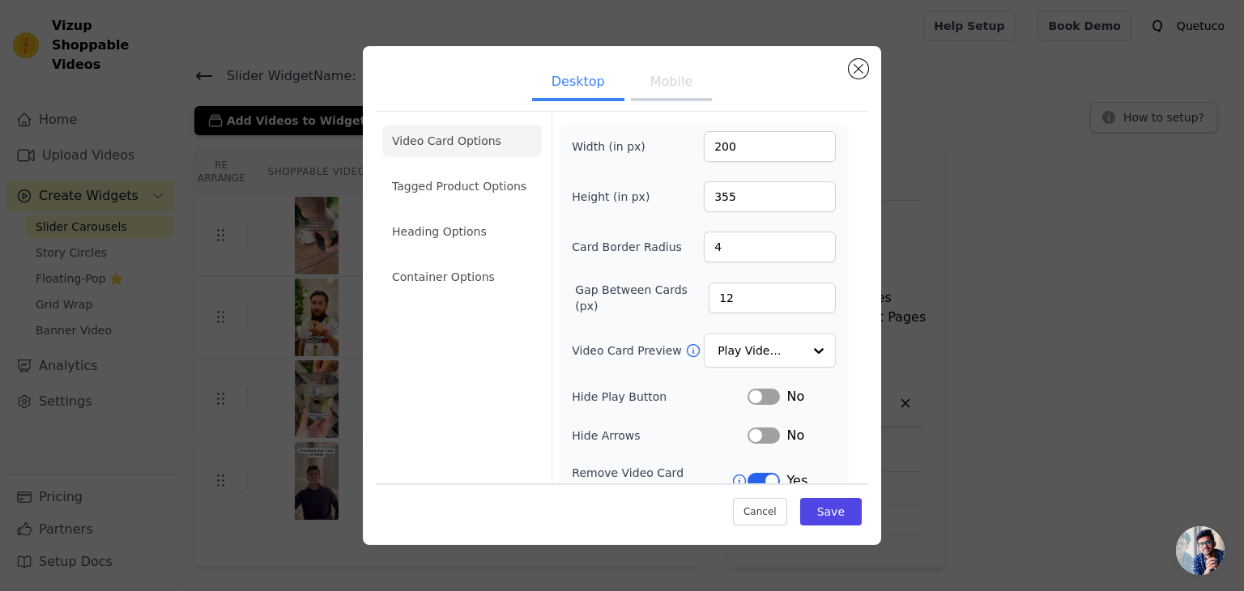
click at [654, 97] on button "Mobile" at bounding box center [671, 84] width 81 height 36
click at [474, 194] on li "Tagged Product Options" at bounding box center [462, 186] width 160 height 32
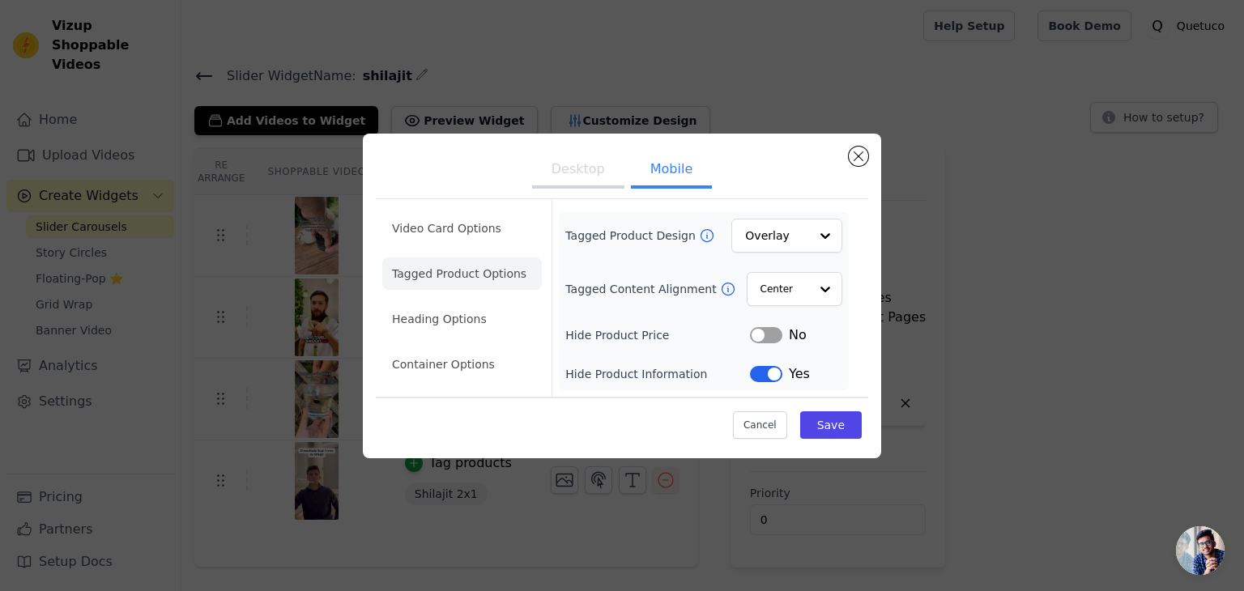
click at [768, 360] on div "Tagged Product Design Overlay Tagged Content Alignment Center Hide Product Pric…" at bounding box center [703, 301] width 277 height 165
click at [768, 370] on button "Label" at bounding box center [766, 374] width 32 height 16
click at [468, 319] on li "Heading Options" at bounding box center [462, 319] width 160 height 32
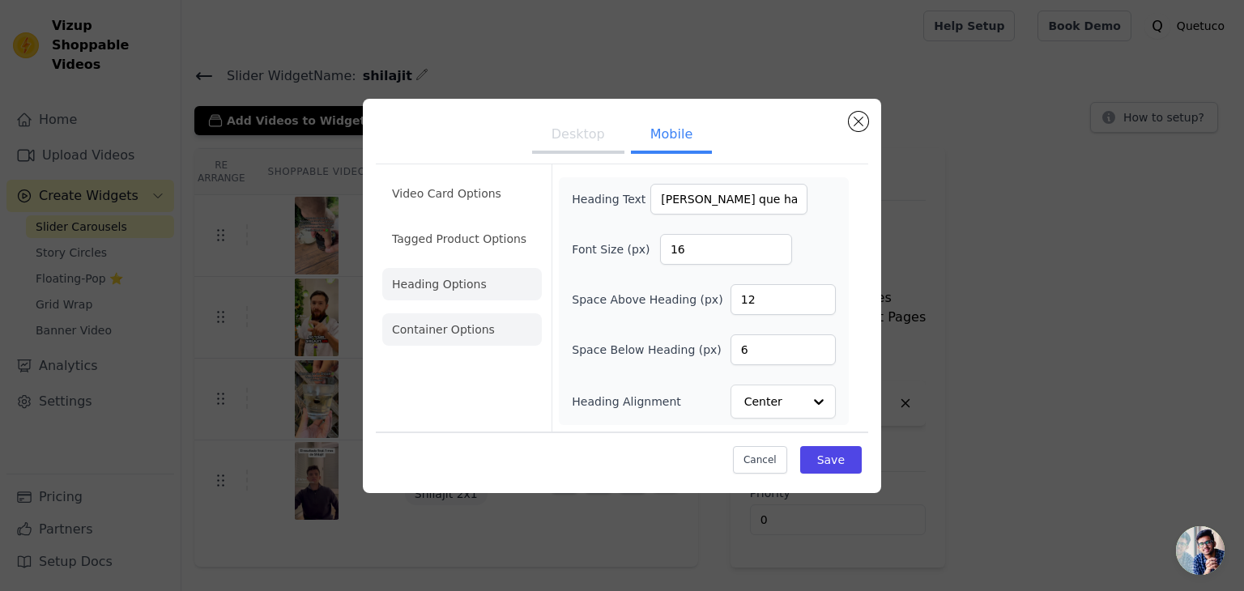
click at [486, 328] on li "Container Options" at bounding box center [462, 330] width 160 height 32
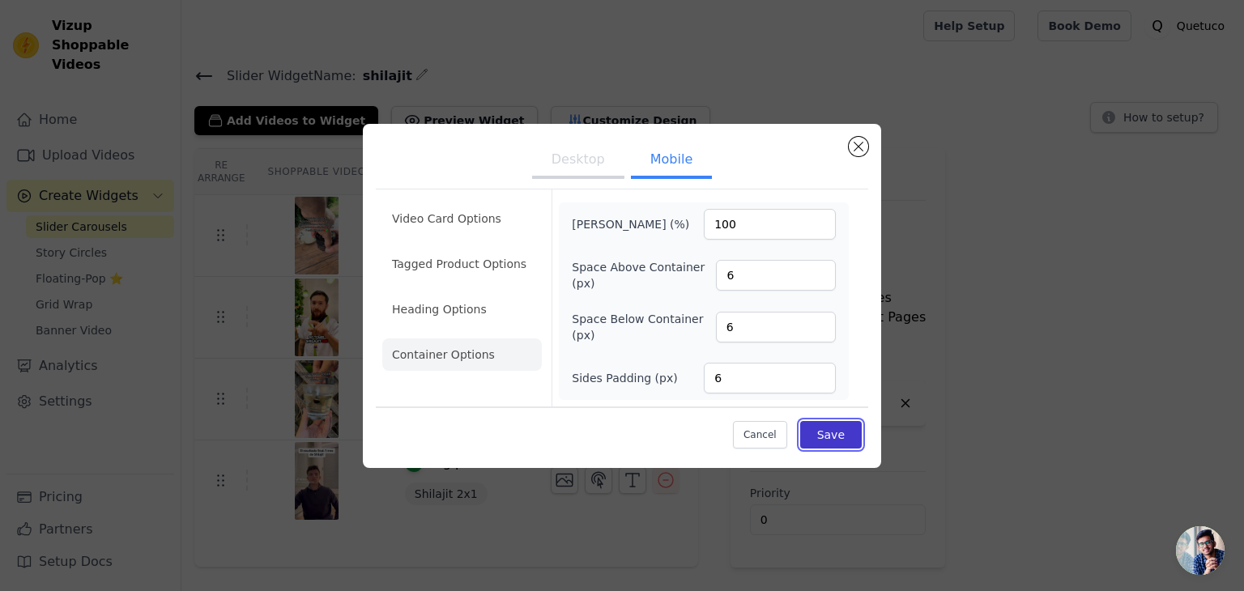
click at [836, 437] on button "Save" at bounding box center [831, 435] width 62 height 28
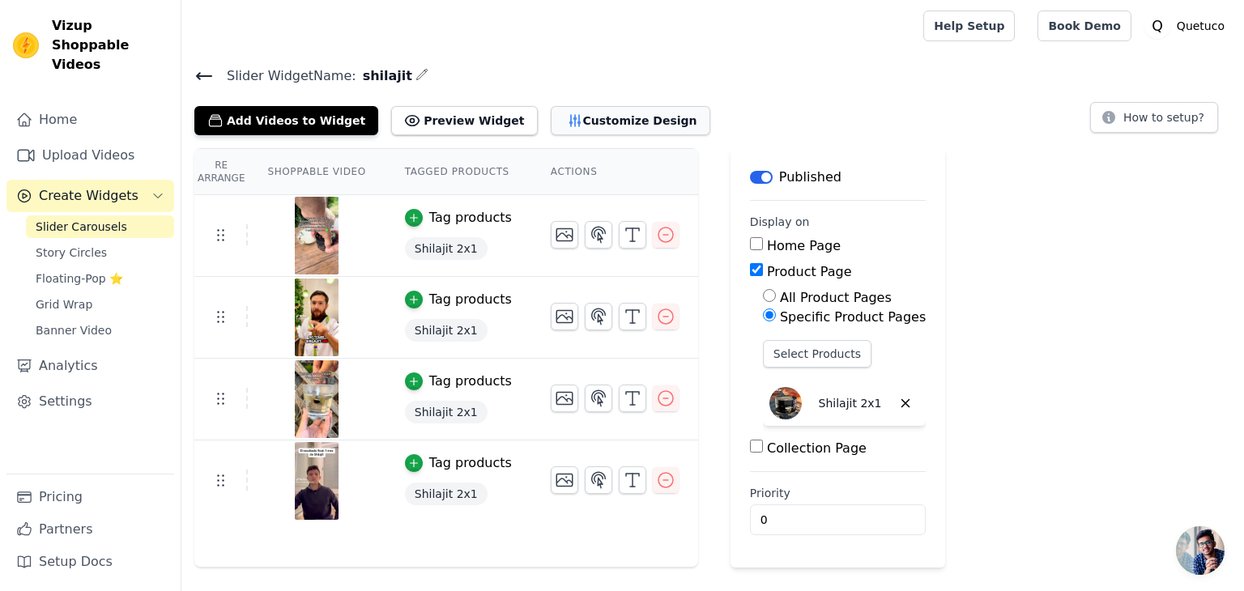
click at [567, 117] on icon "button" at bounding box center [575, 121] width 16 height 16
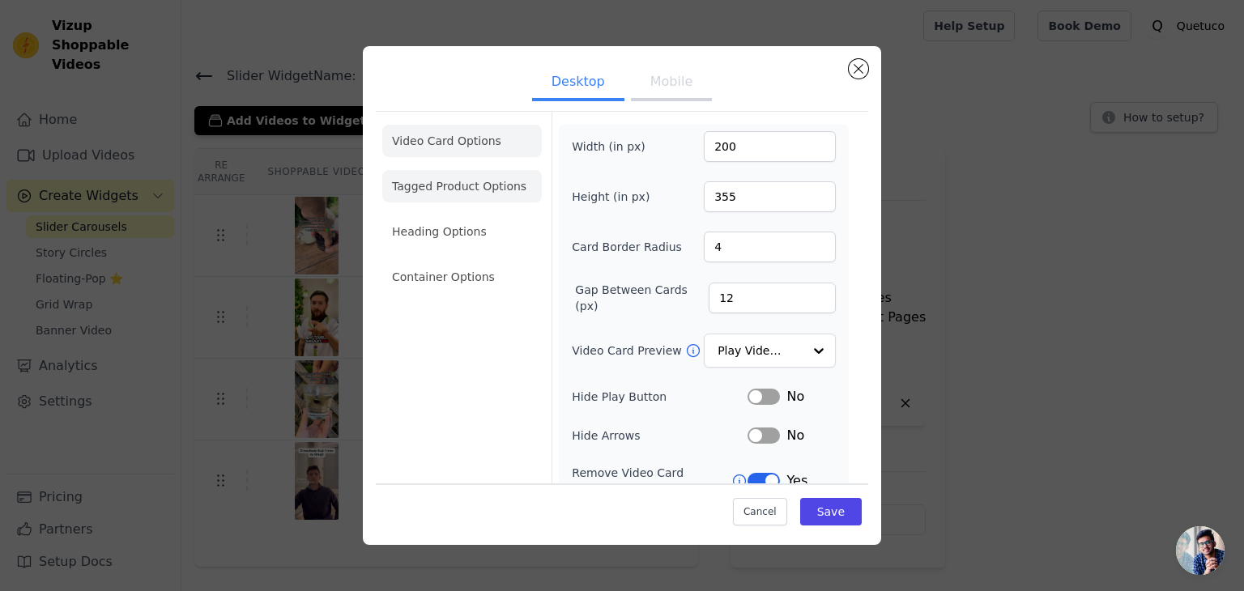
click at [461, 193] on li "Tagged Product Options" at bounding box center [462, 186] width 160 height 32
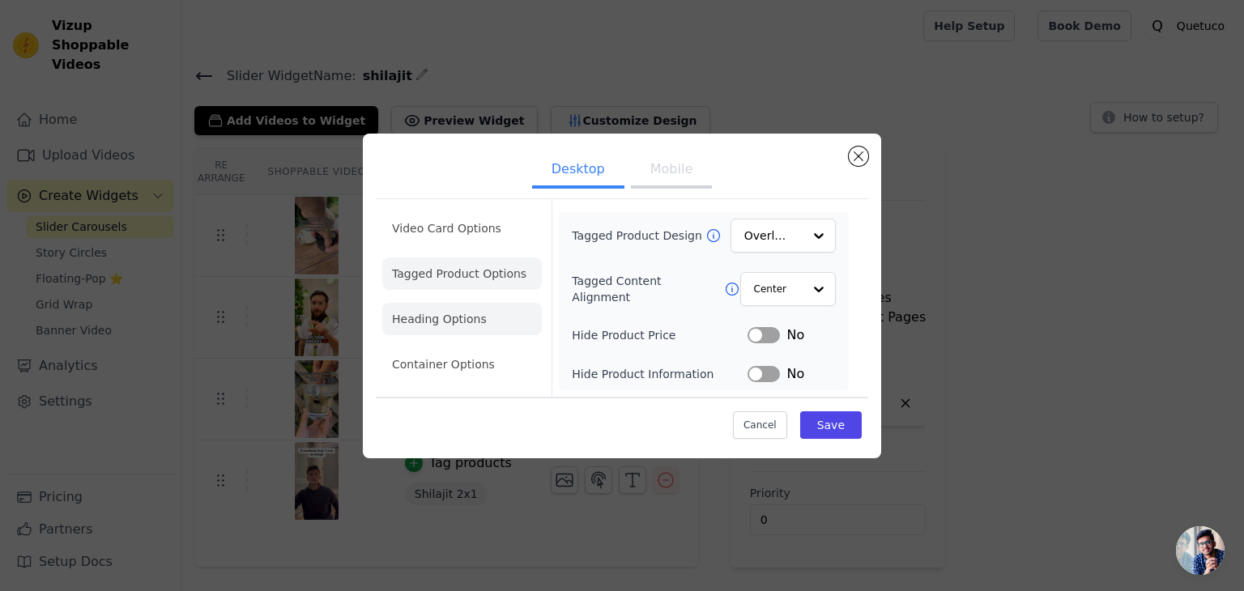
click at [450, 314] on li "Heading Options" at bounding box center [462, 319] width 160 height 32
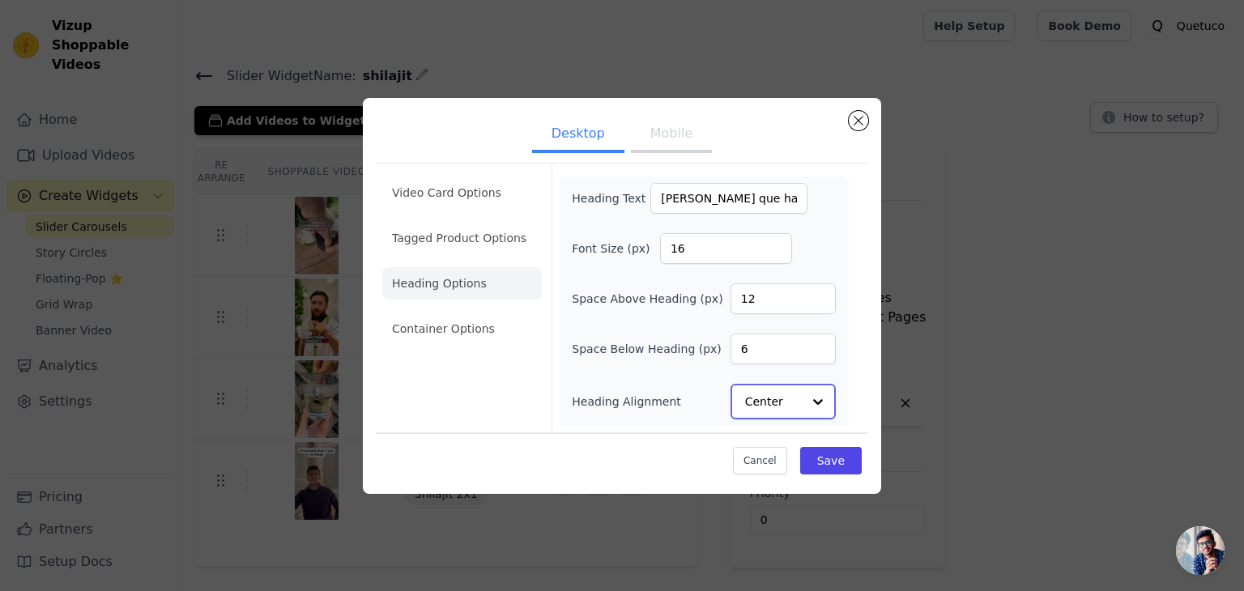
click at [775, 403] on input "Heading Alignment" at bounding box center [773, 402] width 57 height 32
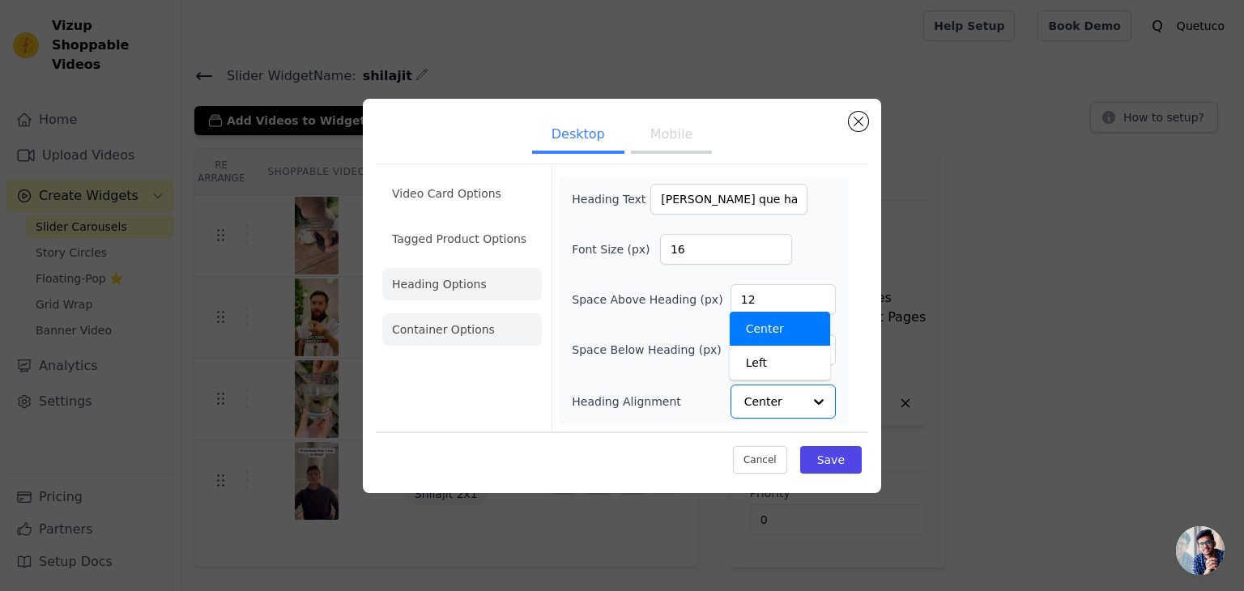
click at [445, 324] on li "Container Options" at bounding box center [462, 330] width 160 height 32
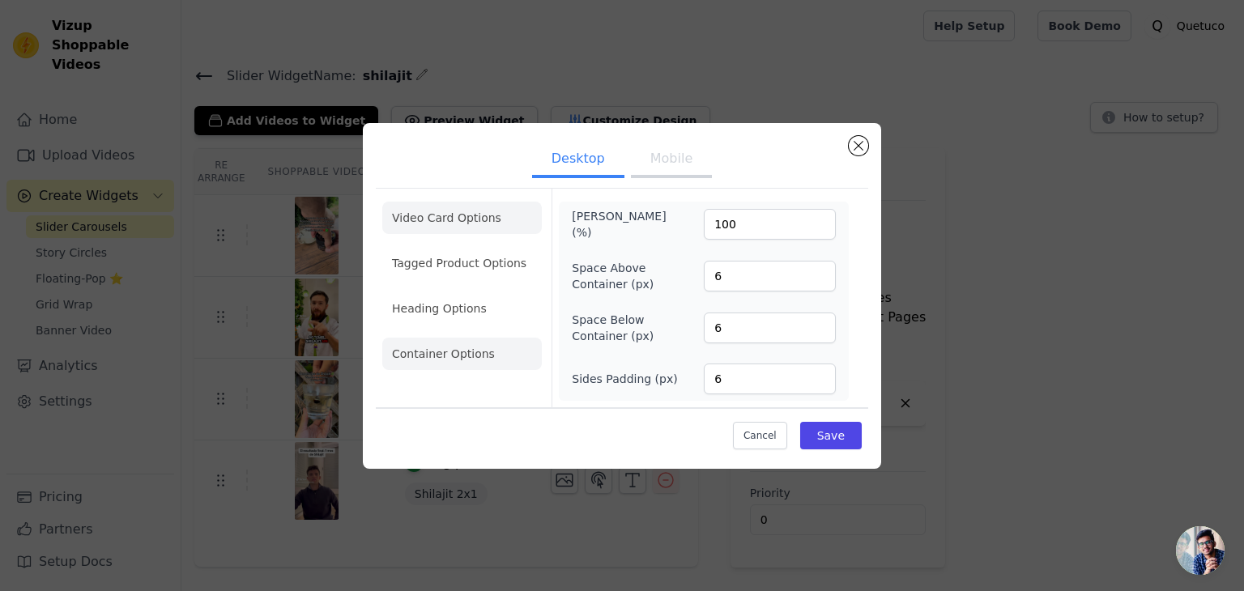
click at [437, 227] on li "Video Card Options" at bounding box center [462, 218] width 160 height 32
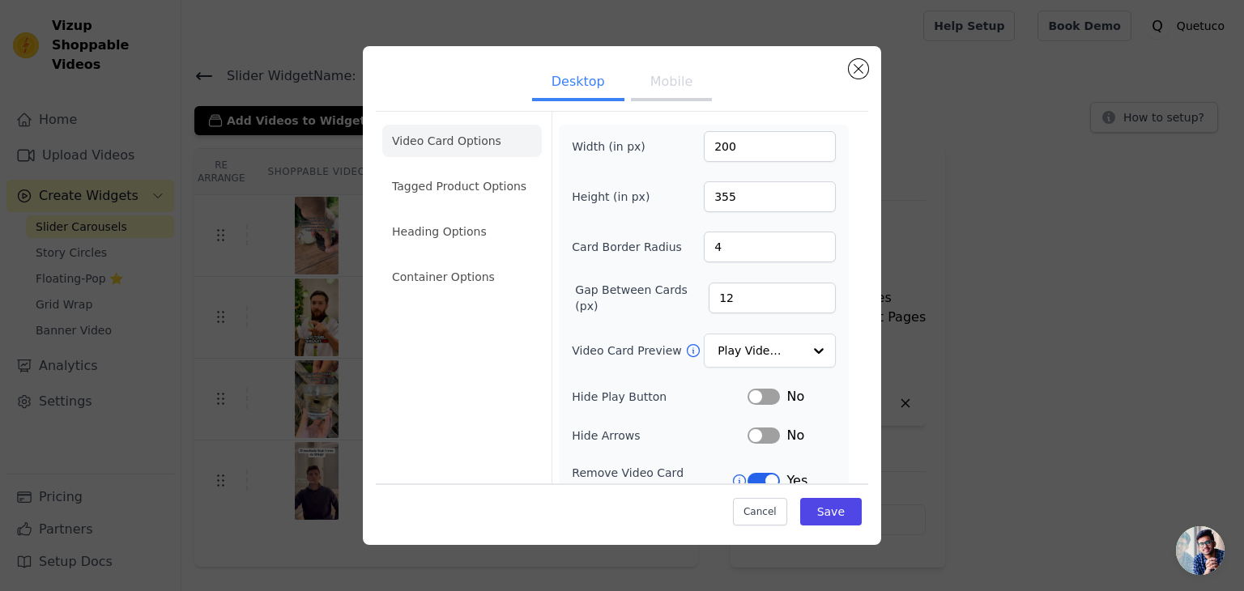
scroll to position [126, 0]
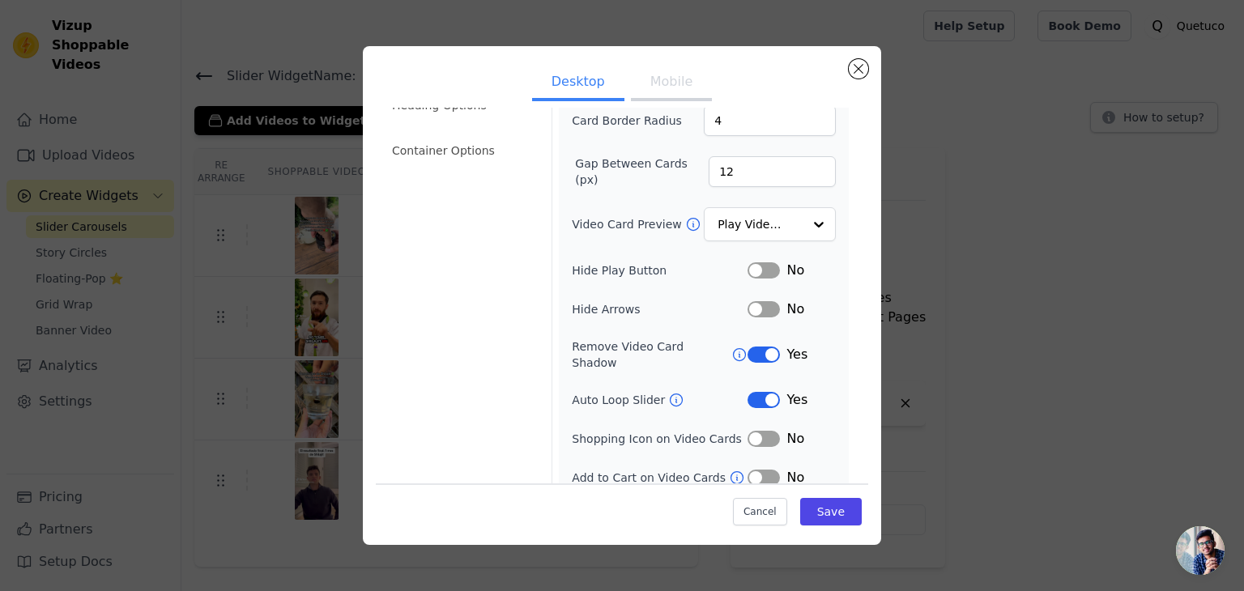
click at [753, 347] on button "Label" at bounding box center [764, 355] width 32 height 16
click at [732, 347] on icon at bounding box center [740, 355] width 16 height 16
click at [753, 347] on button "Label" at bounding box center [764, 355] width 32 height 16
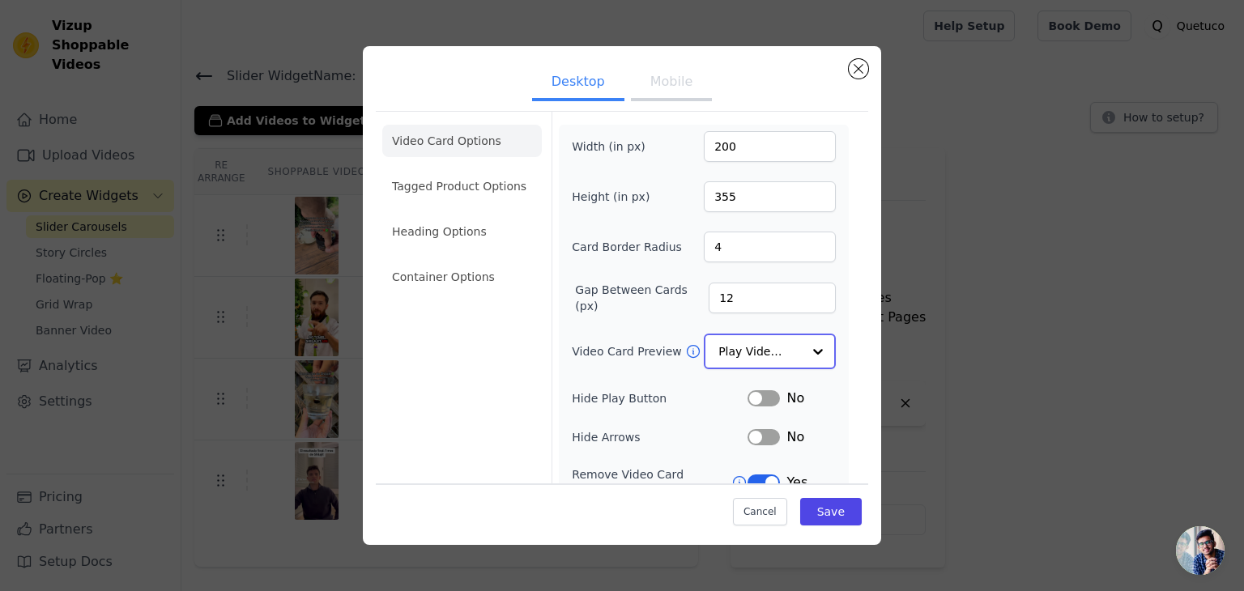
click at [758, 348] on input "Video Card Preview" at bounding box center [760, 351] width 83 height 32
click at [839, 403] on form "Width (in px) 200 Height (in px) 355 Card Border Radius 4 Gap Between Cards (px…" at bounding box center [704, 369] width 304 height 515
click at [830, 507] on button "Save" at bounding box center [831, 512] width 62 height 28
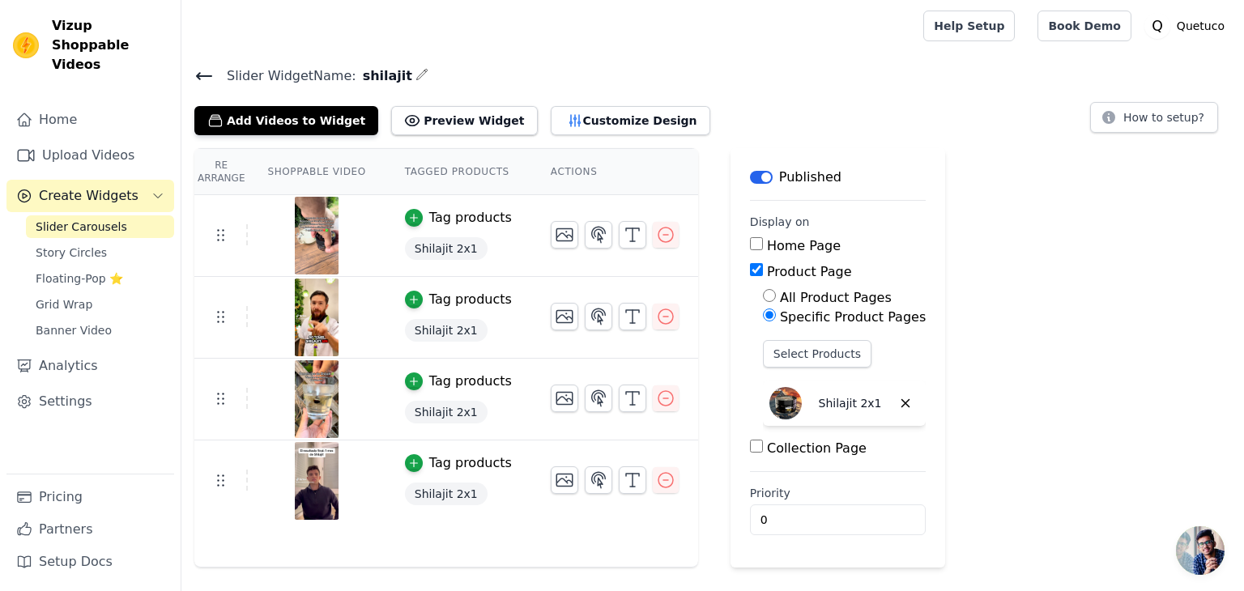
click at [1036, 172] on div "Re Arrange Shoppable Video Tagged Products Actions Tag products Shilajit 2x1 Ta…" at bounding box center [712, 358] width 1063 height 420
click at [619, 119] on button "Customize Design" at bounding box center [631, 120] width 160 height 29
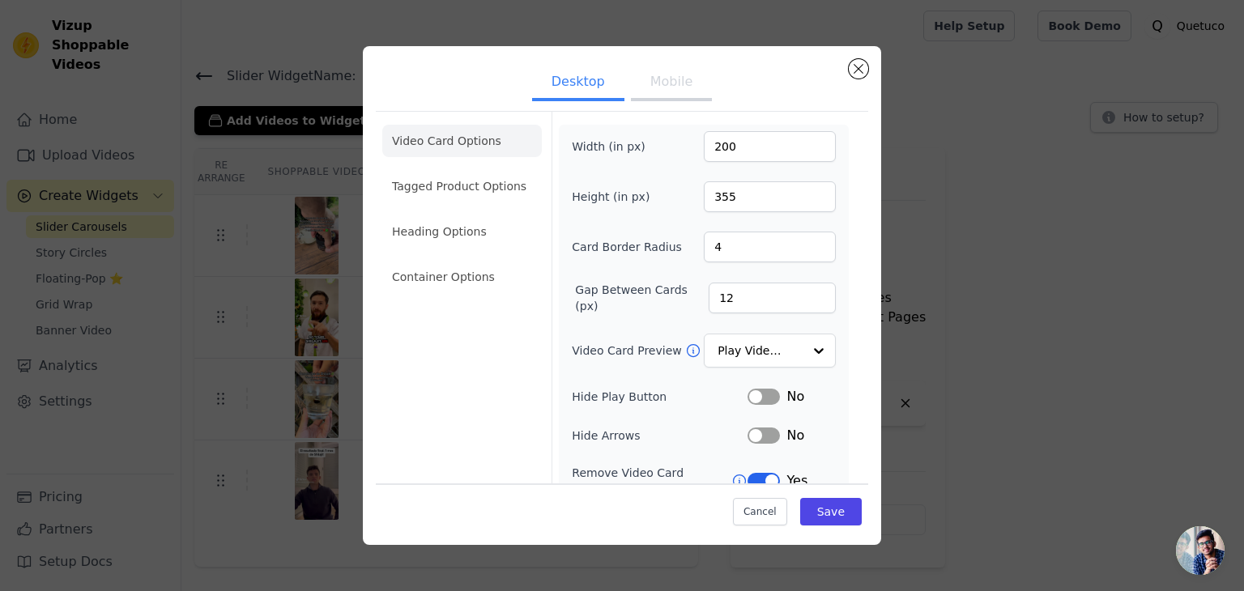
click at [463, 207] on ul "Video Card Options Tagged Product Options Heading Options Container Options" at bounding box center [462, 208] width 160 height 181
click at [456, 222] on li "Heading Options" at bounding box center [462, 232] width 160 height 32
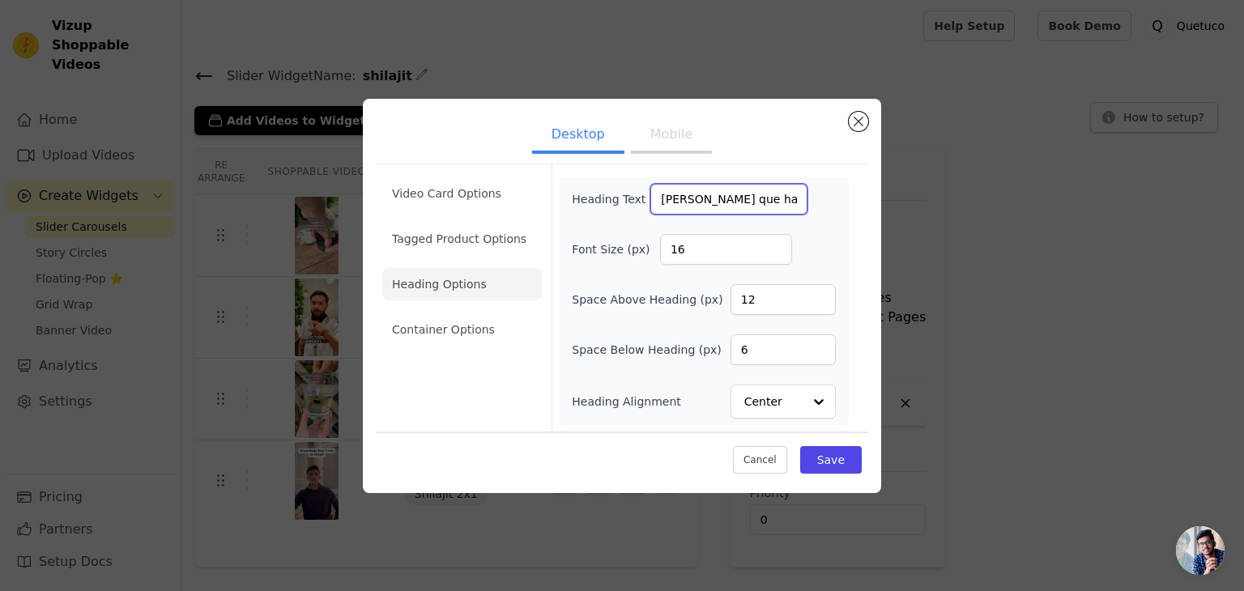
drag, startPoint x: 762, startPoint y: 200, endPoint x: 551, endPoint y: 196, distance: 210.7
click at [552, 196] on form "Heading Text Mira lo que hace el shilajit Font Size (px) 16 Space Above Heading…" at bounding box center [704, 297] width 304 height 267
type input "ilajit"
click at [840, 462] on button "Save" at bounding box center [831, 460] width 62 height 28
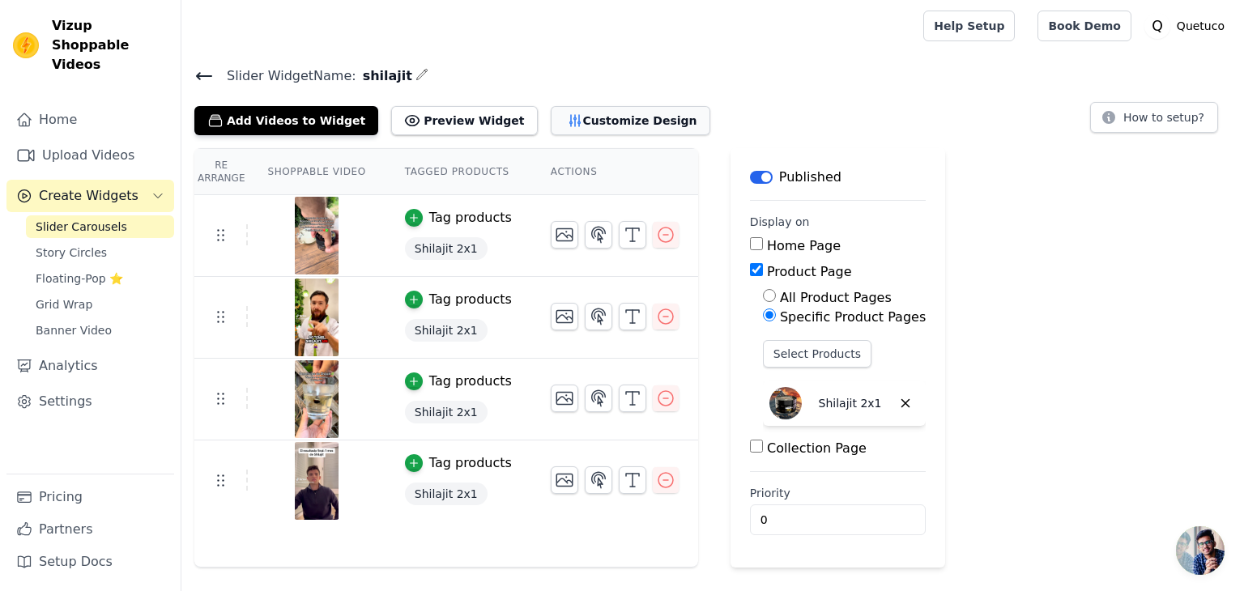
click at [617, 121] on button "Customize Design" at bounding box center [631, 120] width 160 height 29
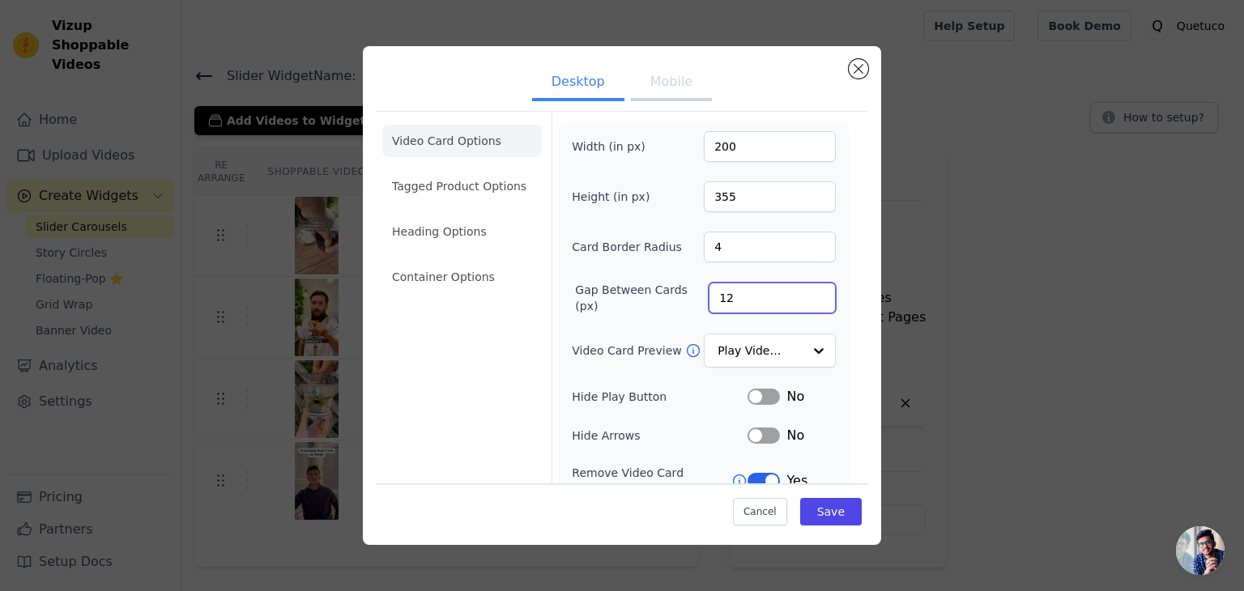
click at [769, 299] on input "12" at bounding box center [772, 298] width 127 height 31
click at [623, 267] on div "Width (in px) 200 Height (in px) 355 Card Border Radius 4 Gap Between Cards (px…" at bounding box center [704, 372] width 264 height 483
click at [804, 139] on input "201" at bounding box center [770, 146] width 132 height 31
click at [804, 139] on input "202" at bounding box center [770, 146] width 132 height 31
drag, startPoint x: 804, startPoint y: 139, endPoint x: 774, endPoint y: 140, distance: 30.8
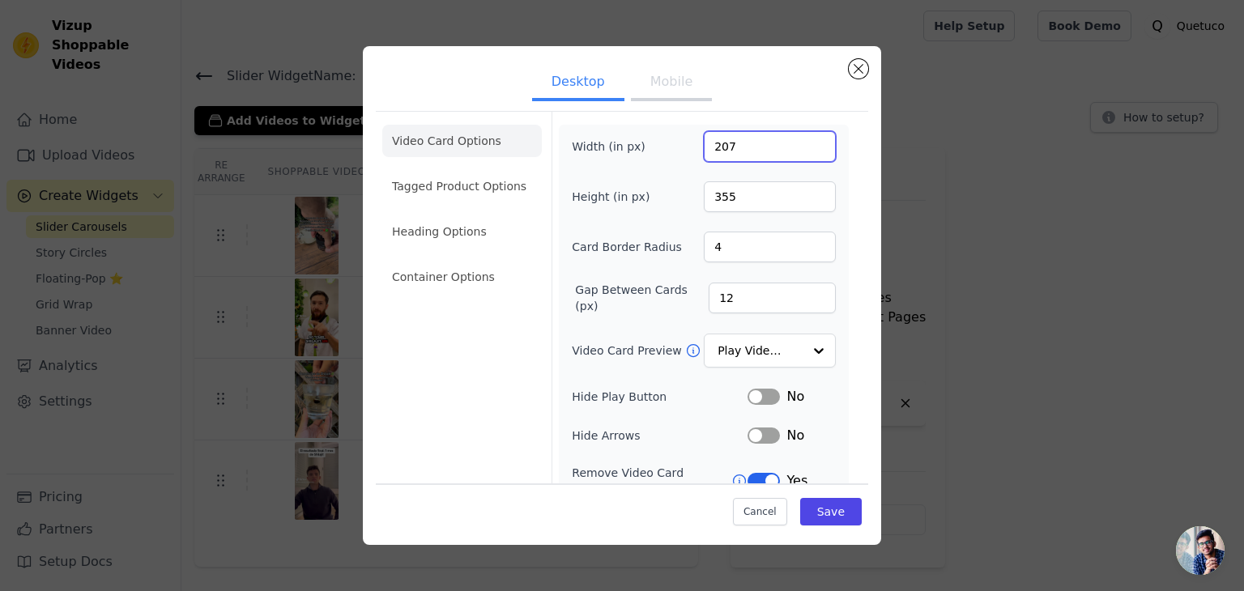
click at [774, 140] on input "207" at bounding box center [770, 146] width 132 height 31
click at [806, 140] on input "208" at bounding box center [770, 146] width 132 height 31
click at [806, 140] on input "223" at bounding box center [770, 146] width 132 height 31
click at [806, 140] on input "224" at bounding box center [770, 146] width 132 height 31
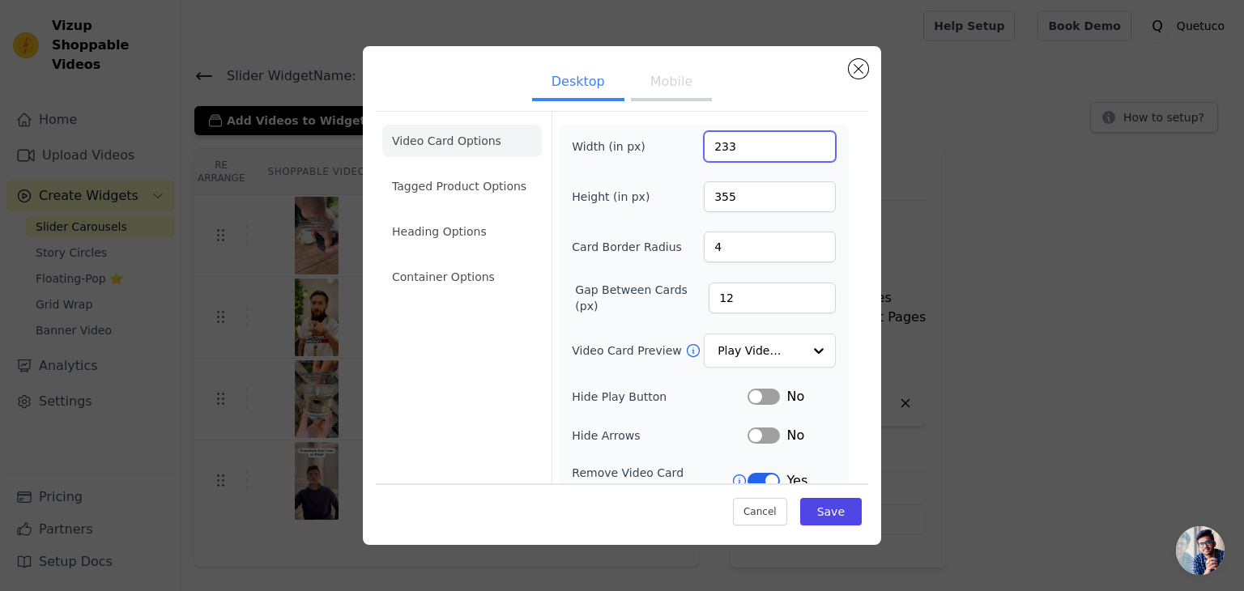
click at [806, 140] on input "233" at bounding box center [770, 146] width 132 height 31
type input "250"
click at [806, 140] on input "250" at bounding box center [770, 146] width 132 height 31
click at [819, 513] on button "Save" at bounding box center [831, 512] width 62 height 28
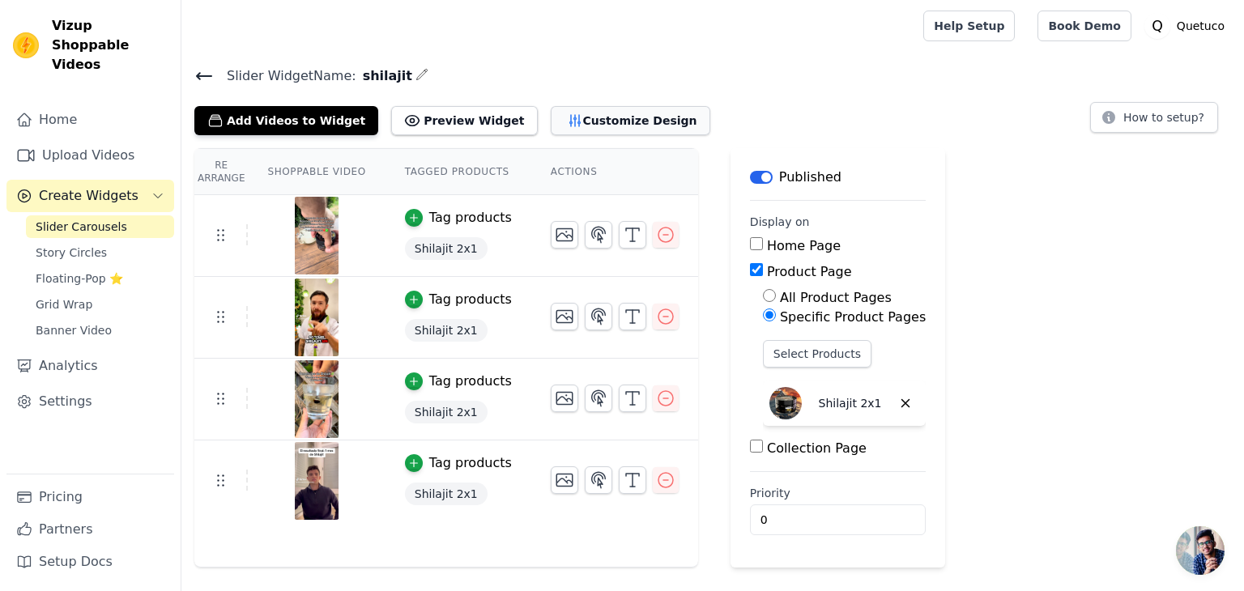
click at [593, 128] on button "Customize Design" at bounding box center [631, 120] width 160 height 29
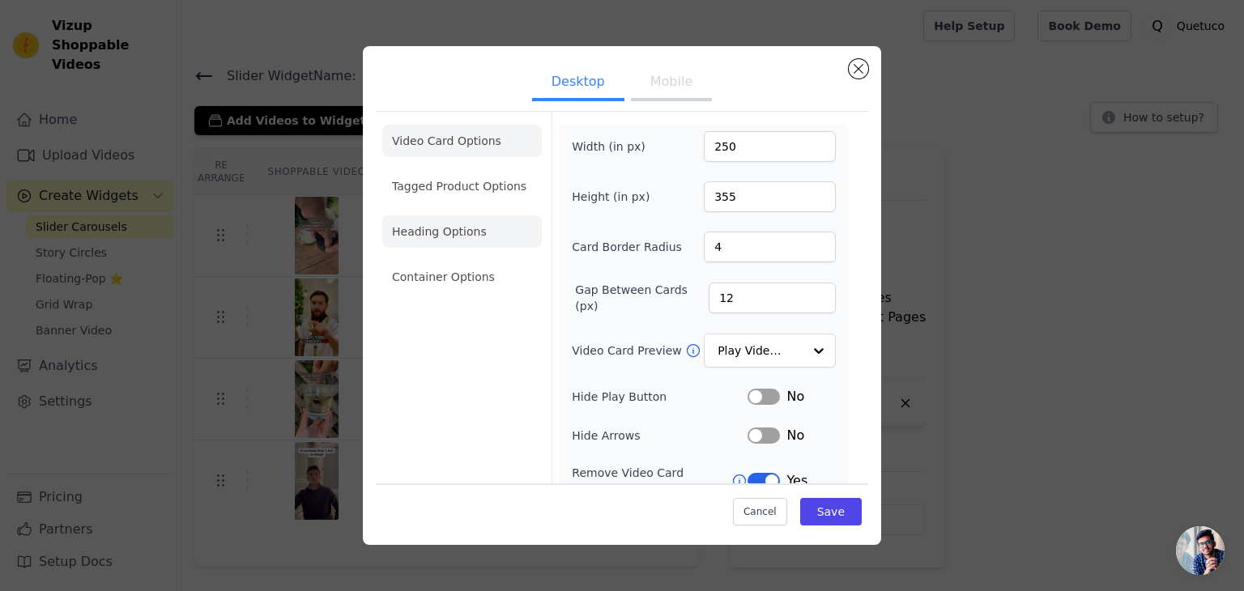
click at [462, 228] on li "Heading Options" at bounding box center [462, 232] width 160 height 32
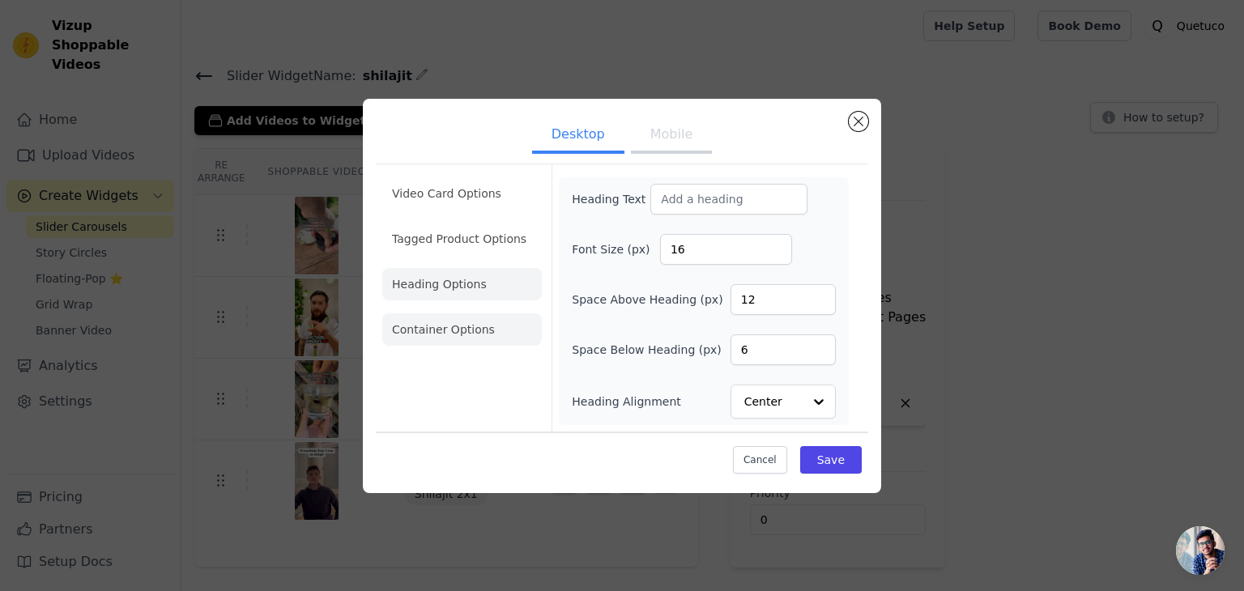
click at [463, 325] on li "Container Options" at bounding box center [462, 330] width 160 height 32
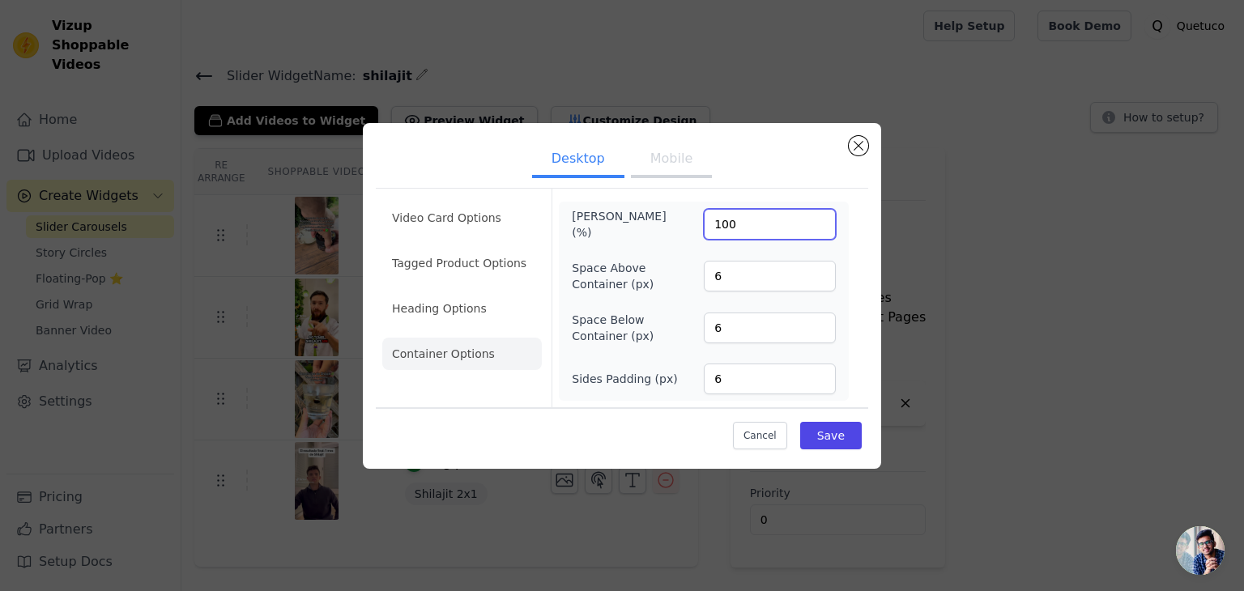
click at [762, 224] on input "100" at bounding box center [770, 224] width 132 height 31
